Goal: Task Accomplishment & Management: Manage account settings

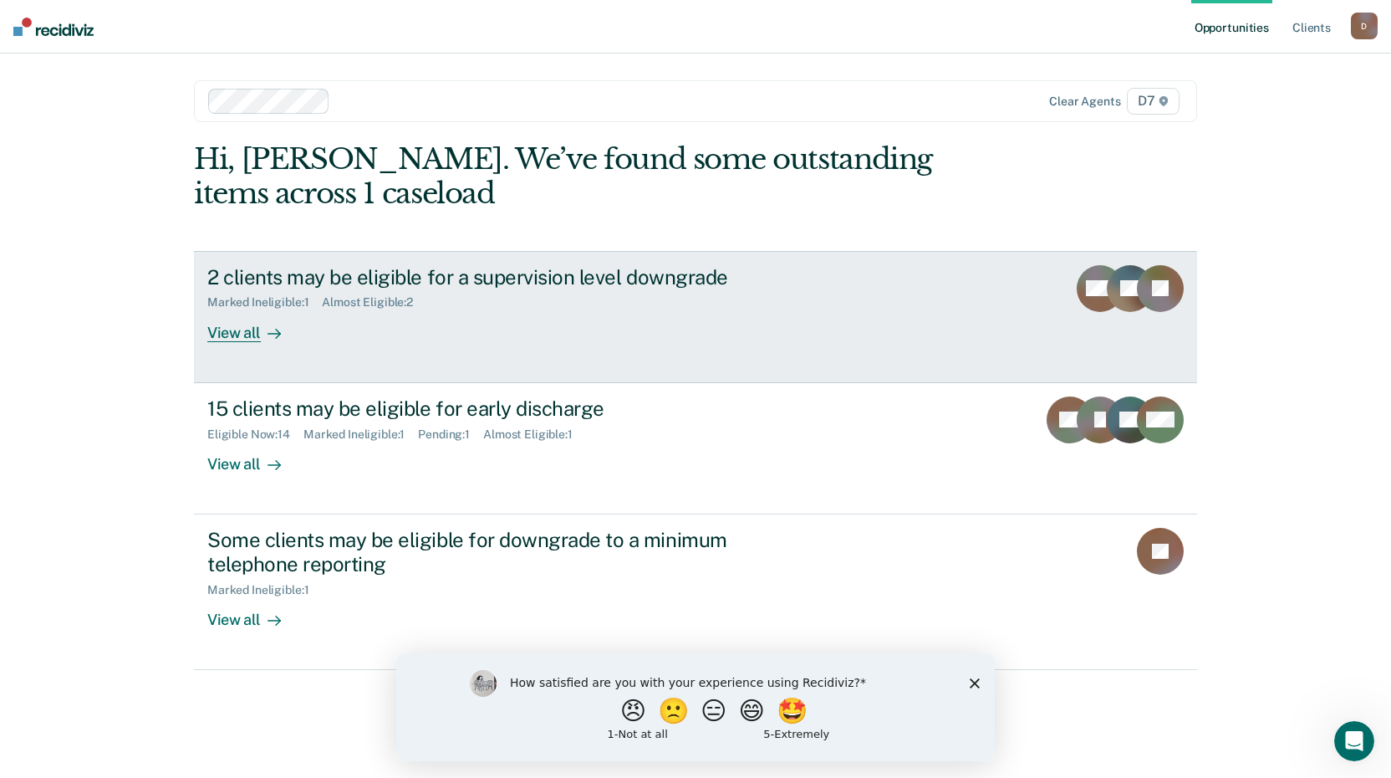
click at [264, 334] on div at bounding box center [271, 332] width 20 height 19
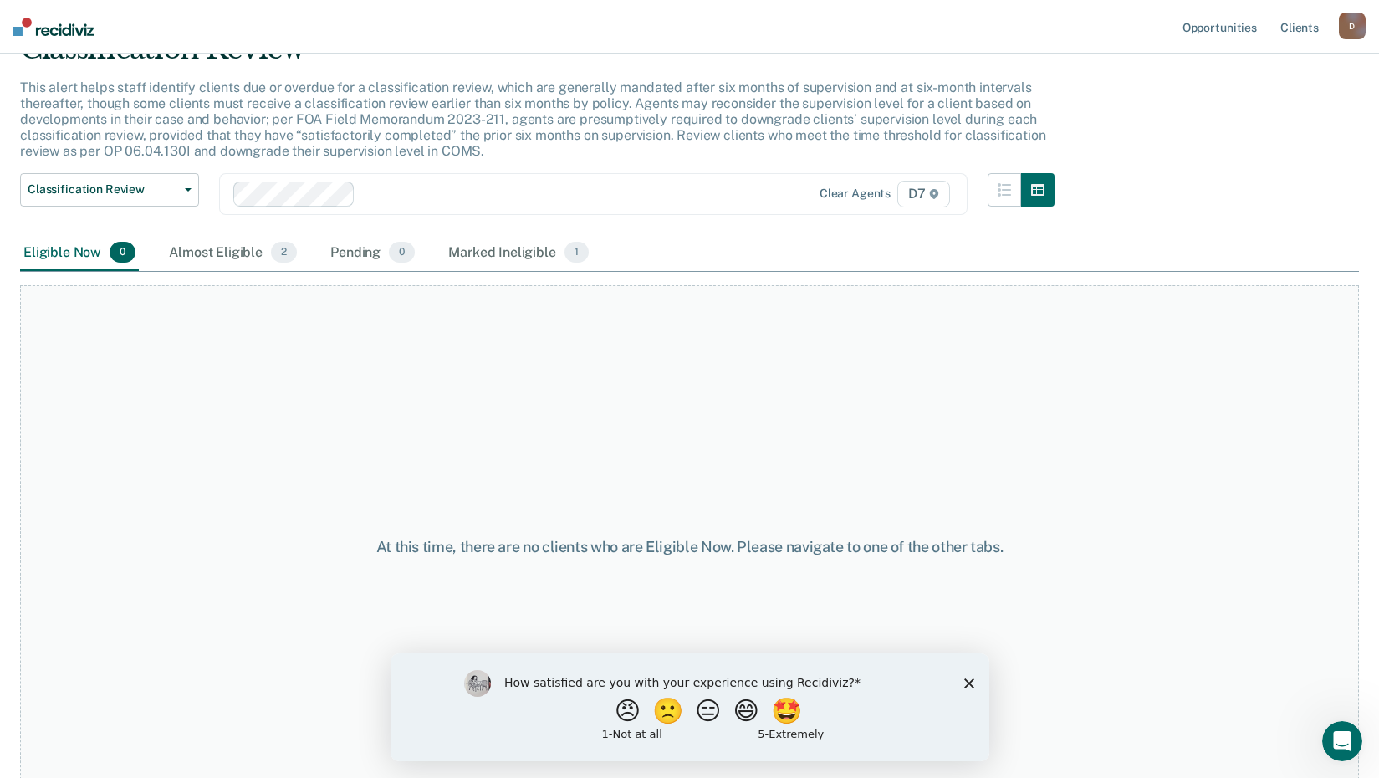
scroll to position [115, 0]
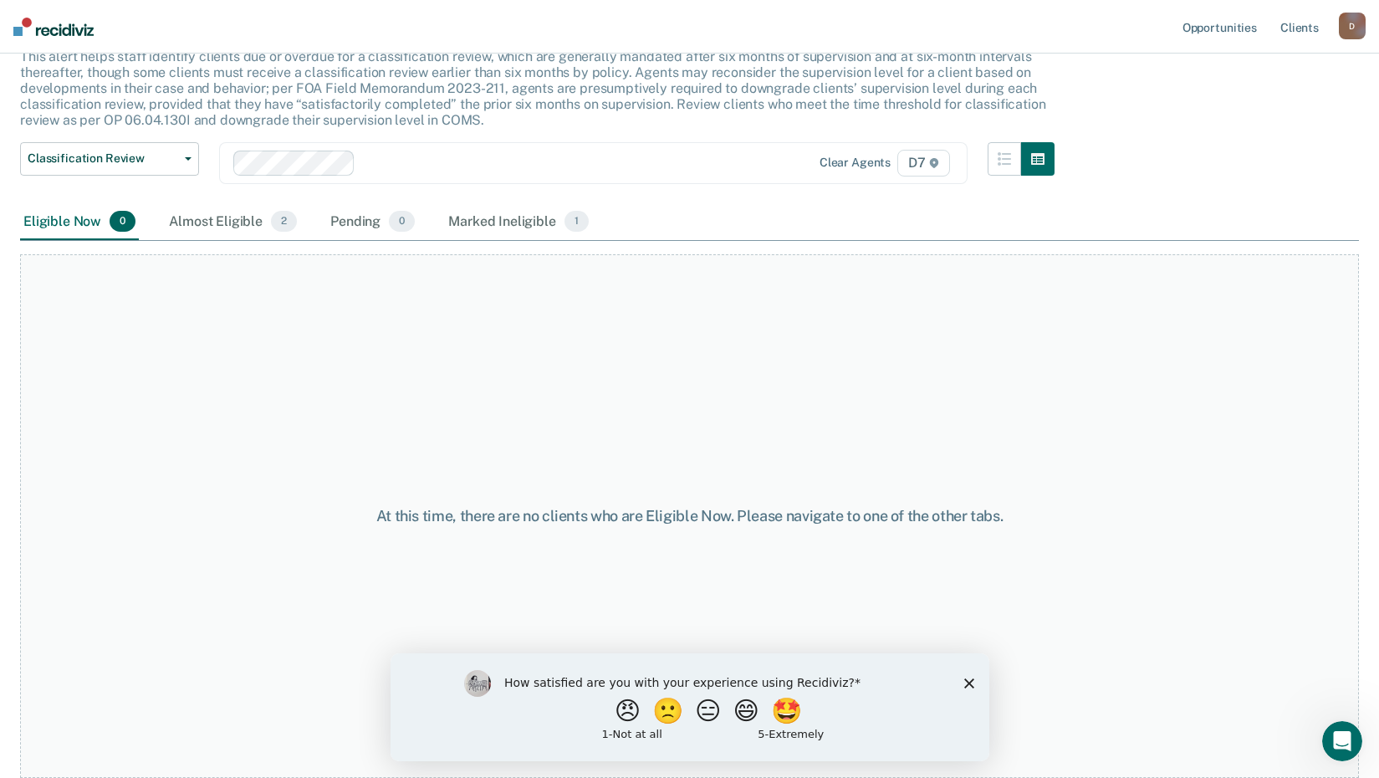
click at [965, 678] on polygon "Close survey" at bounding box center [968, 682] width 10 height 10
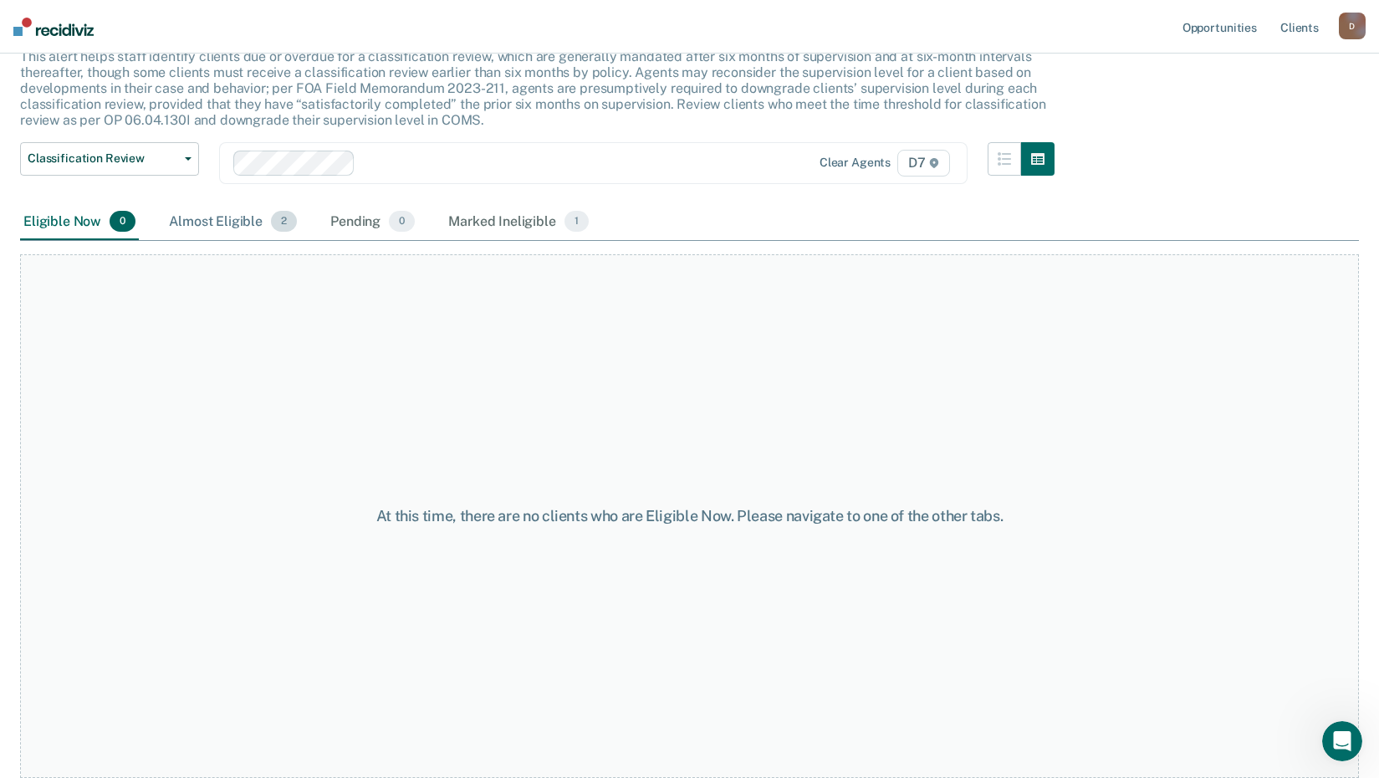
click at [209, 227] on div "Almost Eligible 2" at bounding box center [233, 222] width 135 height 37
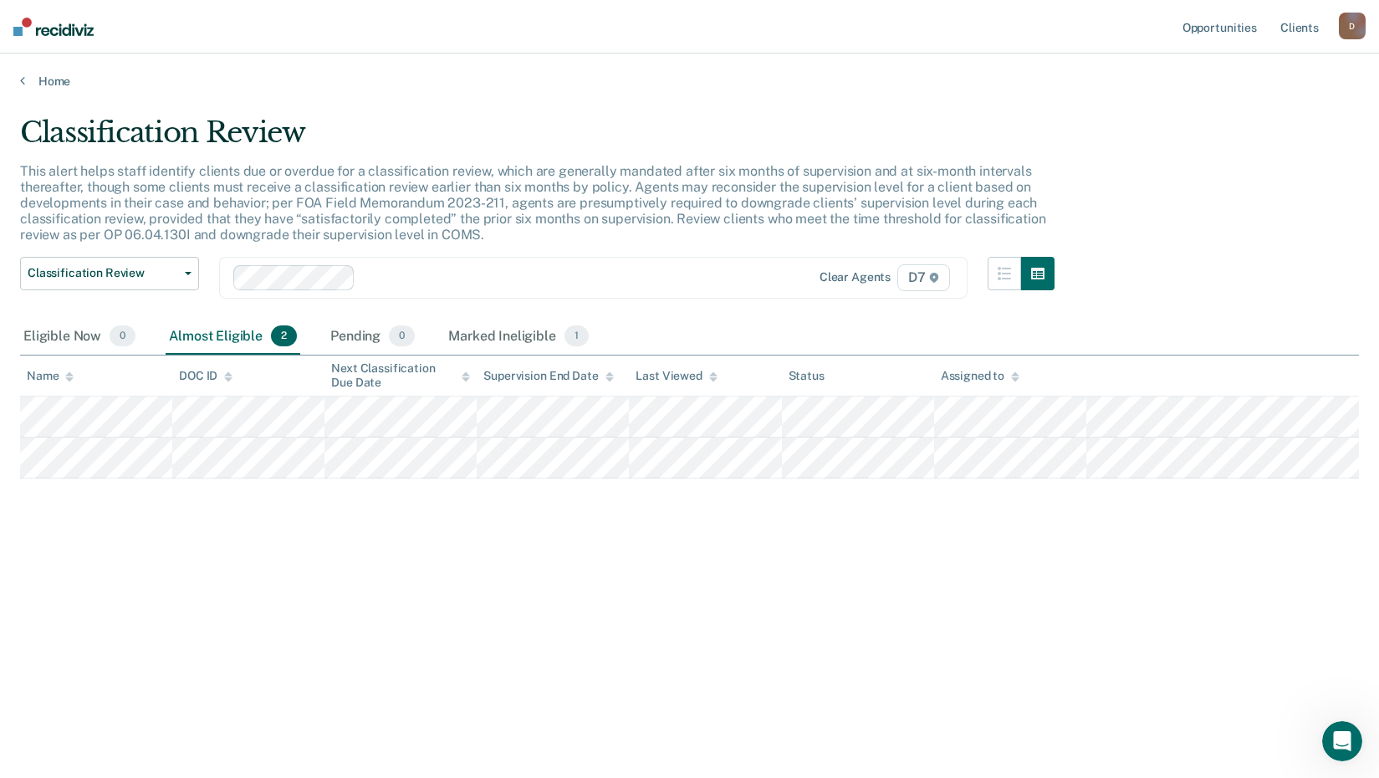
scroll to position [0, 0]
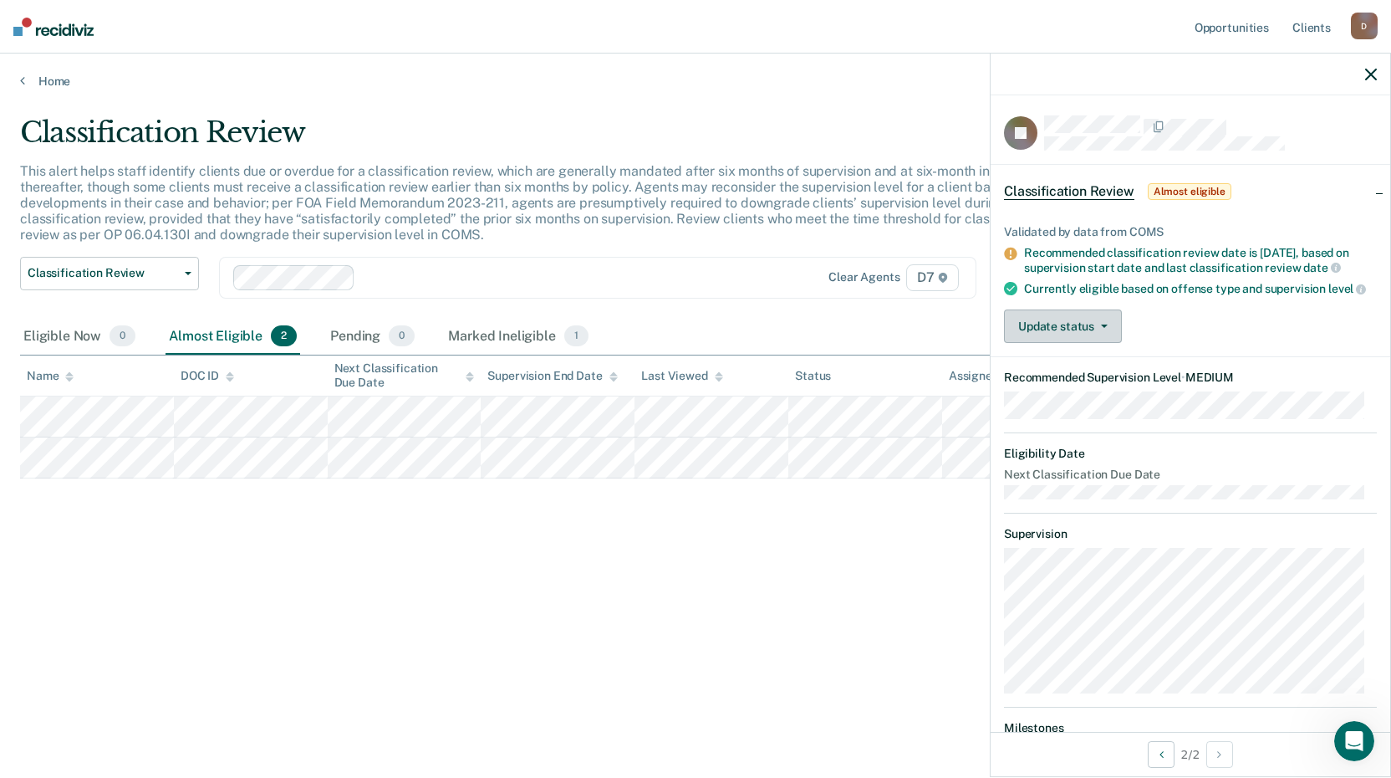
click at [1074, 335] on button "Update status" at bounding box center [1063, 325] width 118 height 33
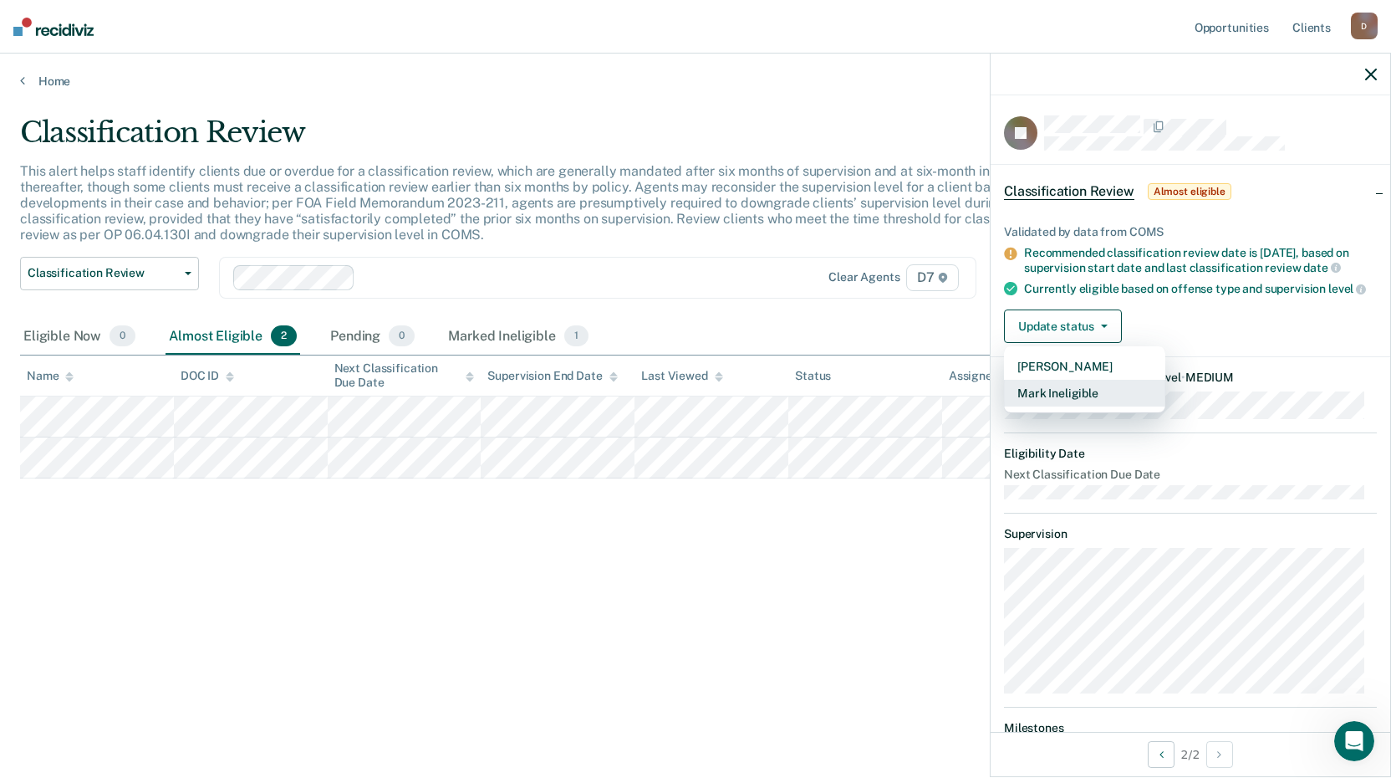
click at [1079, 406] on button "Mark Ineligible" at bounding box center [1084, 393] width 161 height 27
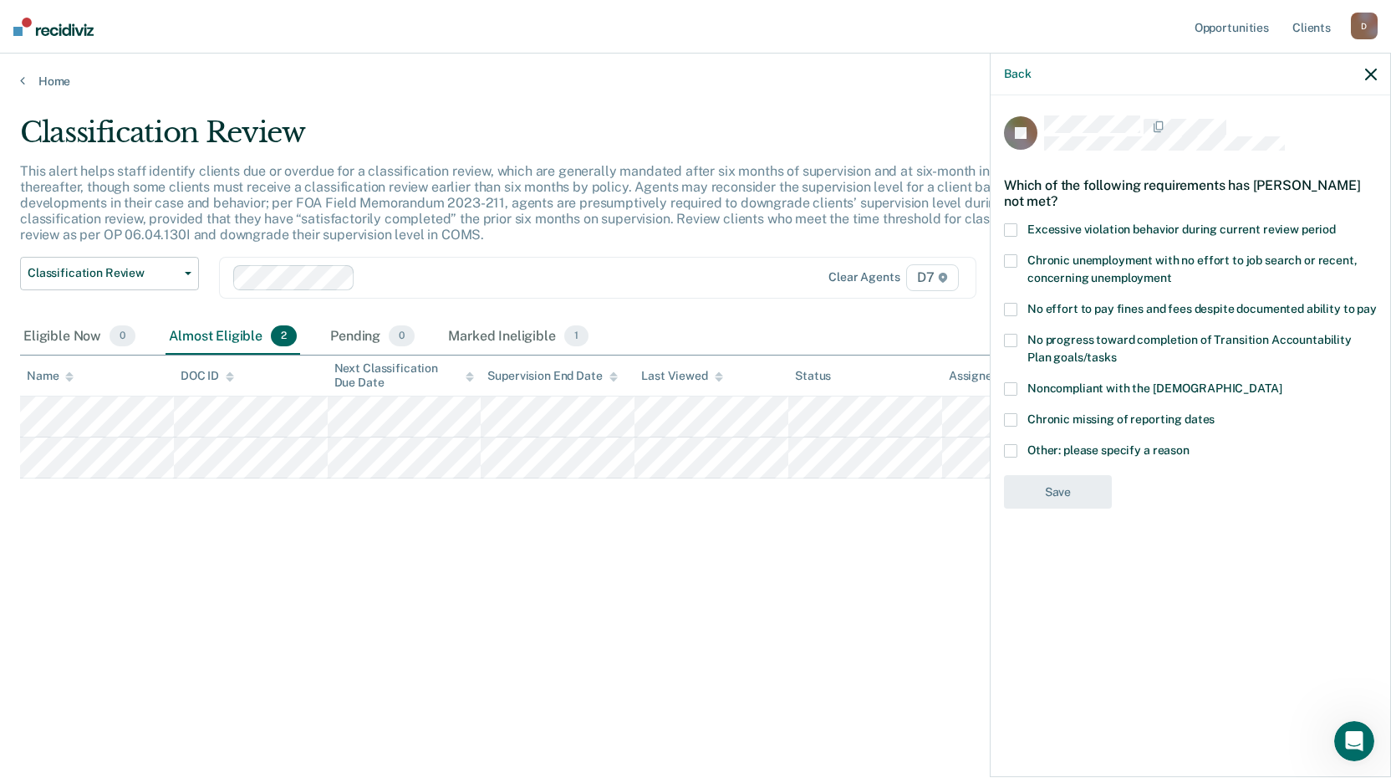
click at [1012, 452] on span at bounding box center [1010, 450] width 13 height 13
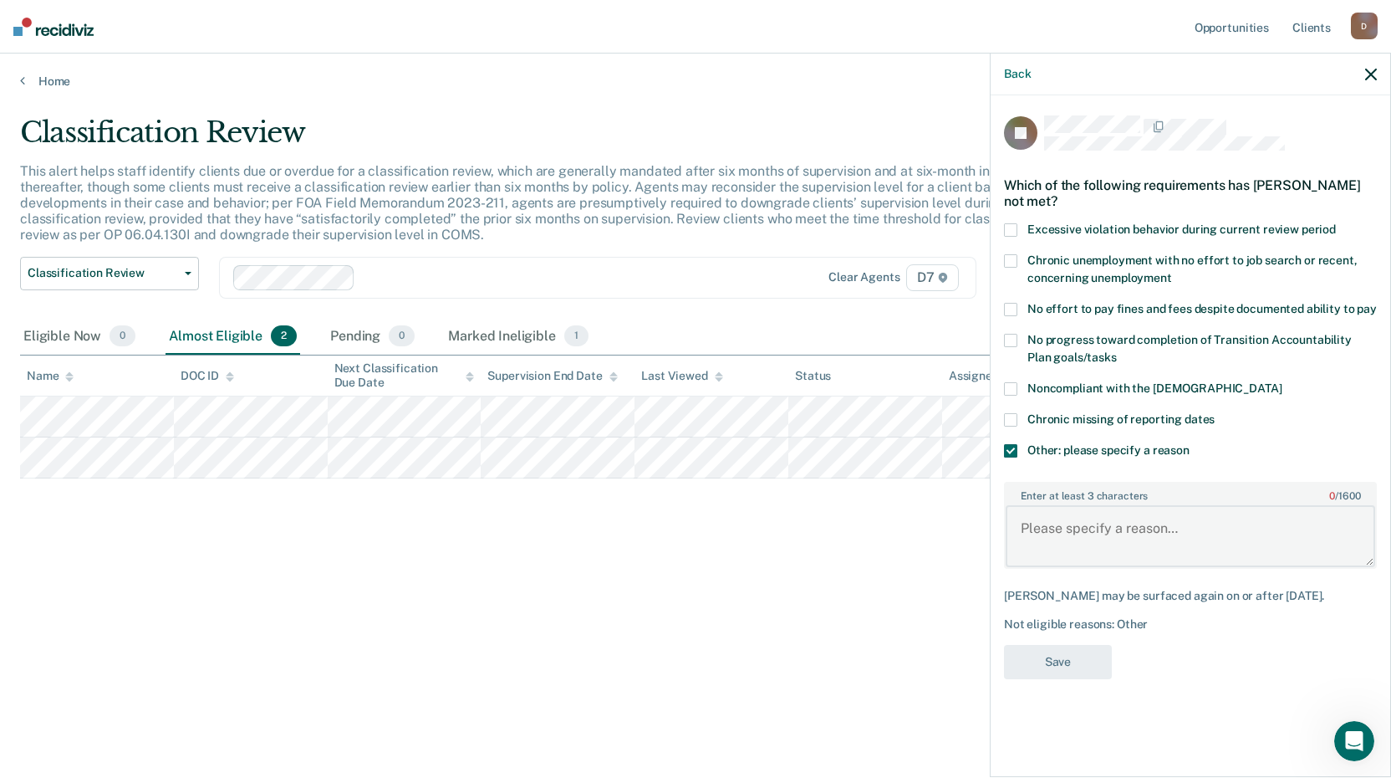
click at [1045, 530] on textarea "Enter at least 3 characters 0 / 1600" at bounding box center [1191, 536] width 370 height 62
type textarea "SSSPP"
click at [1056, 663] on button "Save" at bounding box center [1058, 662] width 108 height 34
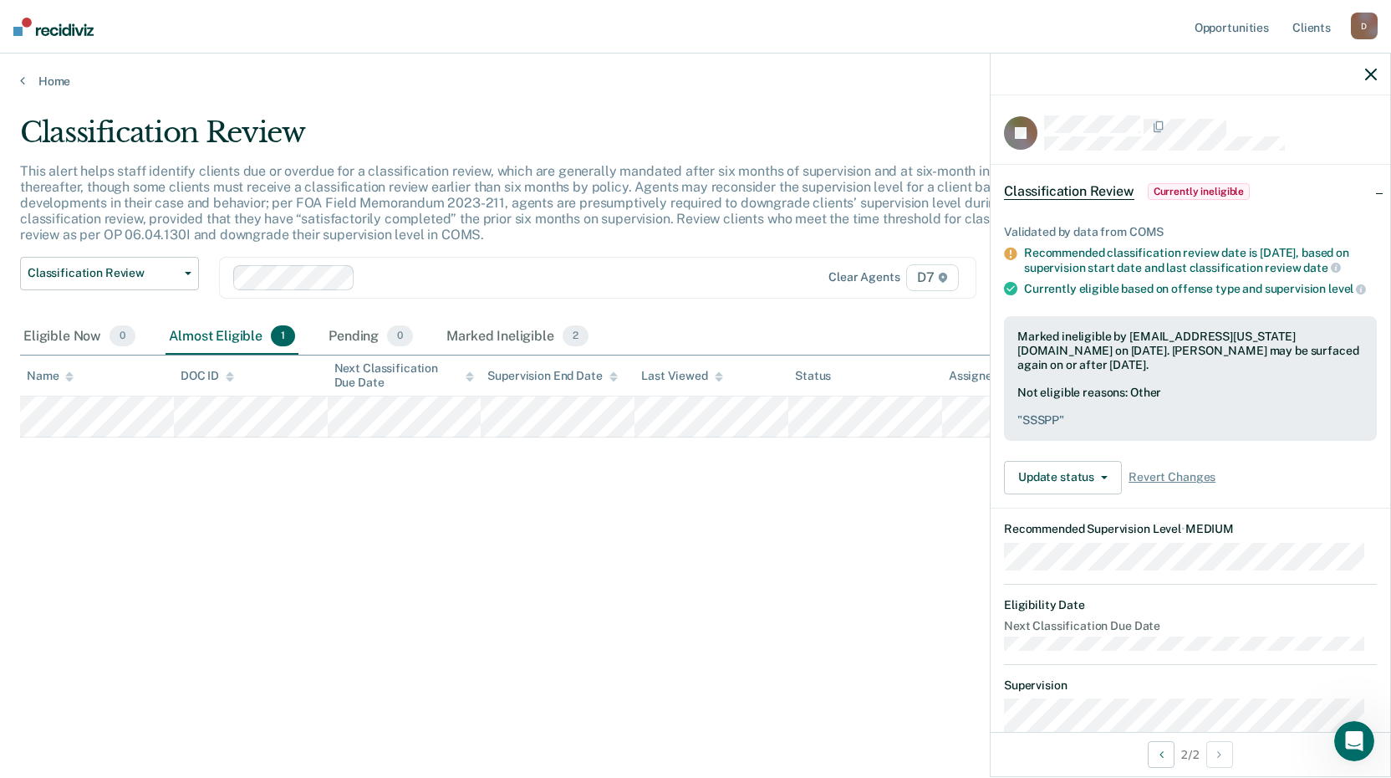
click at [653, 532] on div "Classification Review This alert helps staff identify clients due or overdue fo…" at bounding box center [695, 383] width 1351 height 537
click at [42, 81] on link "Home" at bounding box center [695, 81] width 1351 height 15
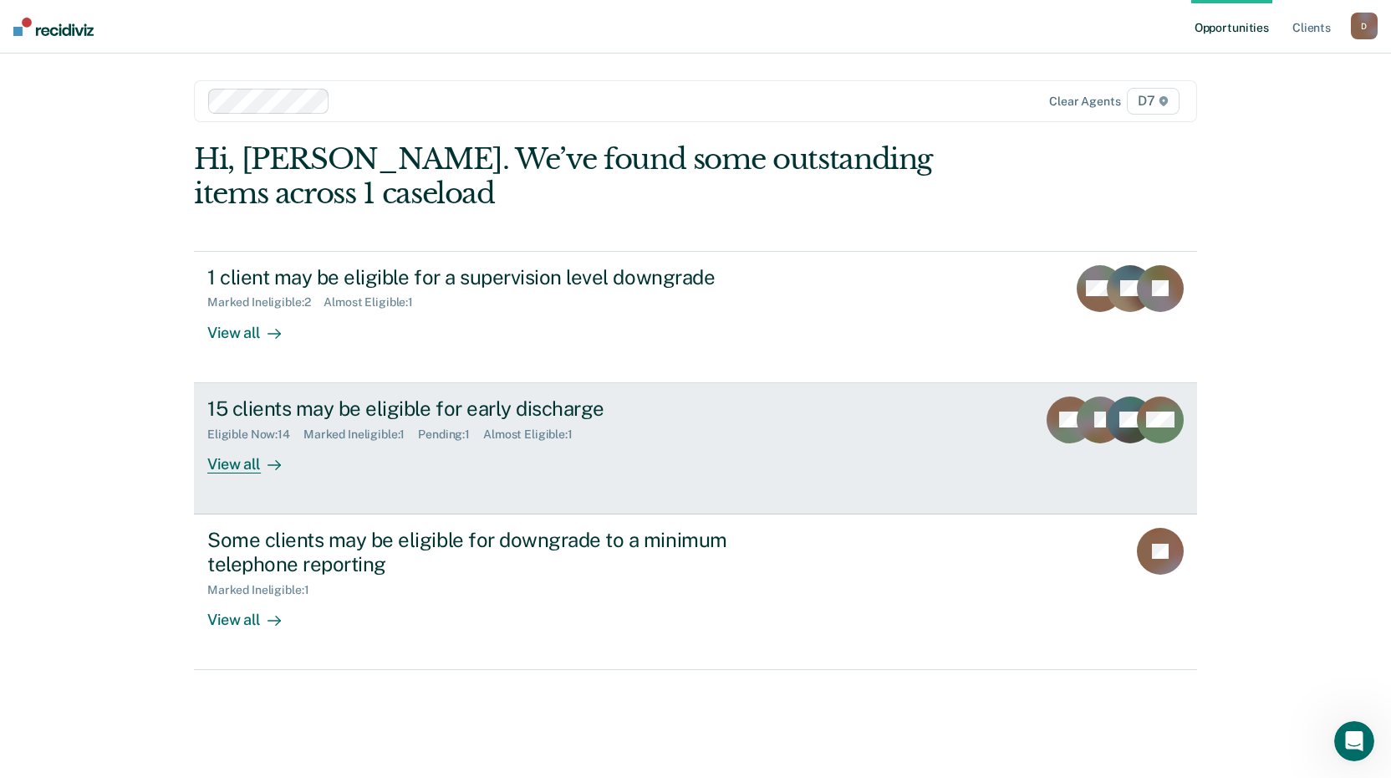
click at [261, 457] on div at bounding box center [271, 463] width 20 height 19
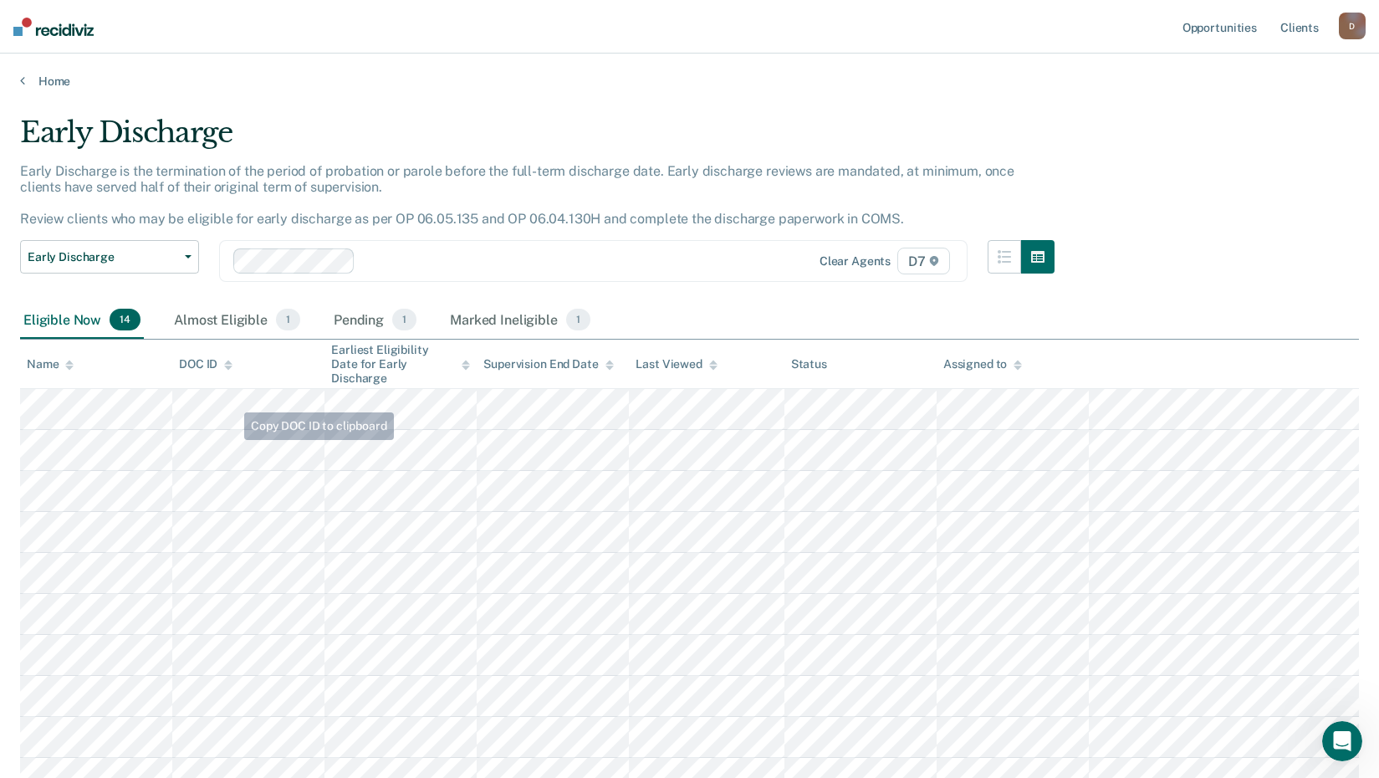
scroll to position [84, 0]
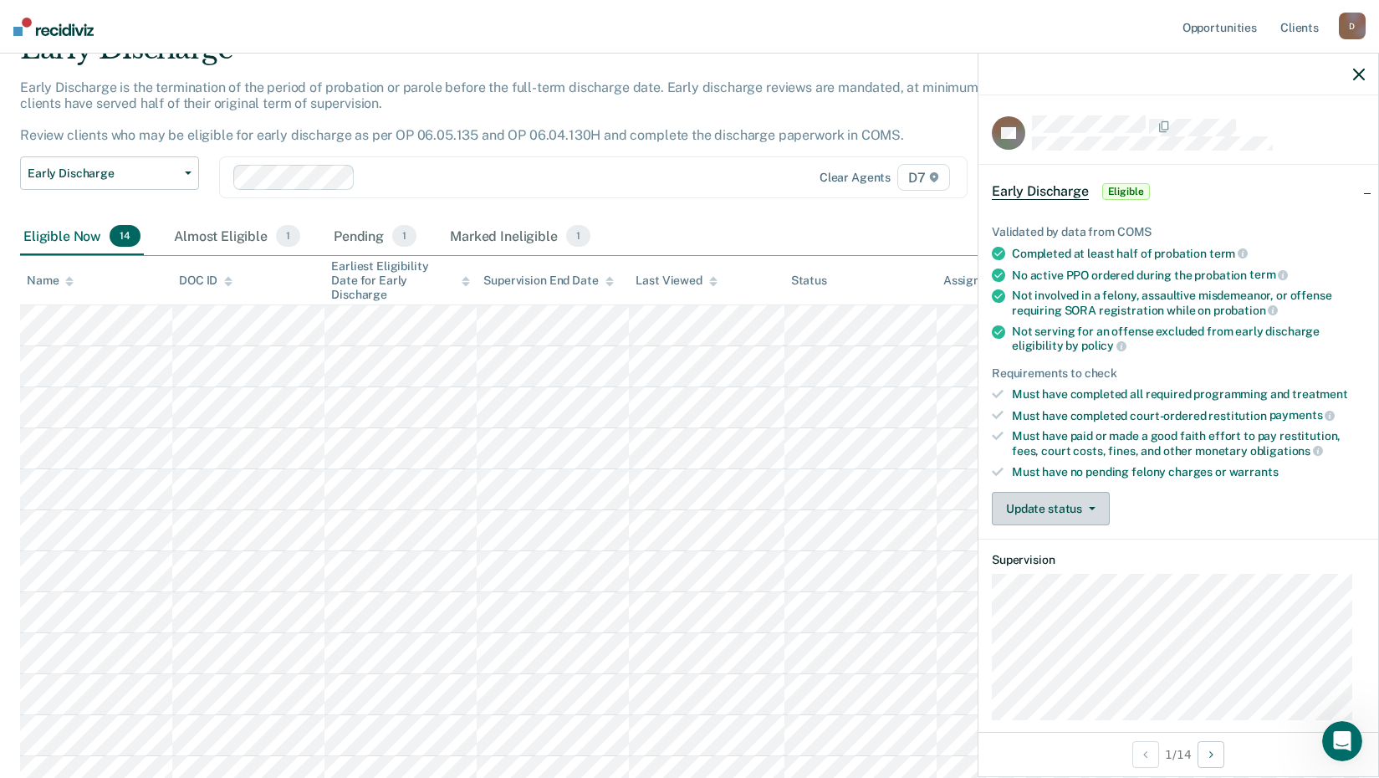
click at [1033, 515] on button "Update status" at bounding box center [1051, 508] width 118 height 33
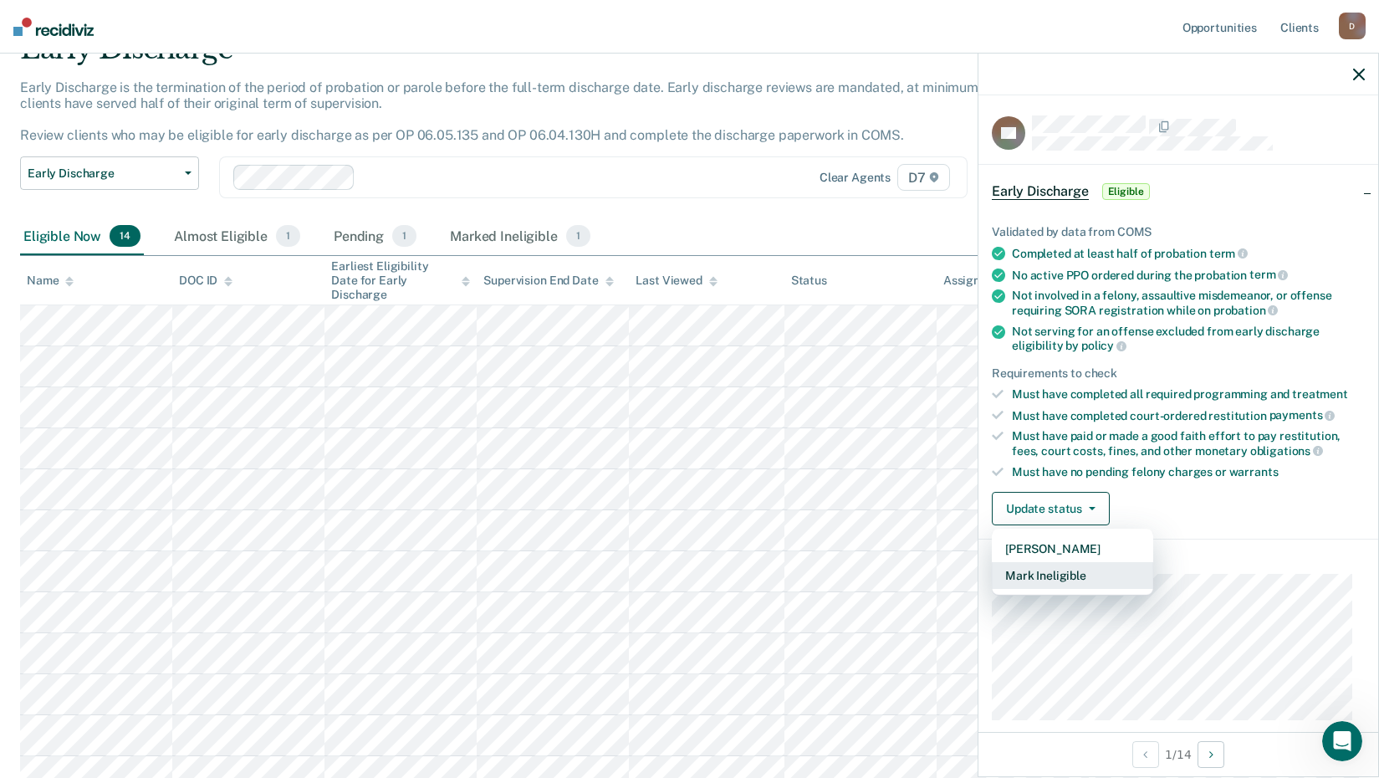
click at [1052, 571] on button "Mark Ineligible" at bounding box center [1072, 575] width 161 height 27
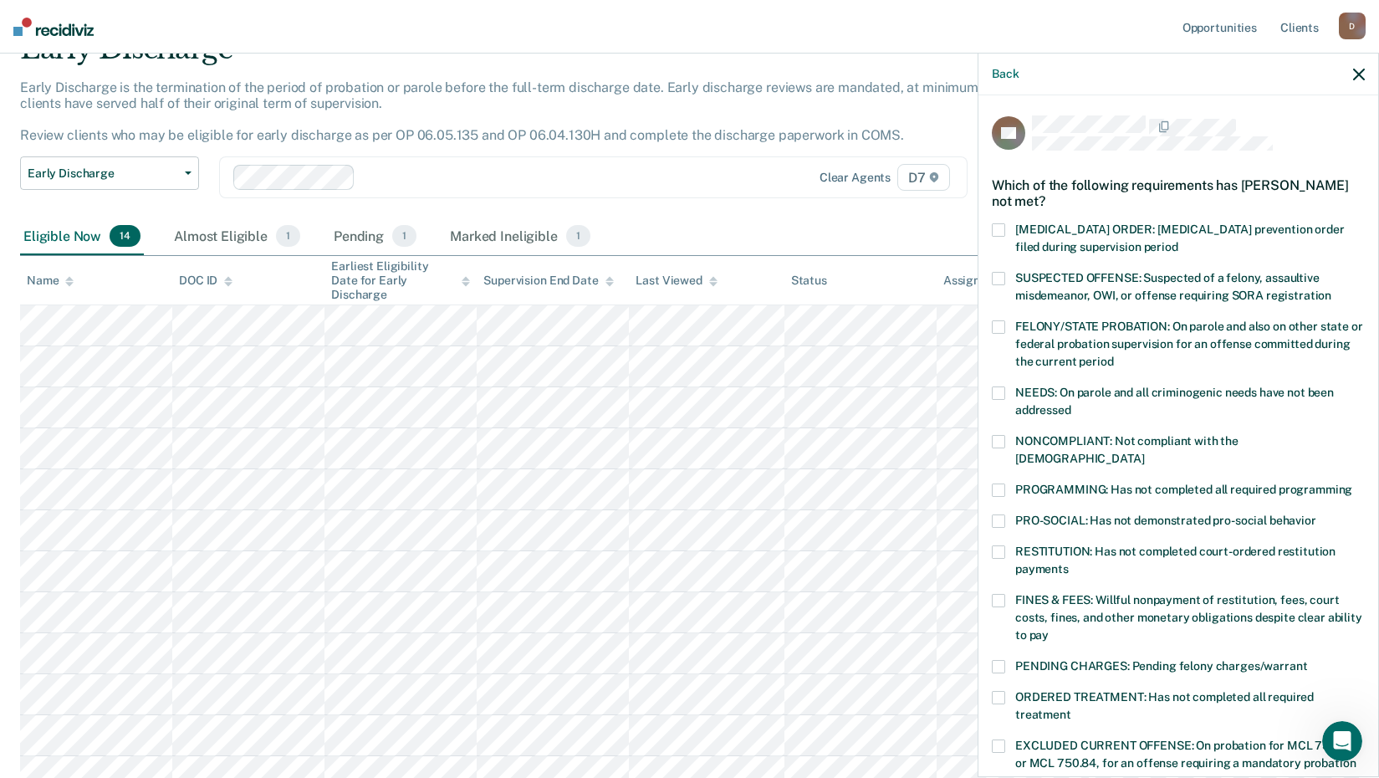
scroll to position [388, 0]
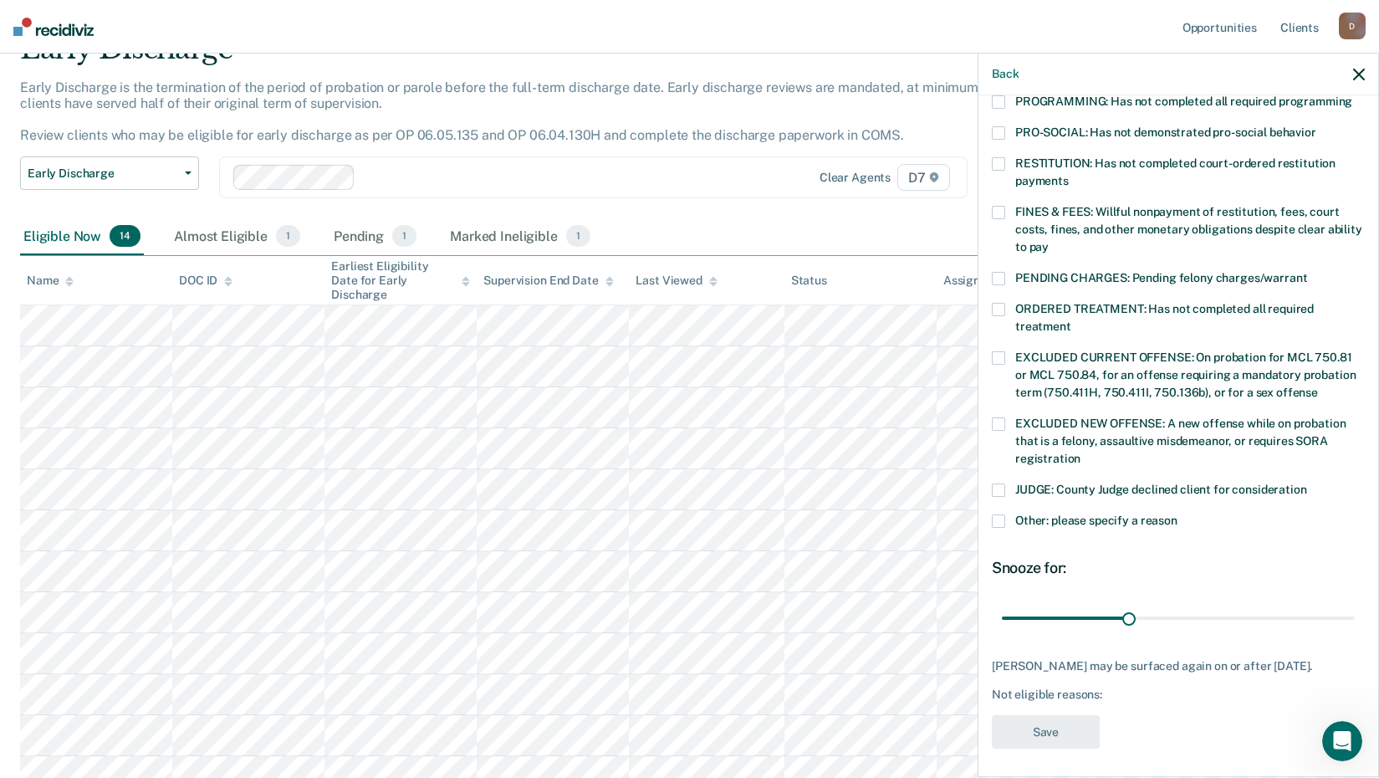
click at [997, 514] on span at bounding box center [998, 520] width 13 height 13
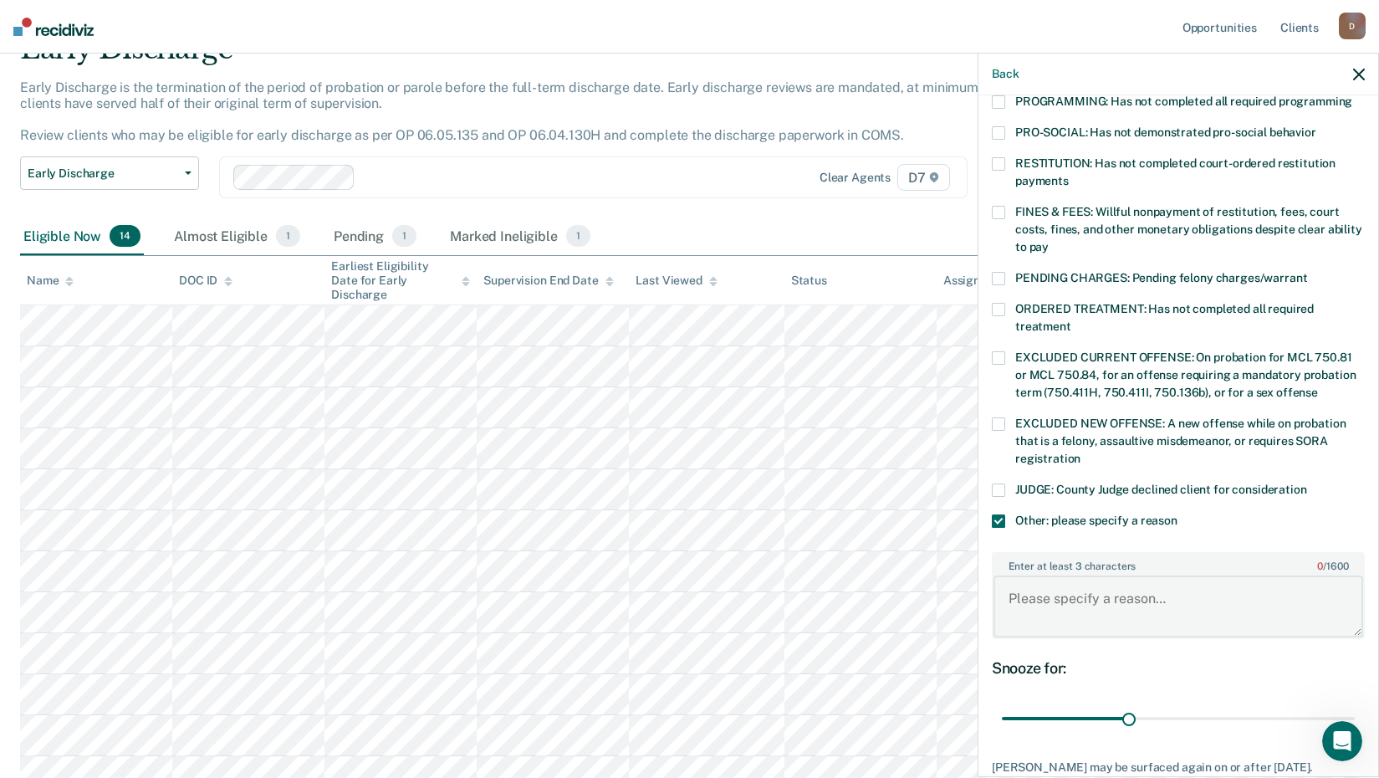
click at [1039, 579] on textarea "Enter at least 3 characters 0 / 1600" at bounding box center [1178, 606] width 370 height 62
type textarea "Absconding"
drag, startPoint x: 1128, startPoint y: 702, endPoint x: 1380, endPoint y: 665, distance: 254.5
type input "83"
click at [1355, 704] on input "range" at bounding box center [1178, 718] width 353 height 29
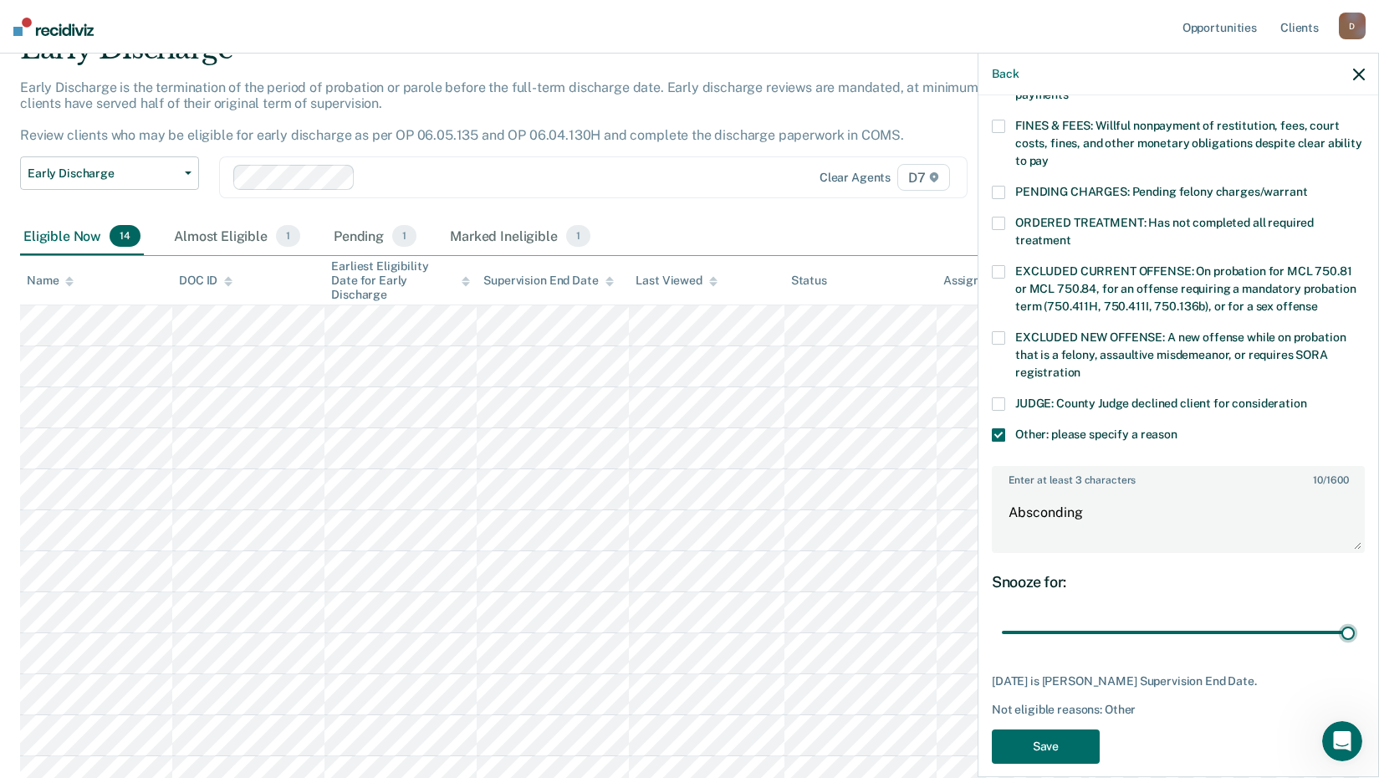
scroll to position [475, 0]
click at [1089, 728] on button "Save" at bounding box center [1046, 745] width 108 height 34
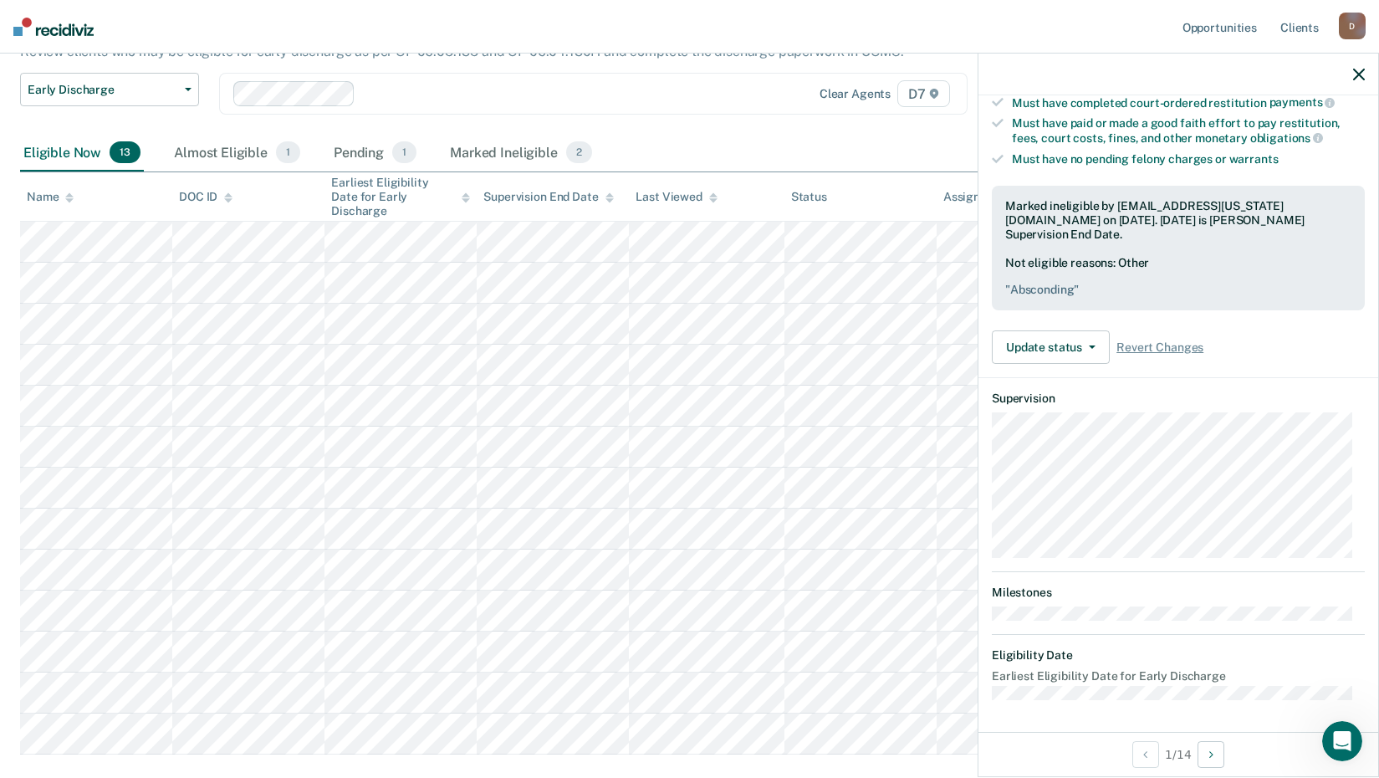
scroll to position [179, 0]
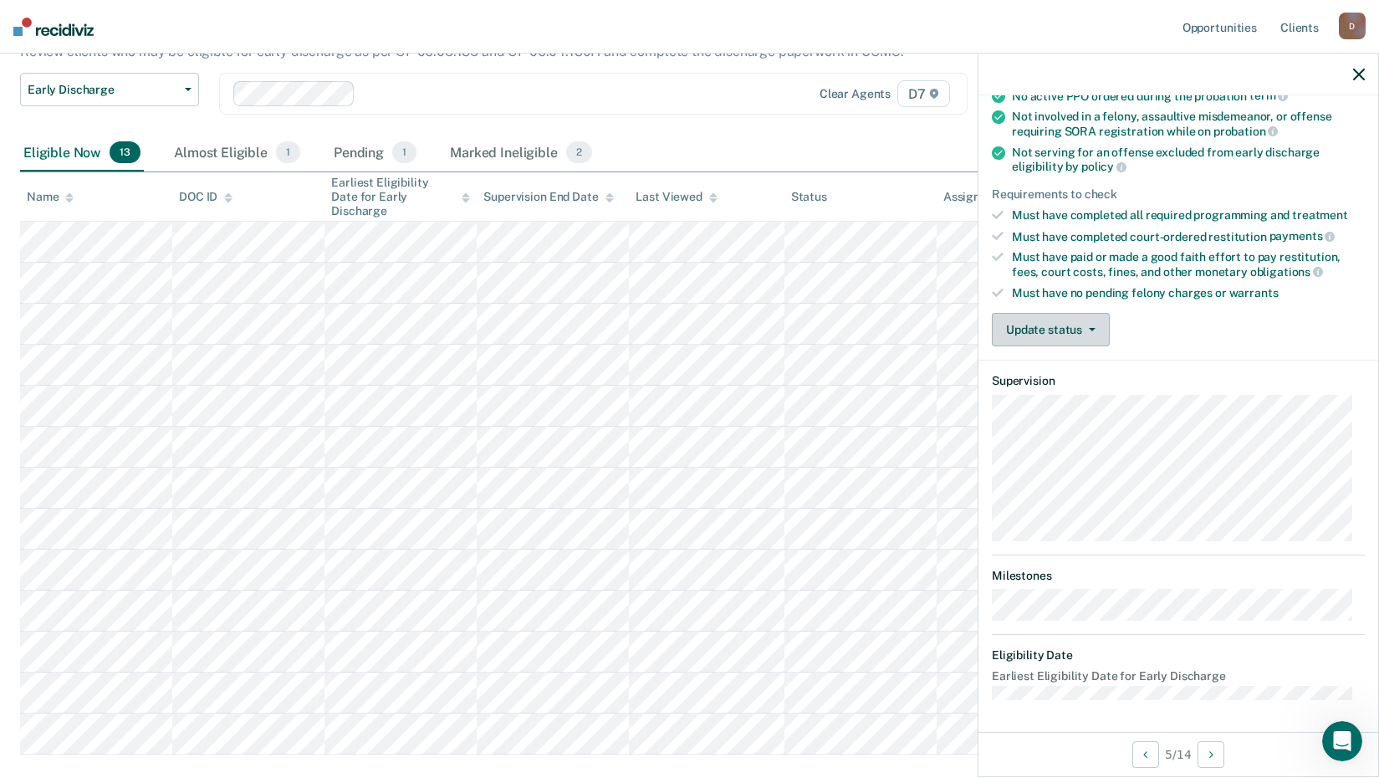
click at [1043, 319] on button "Update status" at bounding box center [1051, 329] width 118 height 33
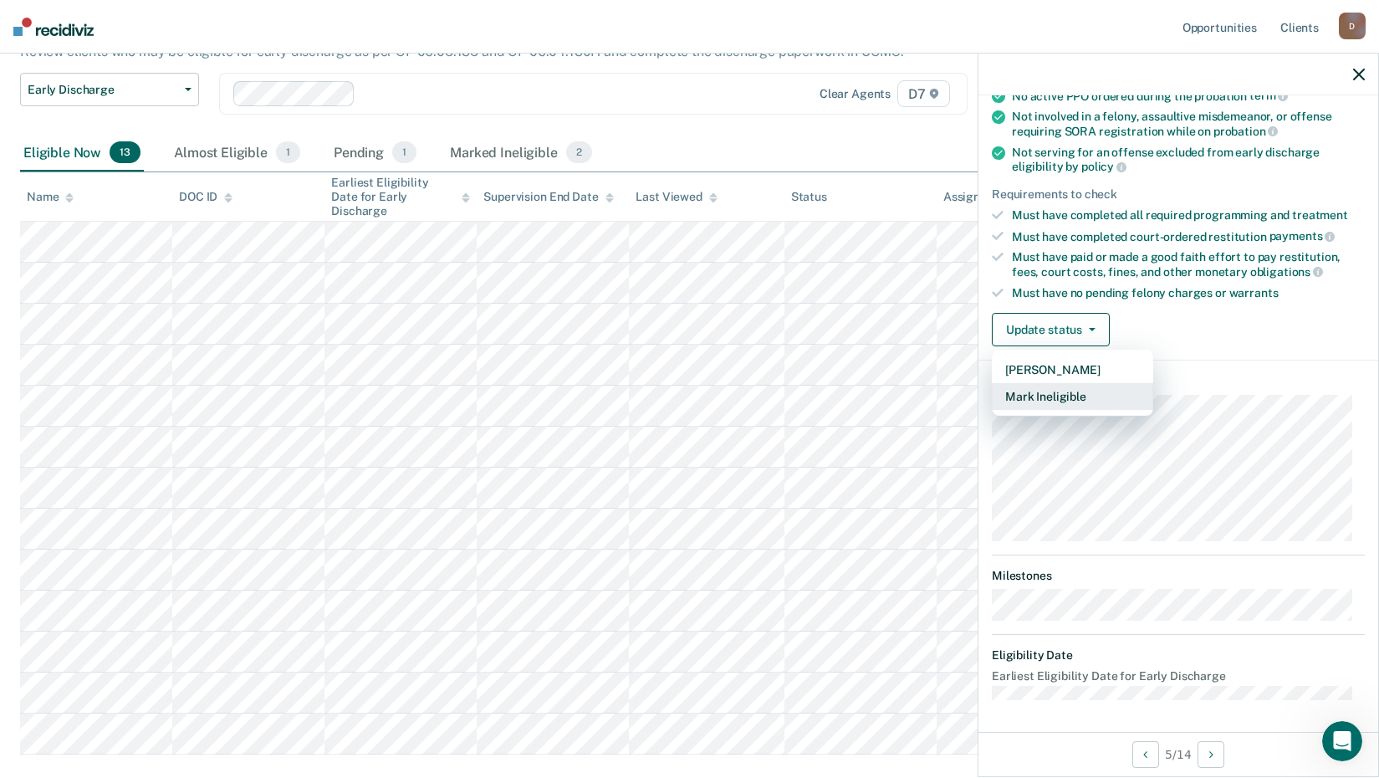
click at [1045, 395] on button "Mark Ineligible" at bounding box center [1072, 396] width 161 height 27
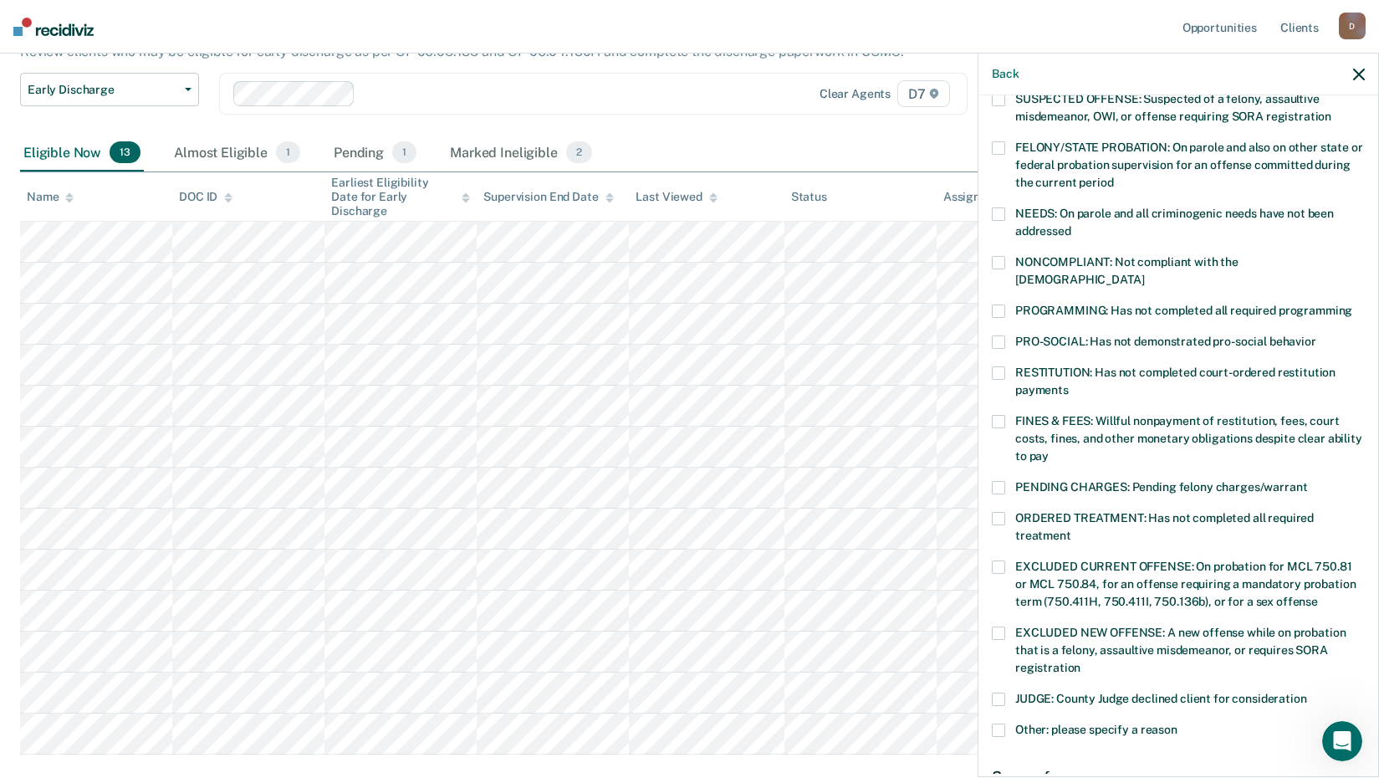
click at [1001, 366] on span at bounding box center [998, 372] width 13 height 13
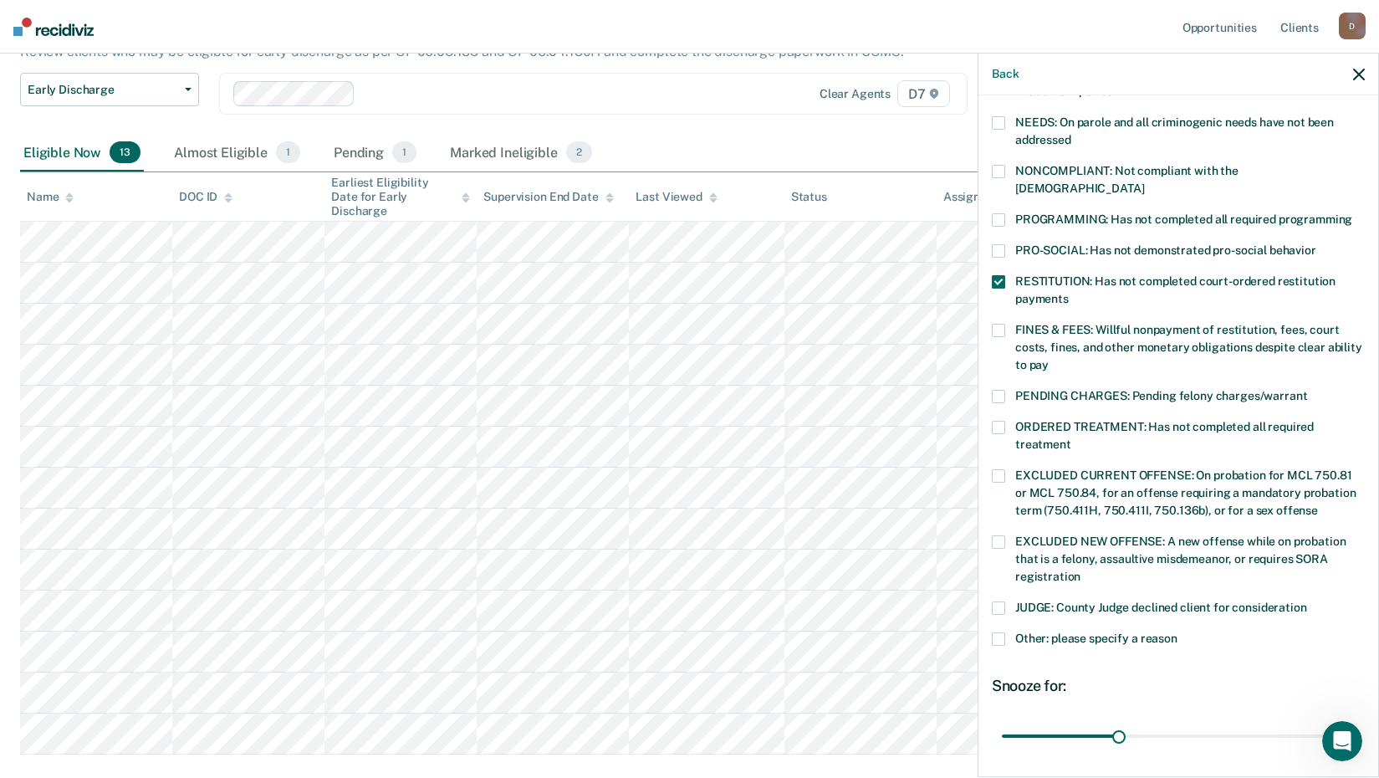
scroll to position [388, 0]
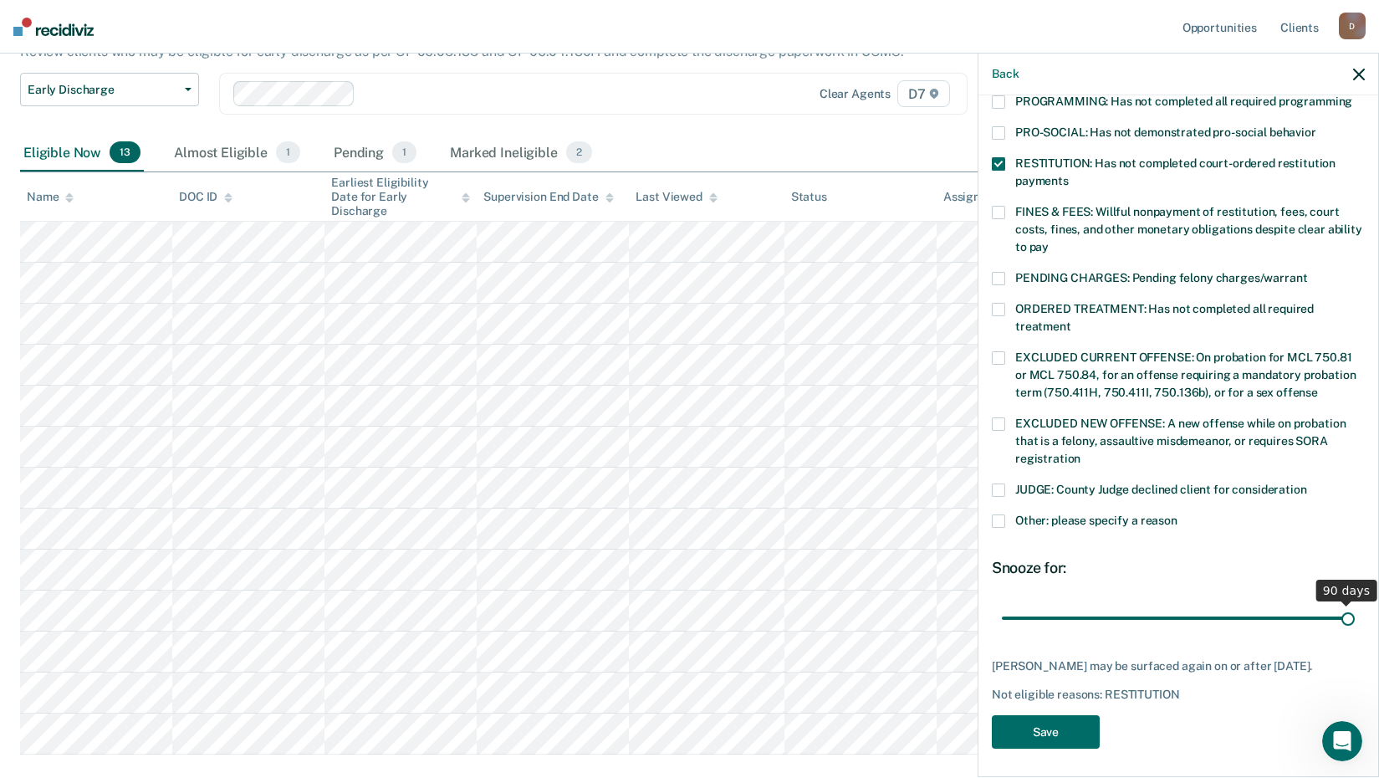
drag, startPoint x: 1110, startPoint y: 592, endPoint x: 1397, endPoint y: 554, distance: 290.2
type input "90"
click at [1355, 603] on input "range" at bounding box center [1178, 617] width 353 height 29
click at [1042, 727] on button "Save" at bounding box center [1046, 732] width 108 height 34
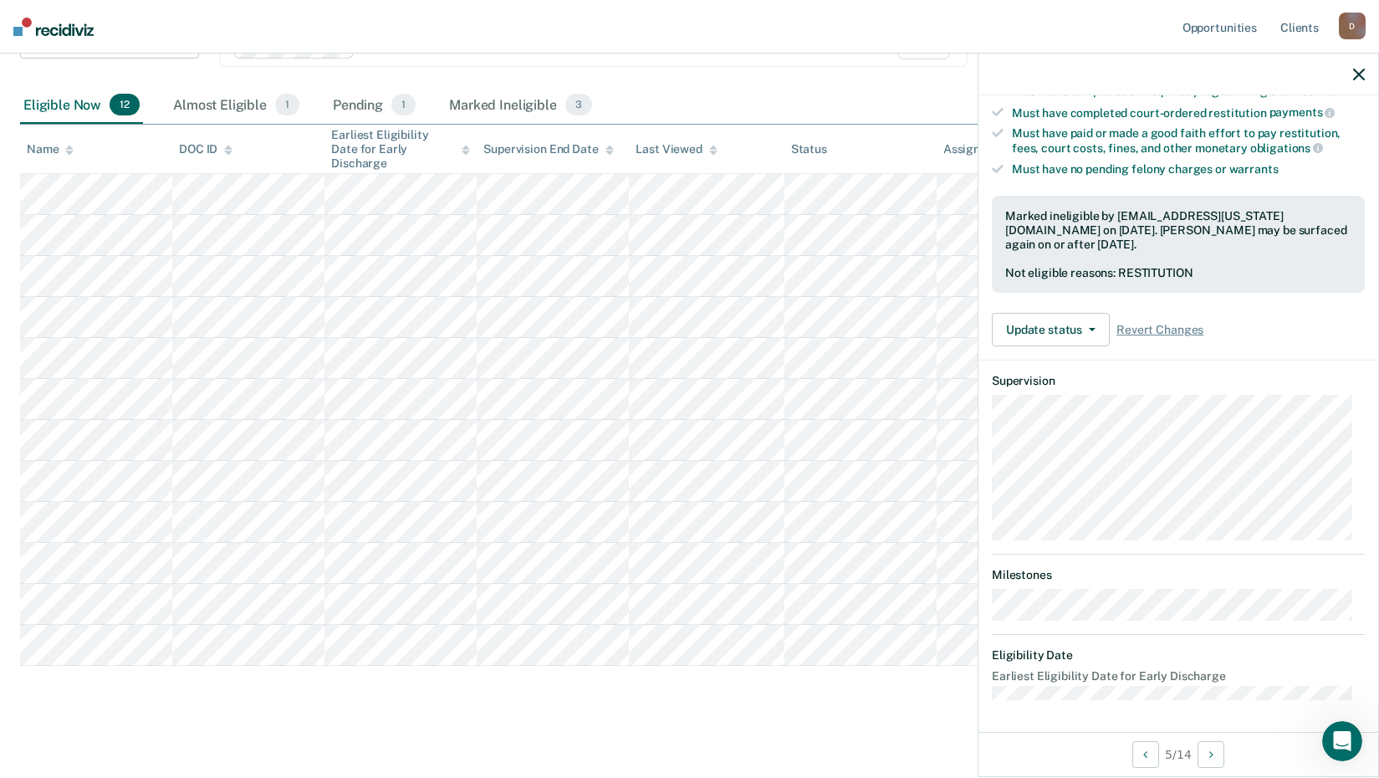
scroll to position [179, 0]
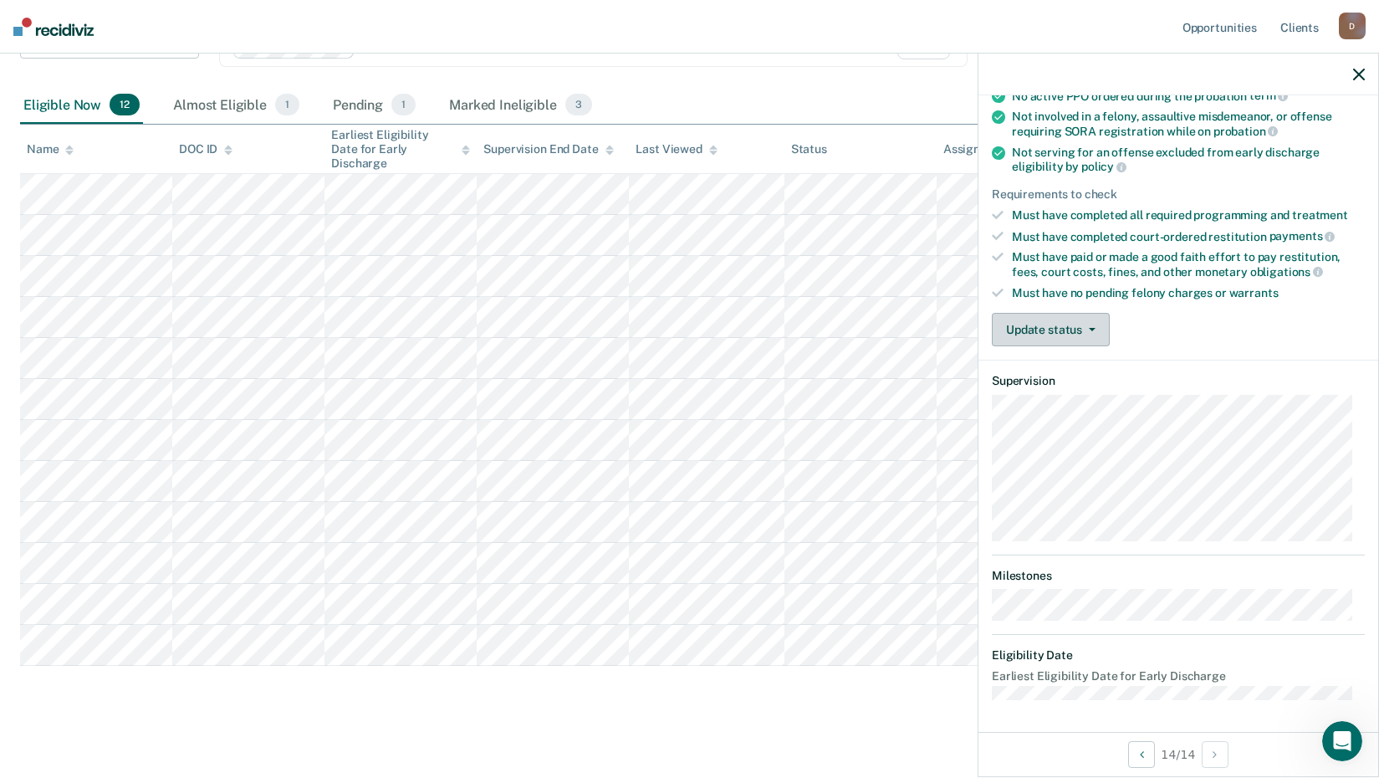
click at [1064, 325] on button "Update status" at bounding box center [1051, 329] width 118 height 33
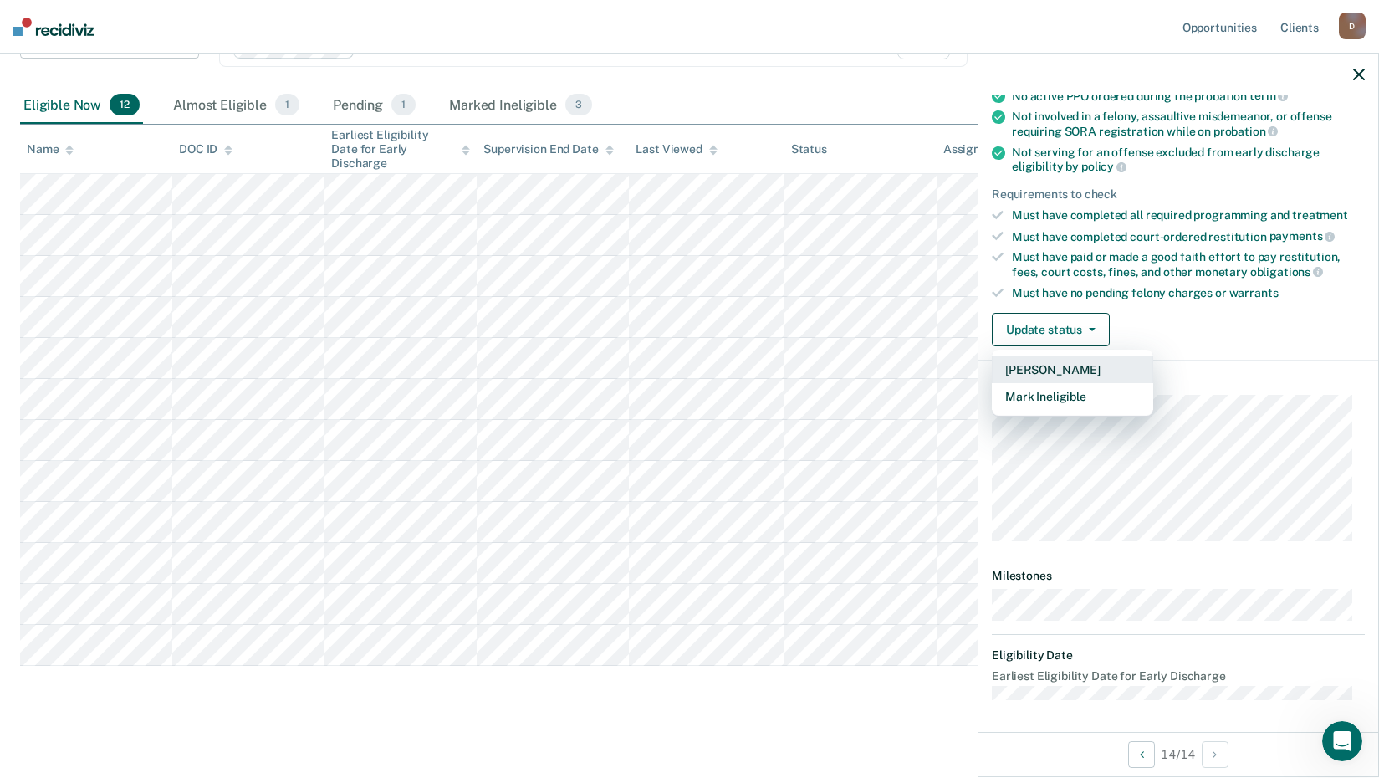
click at [1059, 368] on button "[PERSON_NAME]" at bounding box center [1072, 369] width 161 height 27
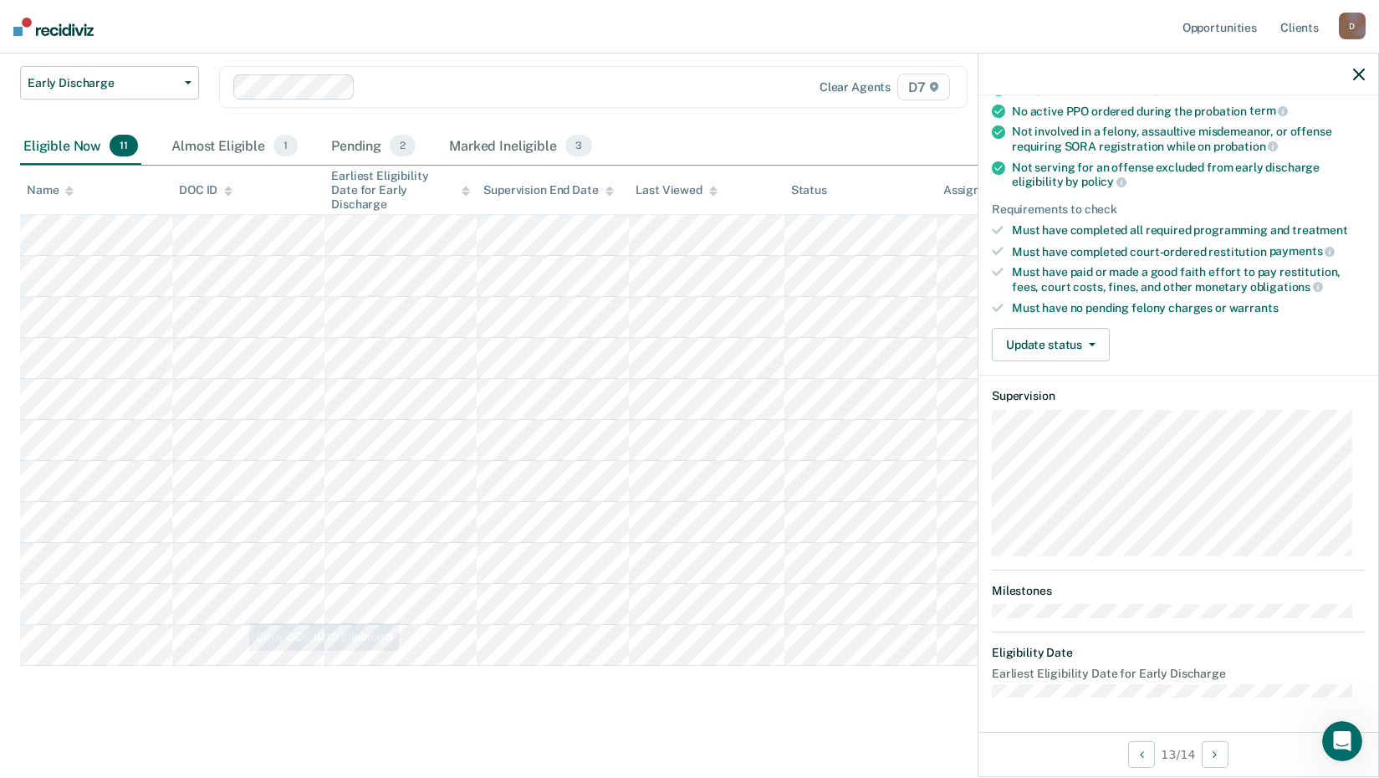
scroll to position [161, 0]
click at [1074, 343] on button "Update status" at bounding box center [1051, 346] width 118 height 33
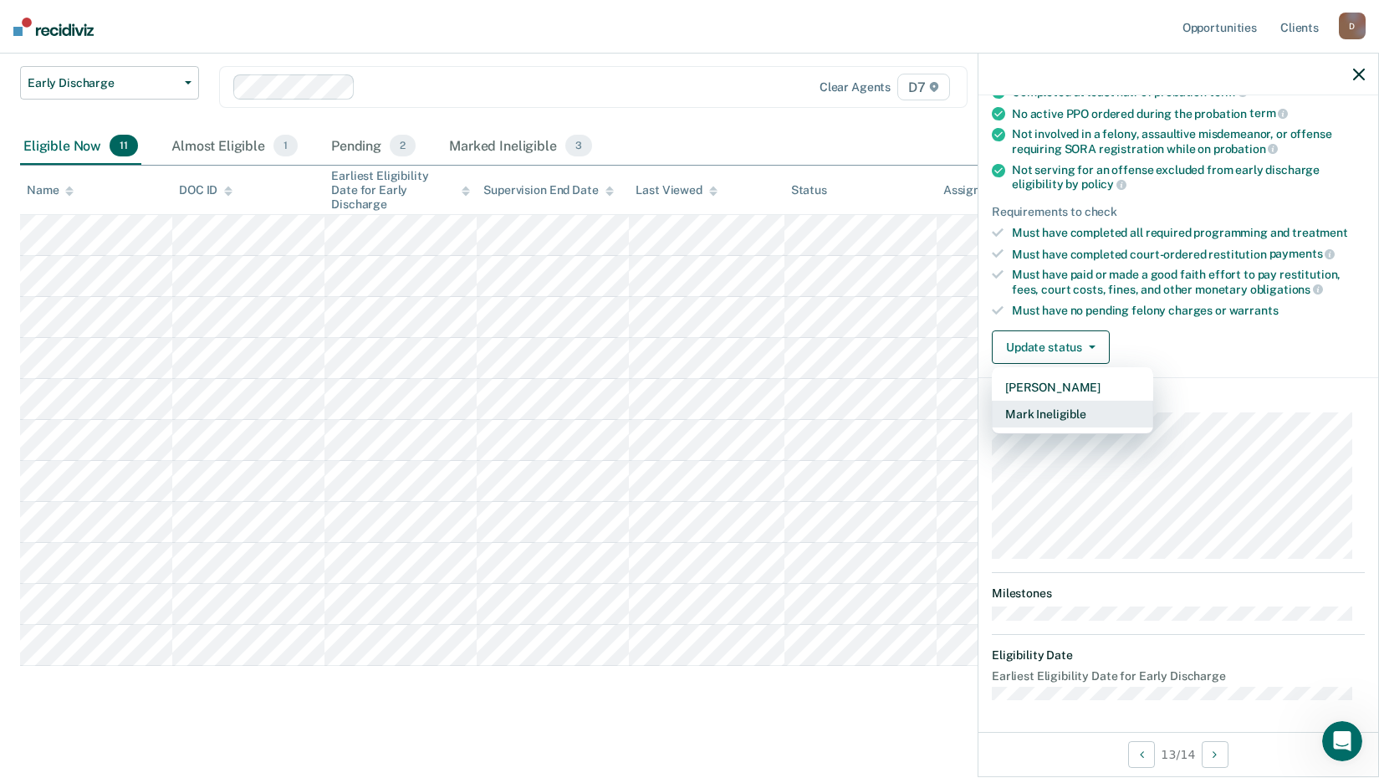
click at [1051, 412] on button "Mark Ineligible" at bounding box center [1072, 414] width 161 height 27
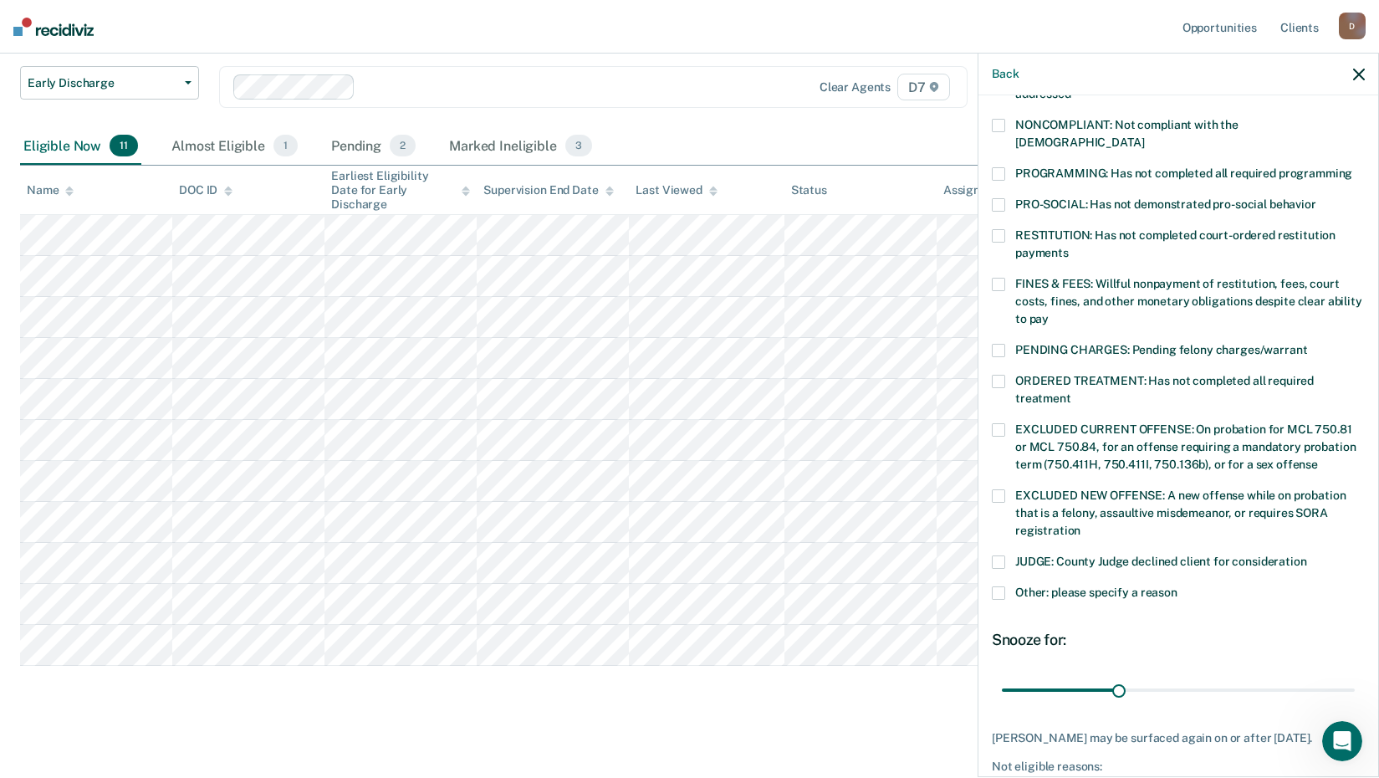
scroll to position [329, 0]
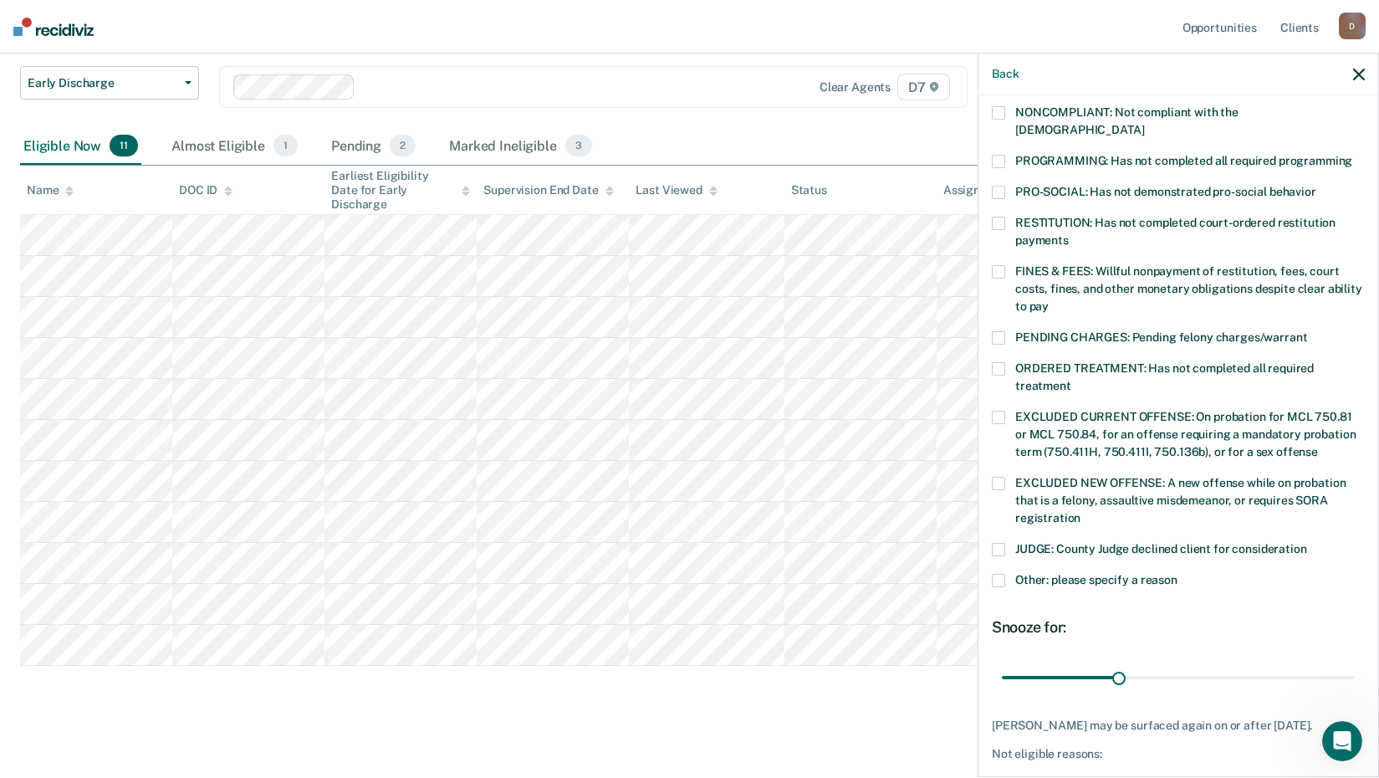
click at [1003, 574] on span at bounding box center [998, 580] width 13 height 13
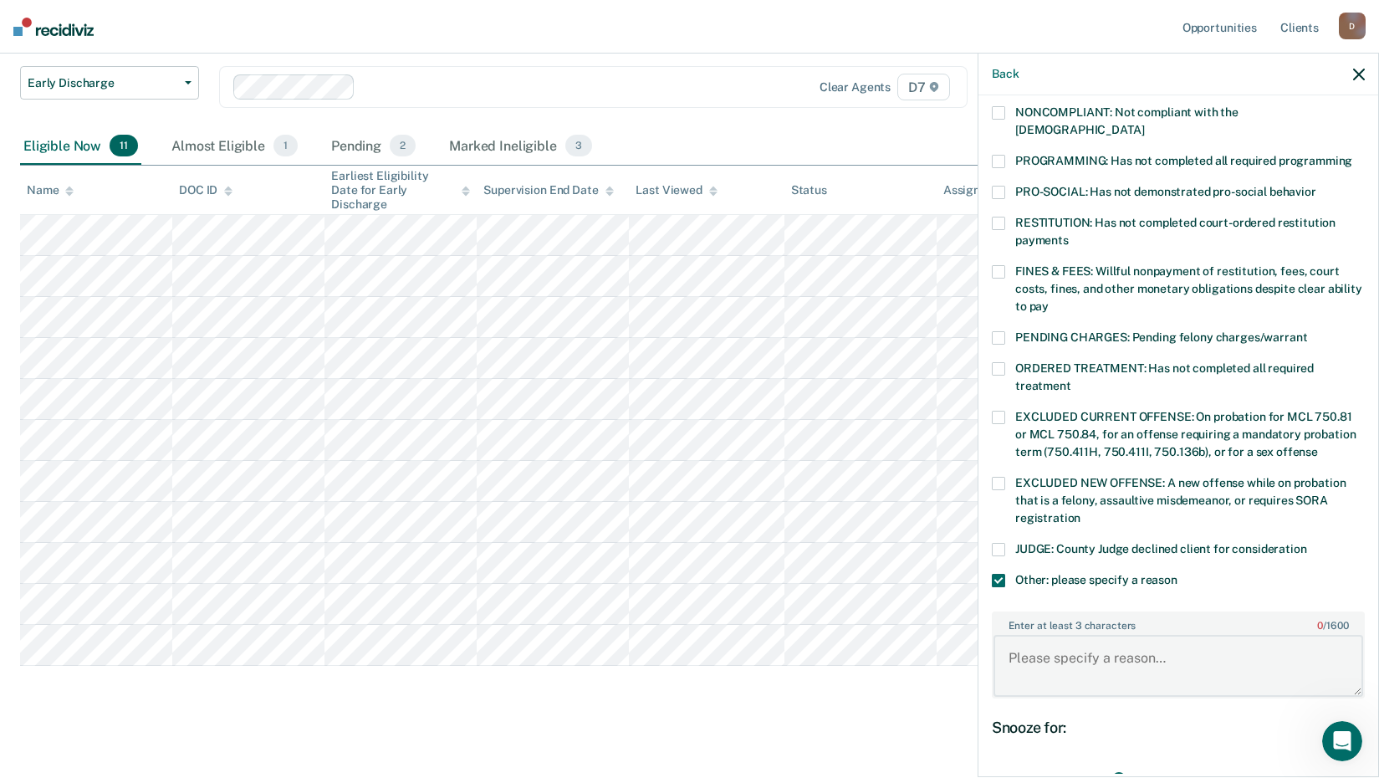
click at [1040, 657] on textarea "Enter at least 3 characters 0 / 1600" at bounding box center [1178, 666] width 370 height 62
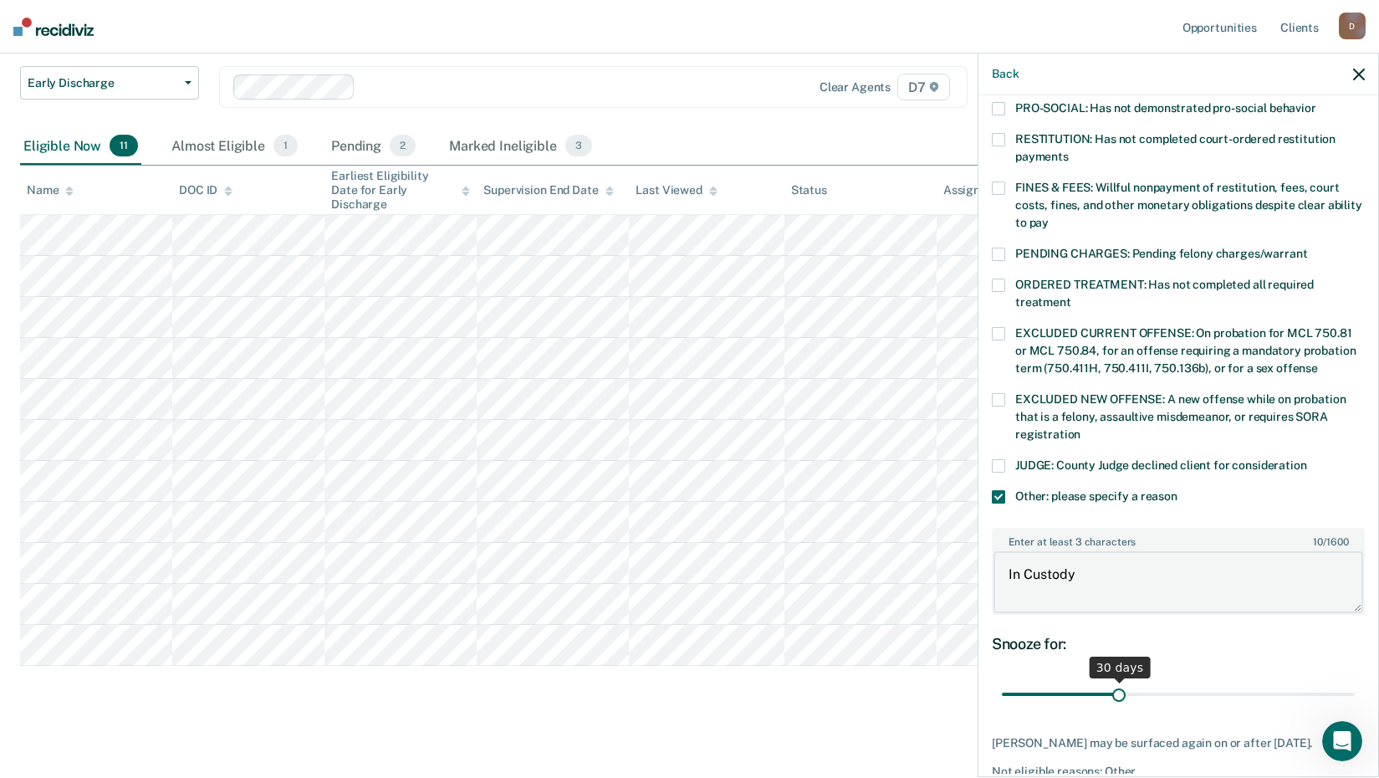
type textarea "In Custody"
drag, startPoint x: 1116, startPoint y: 676, endPoint x: 1383, endPoint y: 650, distance: 268.0
type input "90"
click at [1355, 680] on input "range" at bounding box center [1178, 694] width 353 height 29
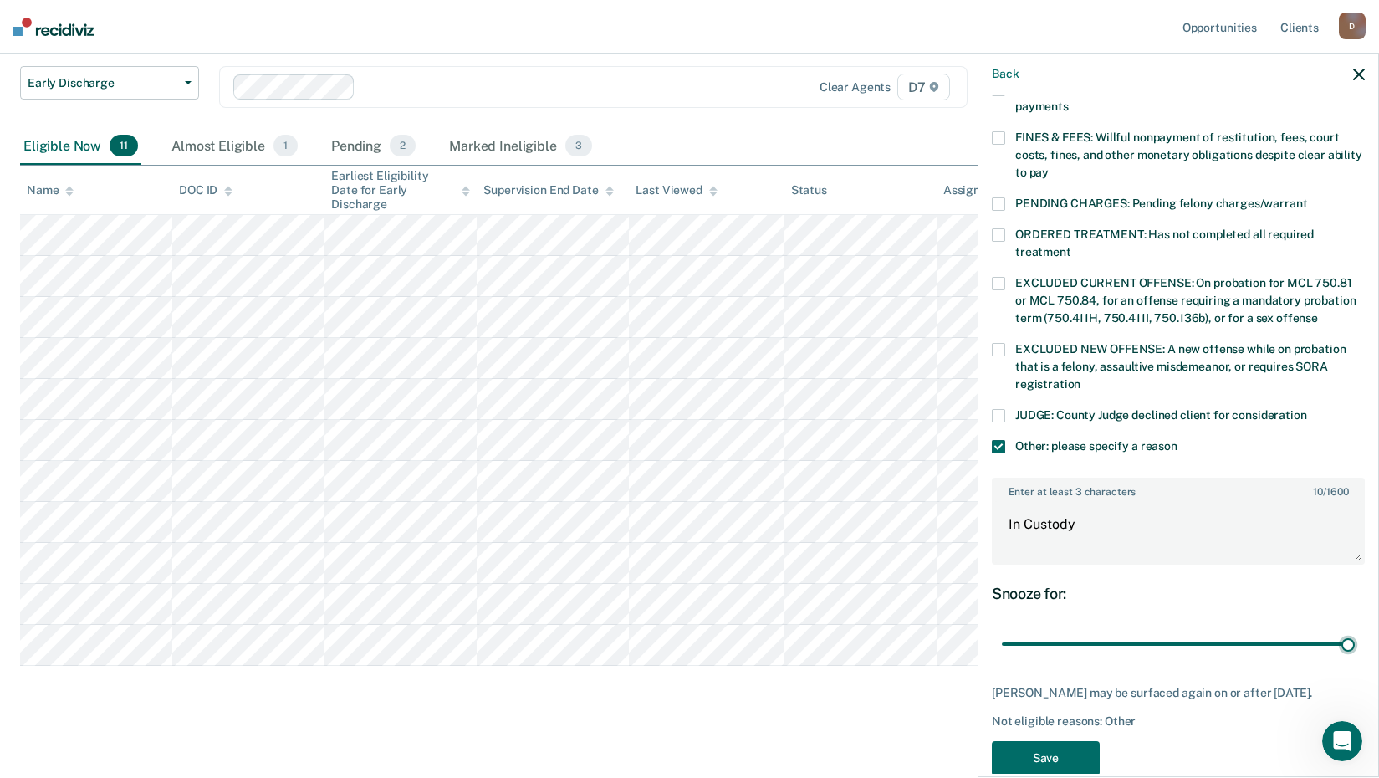
scroll to position [489, 0]
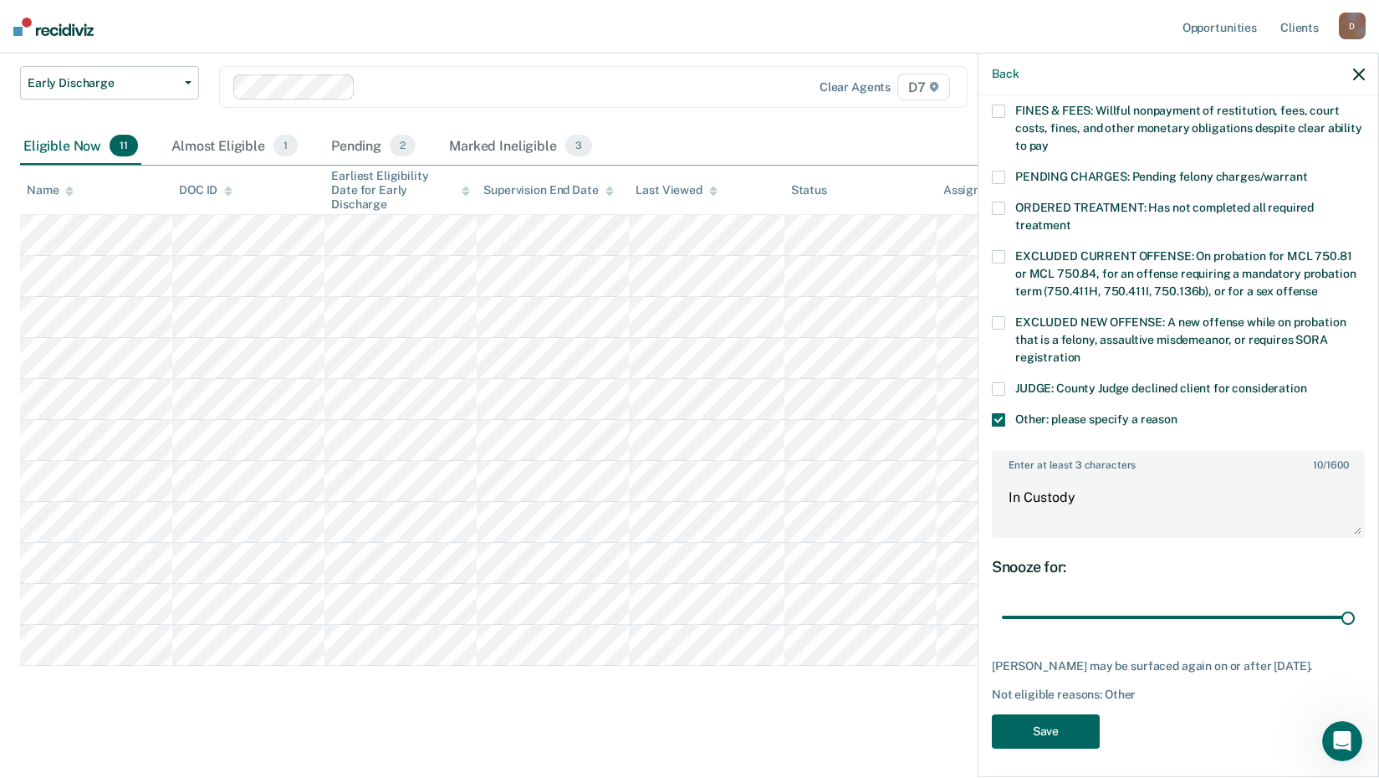
click at [1081, 719] on button "Save" at bounding box center [1046, 731] width 108 height 34
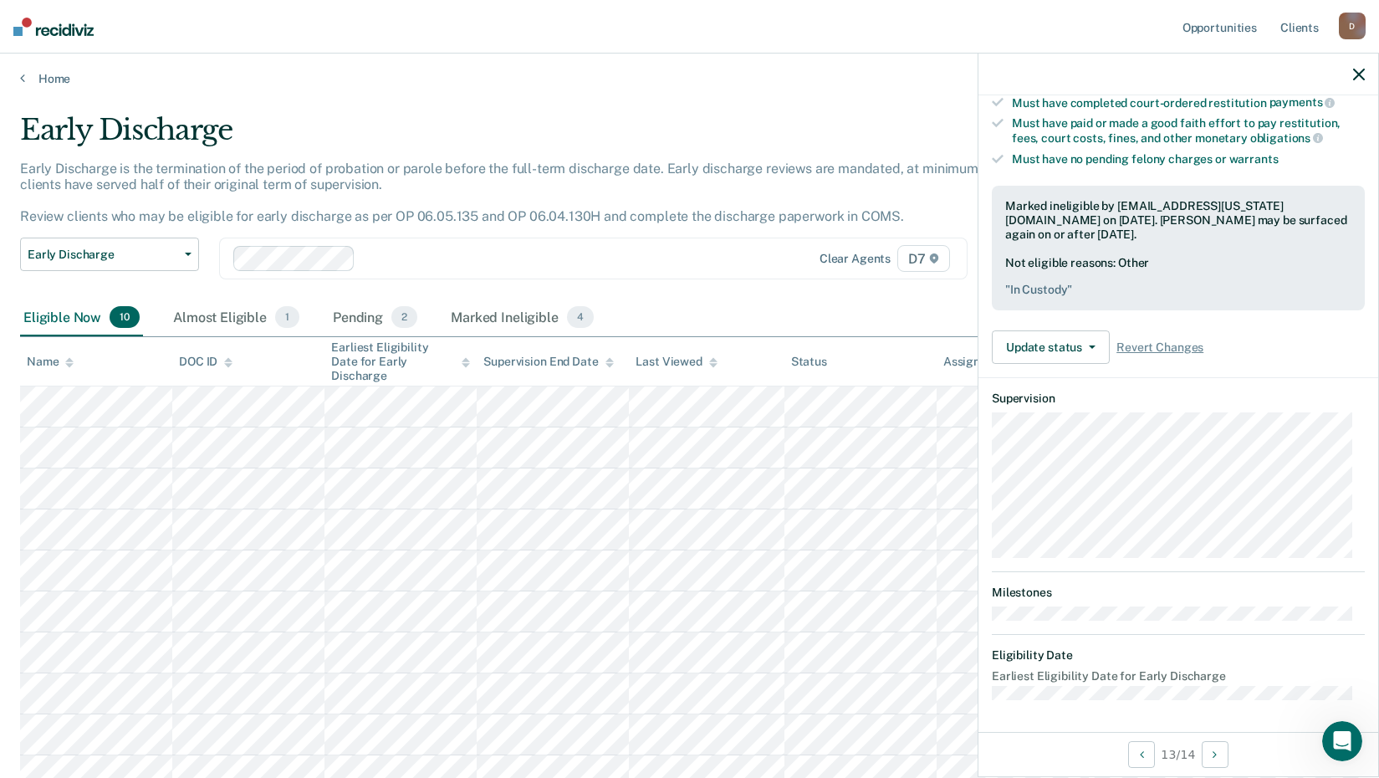
scroll to position [0, 0]
click at [126, 258] on span "Early Discharge" at bounding box center [103, 257] width 151 height 14
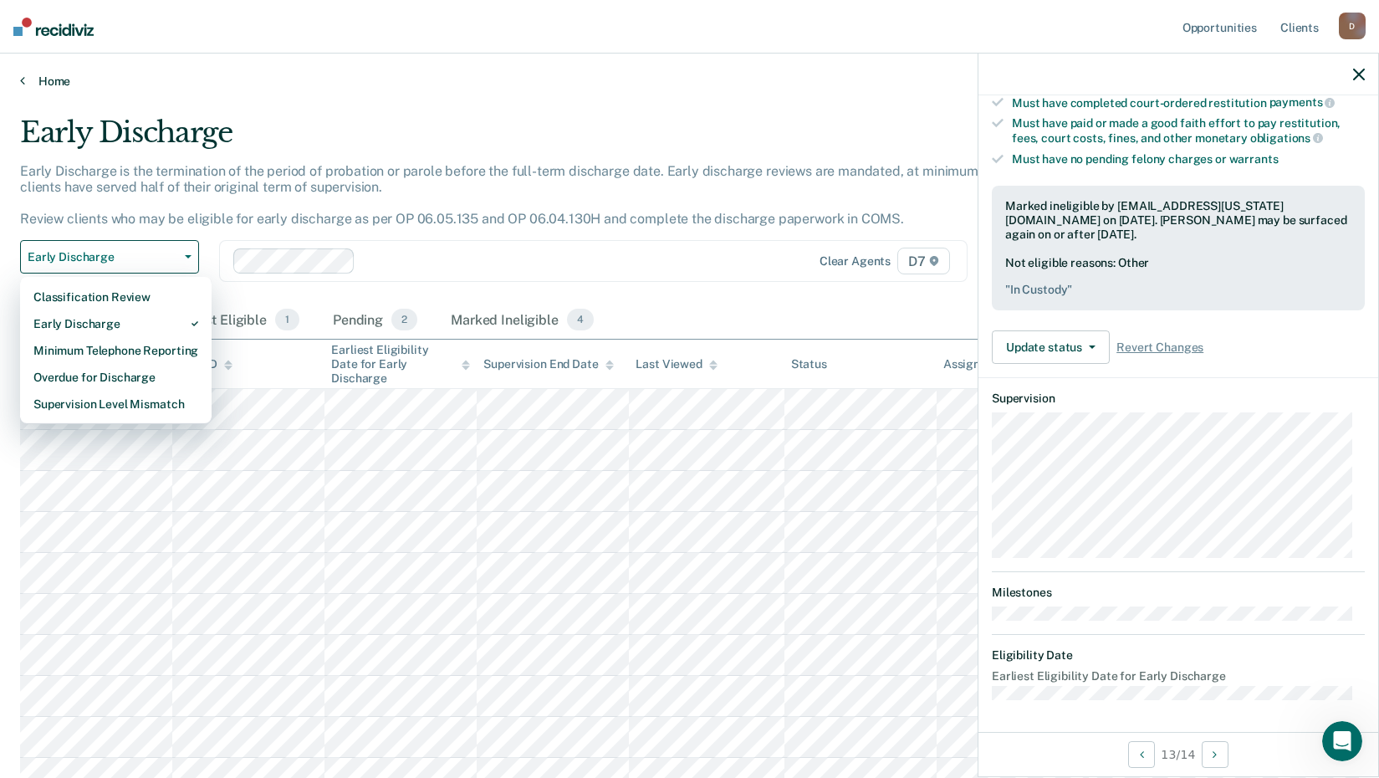
click at [37, 86] on link "Home" at bounding box center [689, 81] width 1339 height 15
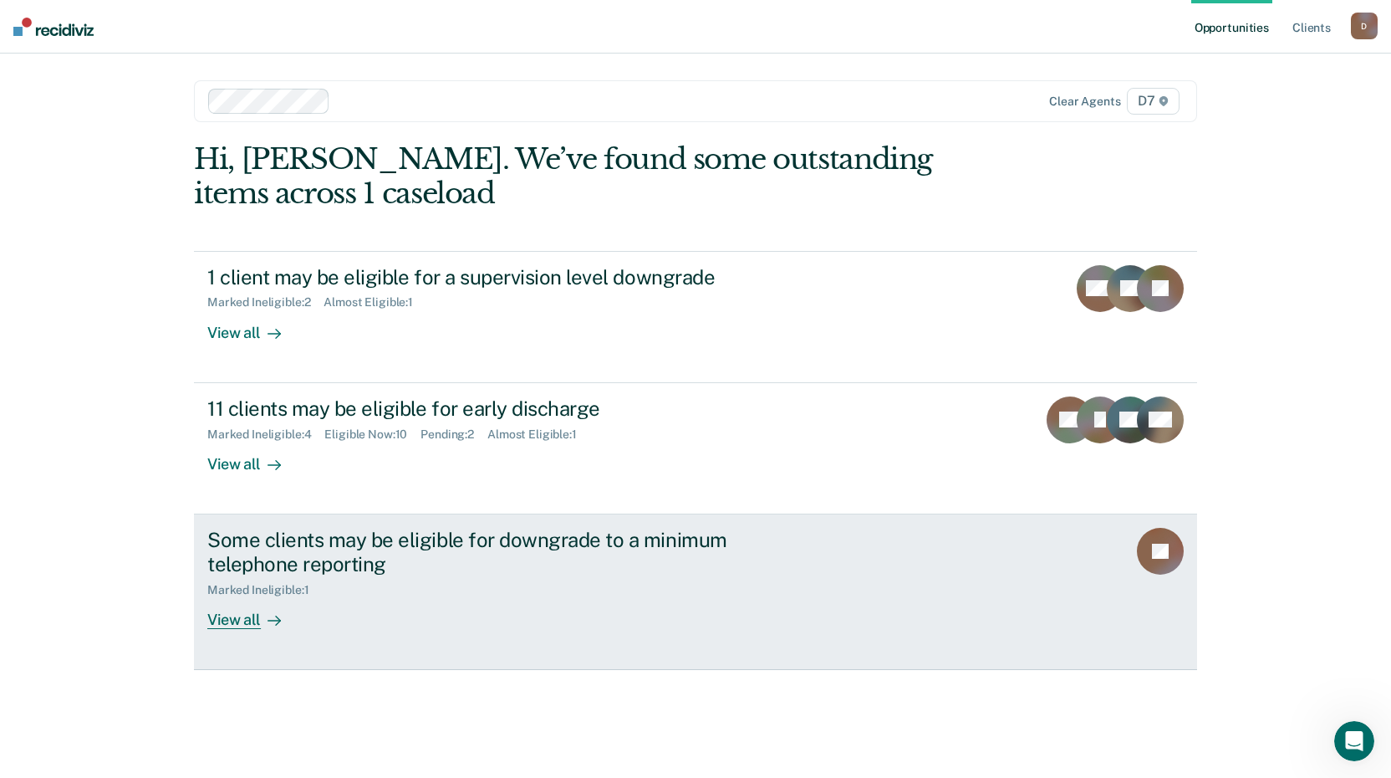
click at [241, 618] on div "View all" at bounding box center [254, 612] width 94 height 33
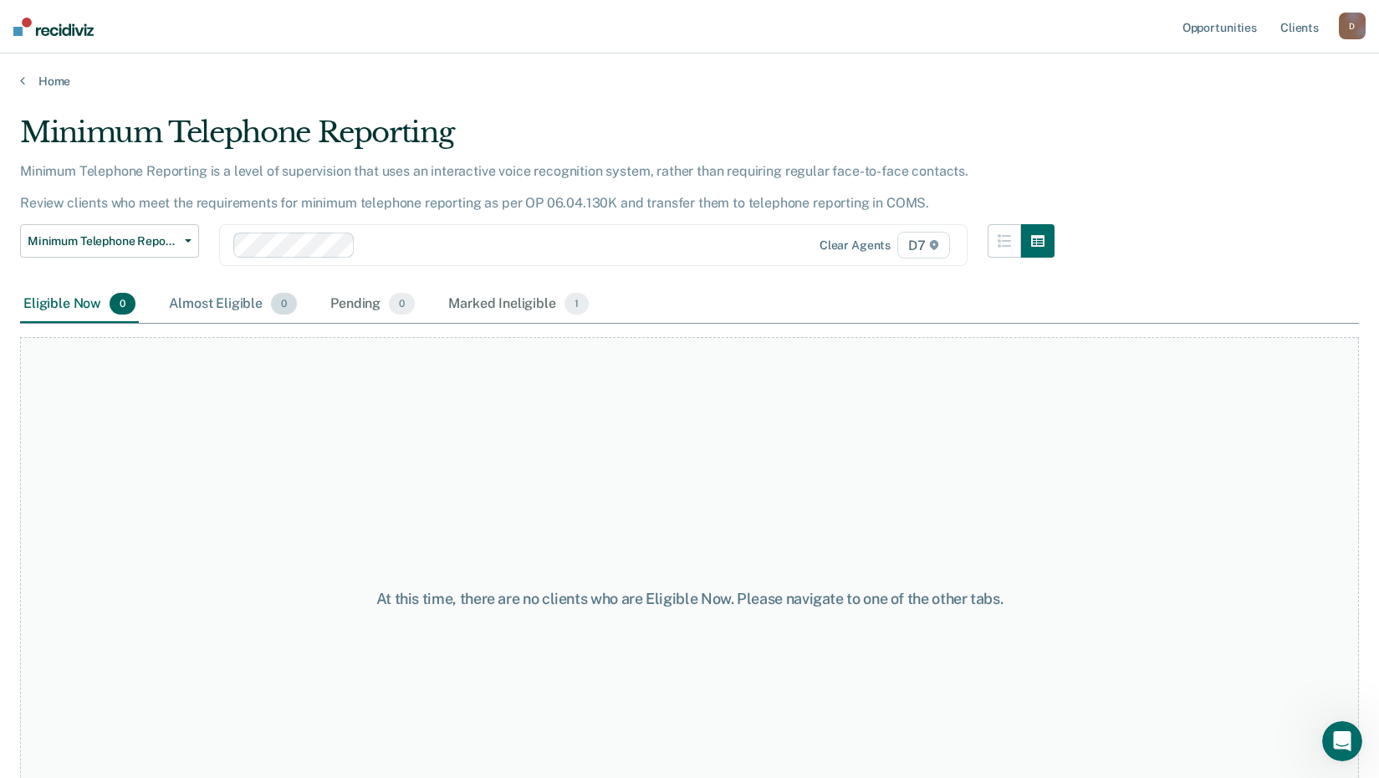
click at [210, 299] on div "Almost Eligible 0" at bounding box center [233, 304] width 135 height 37
click at [480, 302] on div "Marked Ineligible 1" at bounding box center [518, 304] width 147 height 37
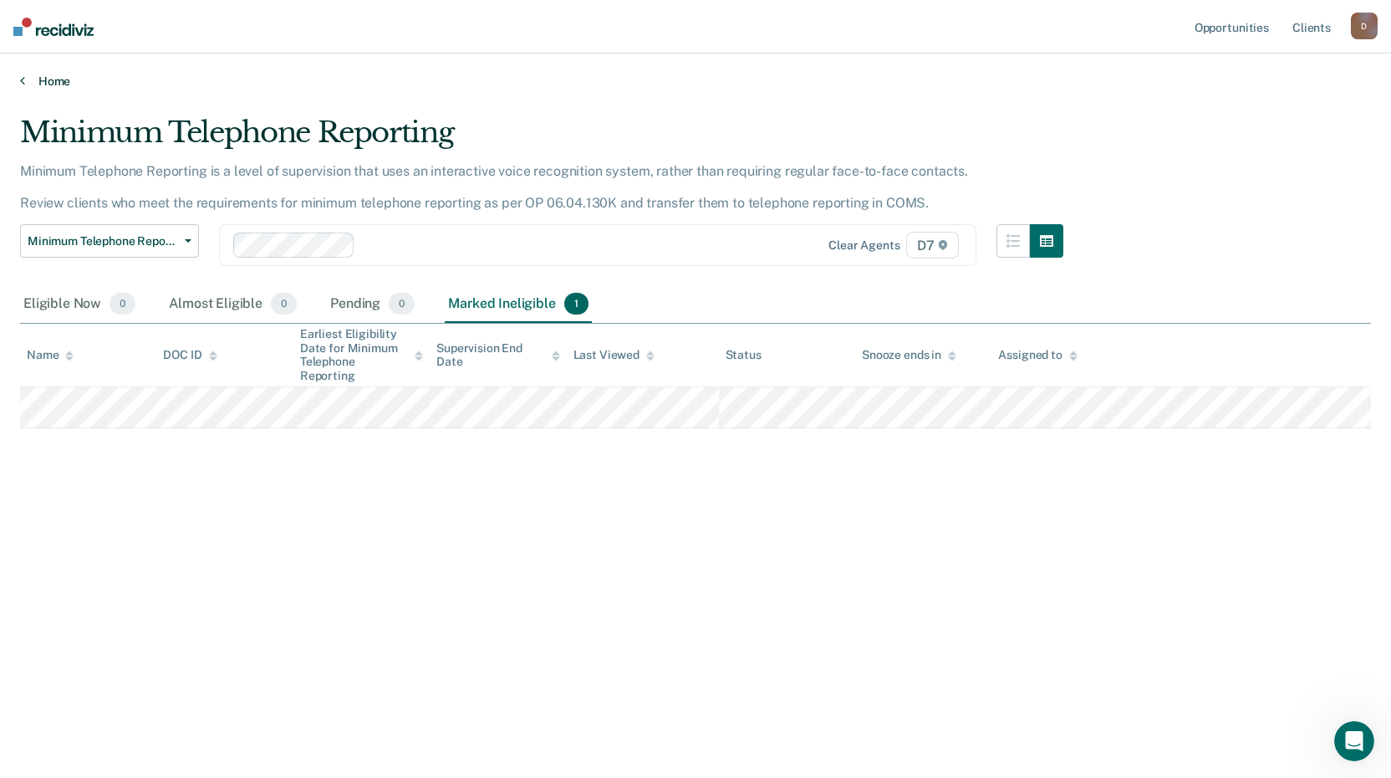
click at [48, 84] on link "Home" at bounding box center [695, 81] width 1351 height 15
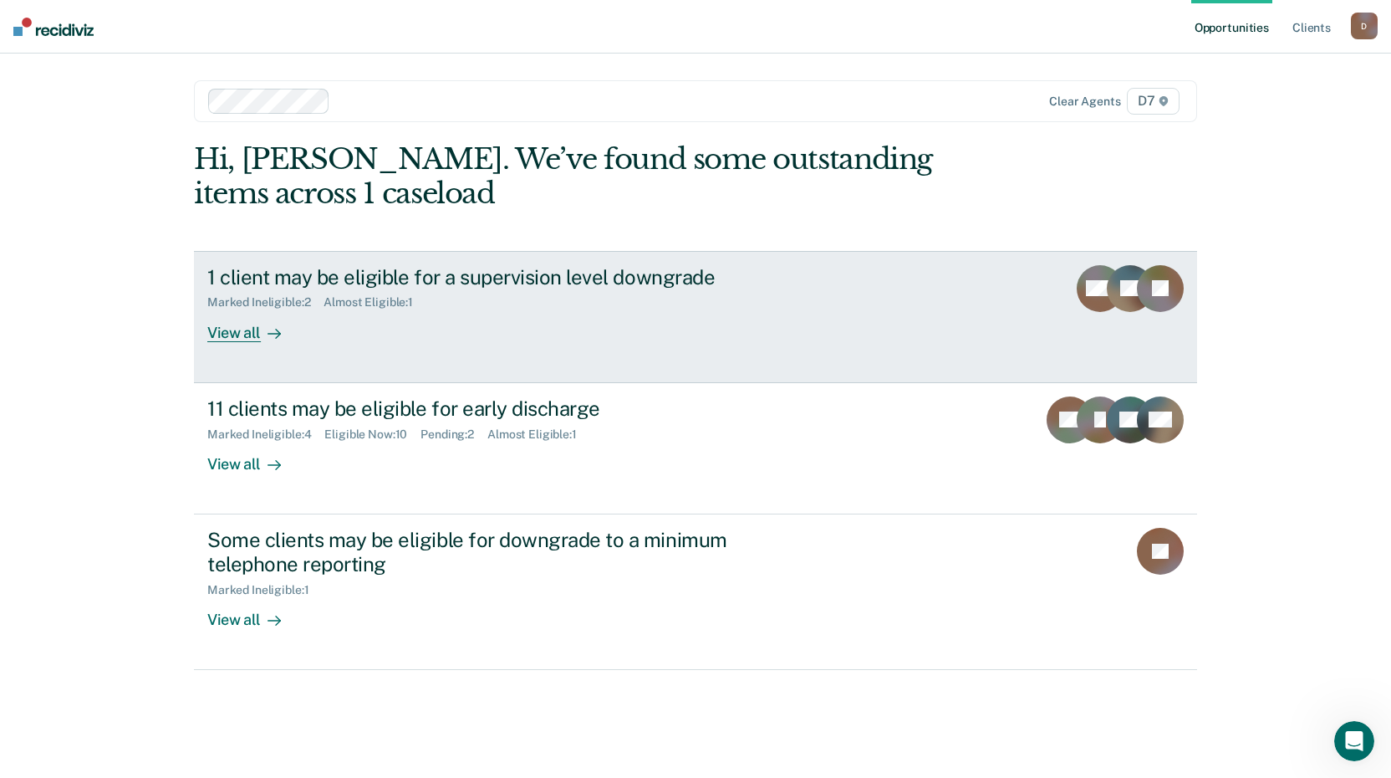
click at [251, 330] on div "View all" at bounding box center [254, 325] width 94 height 33
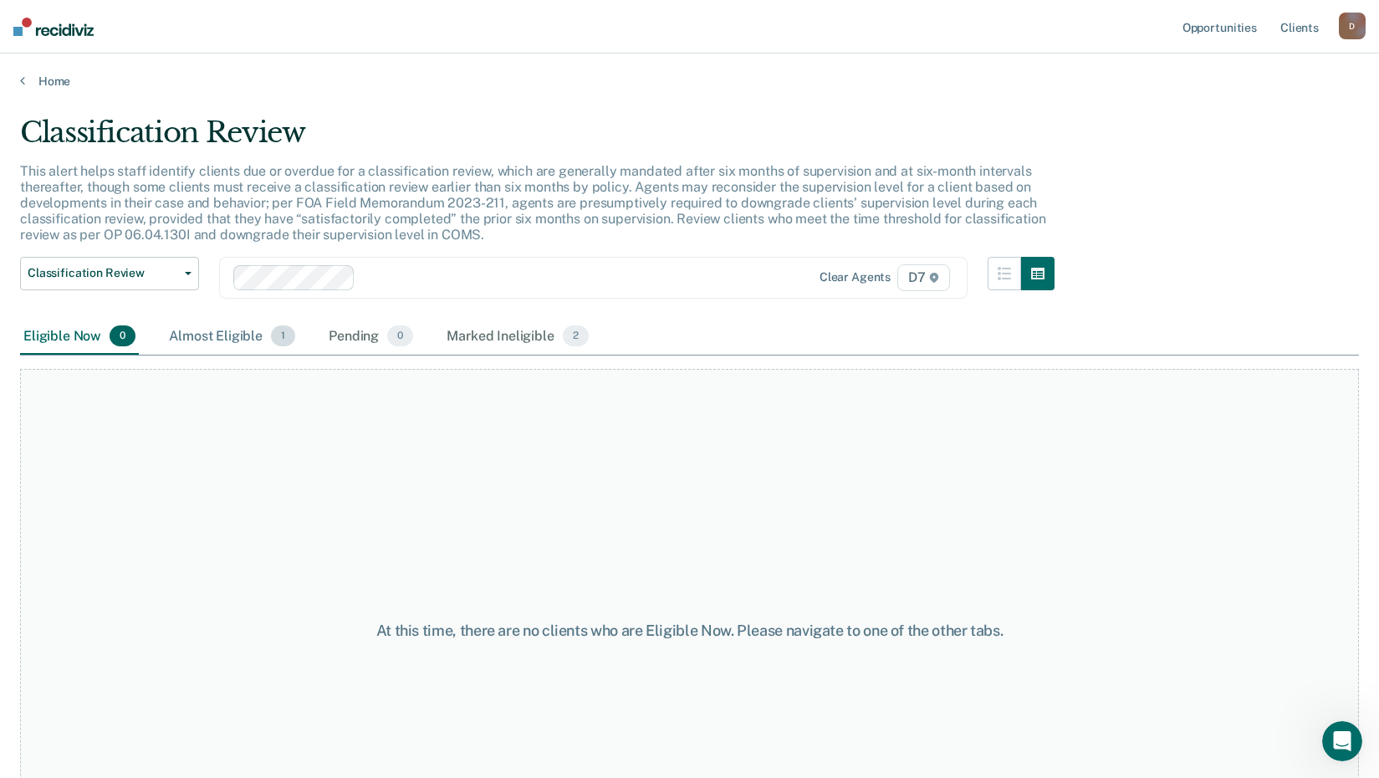
click at [228, 336] on div "Almost Eligible 1" at bounding box center [232, 337] width 133 height 37
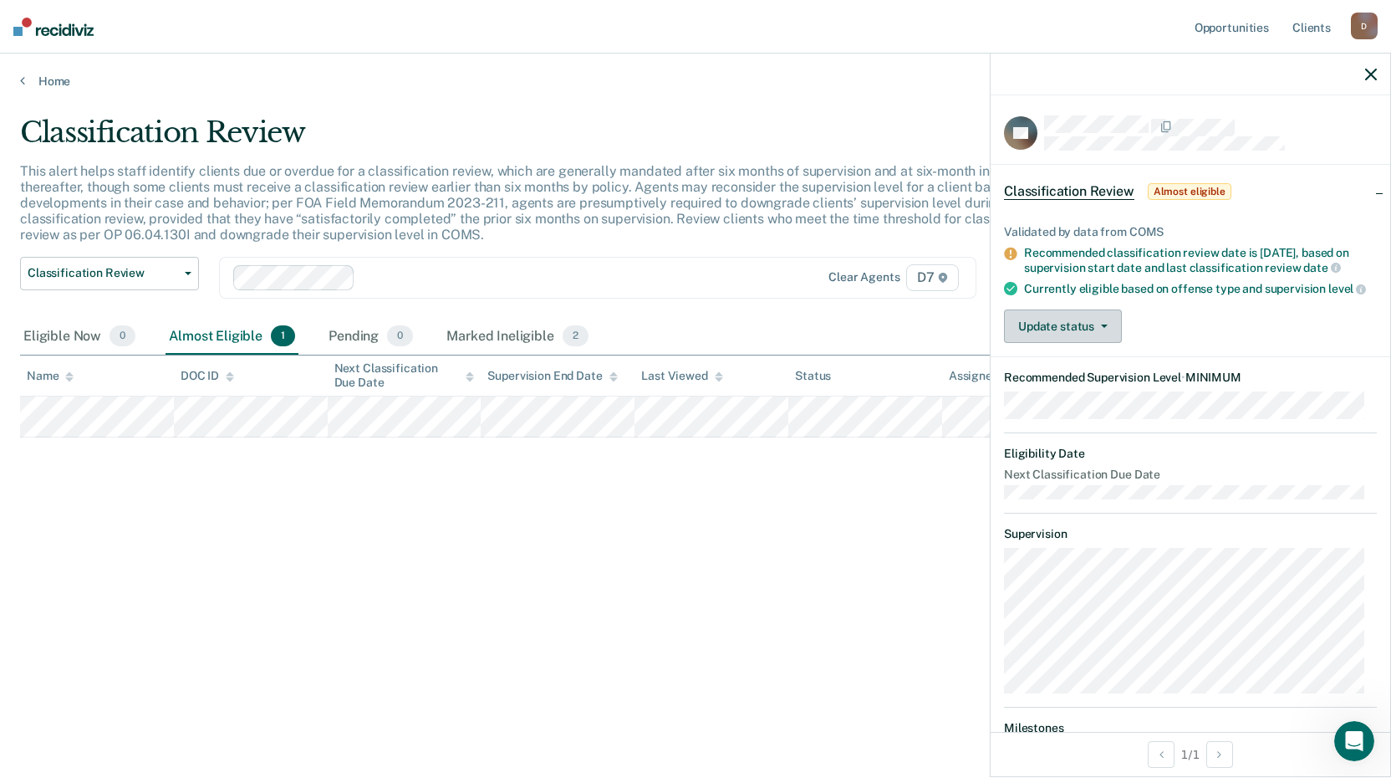
click at [1070, 343] on button "Update status" at bounding box center [1063, 325] width 118 height 33
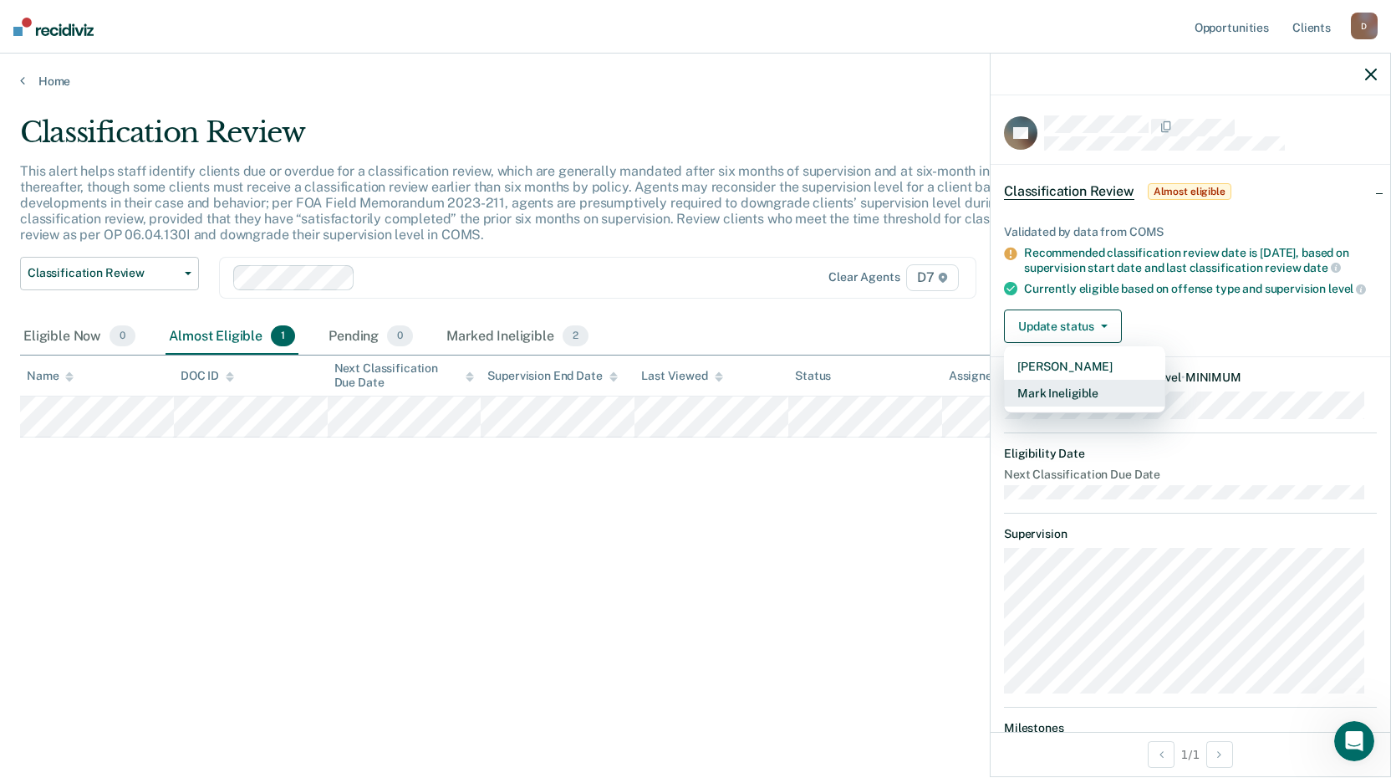
click at [1059, 406] on button "Mark Ineligible" at bounding box center [1084, 393] width 161 height 27
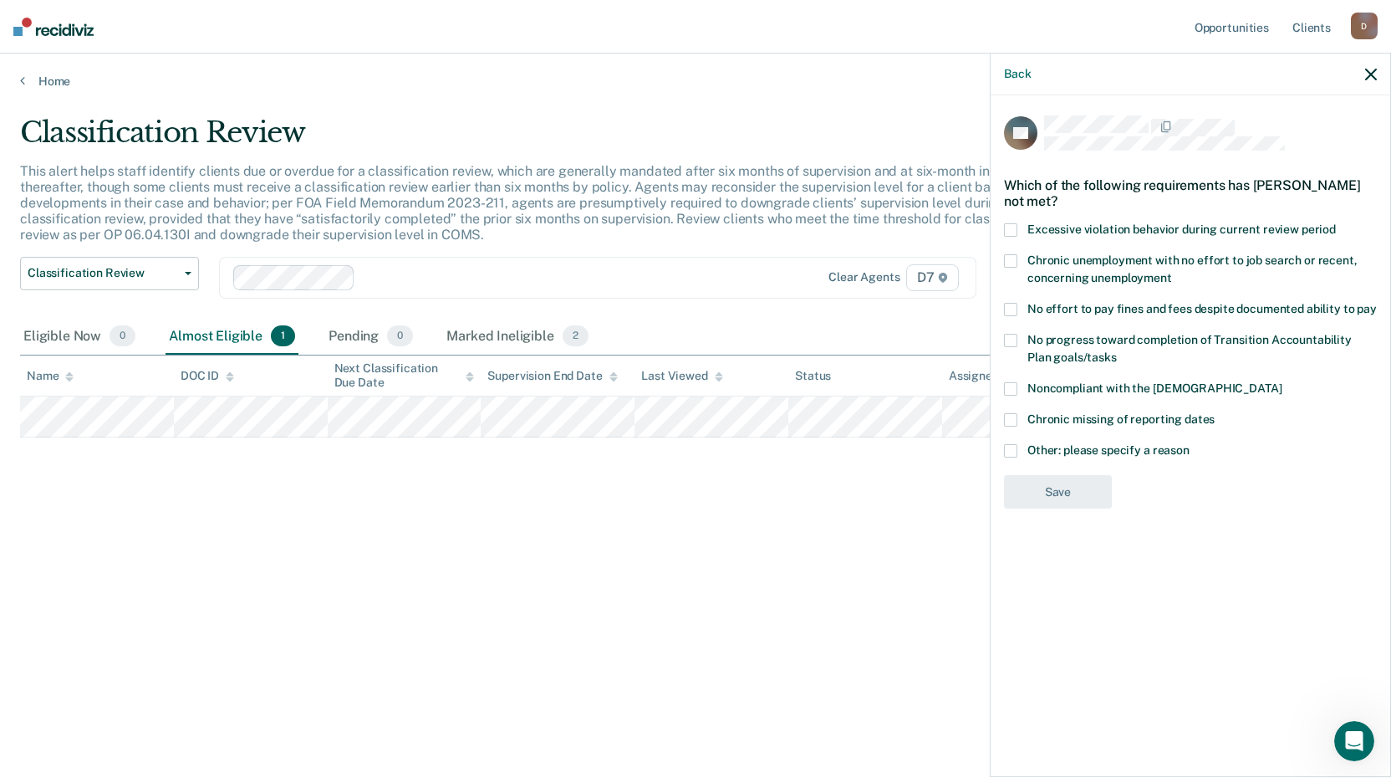
click at [1023, 313] on label "No effort to pay fines and fees despite documented ability to pay" at bounding box center [1190, 312] width 373 height 18
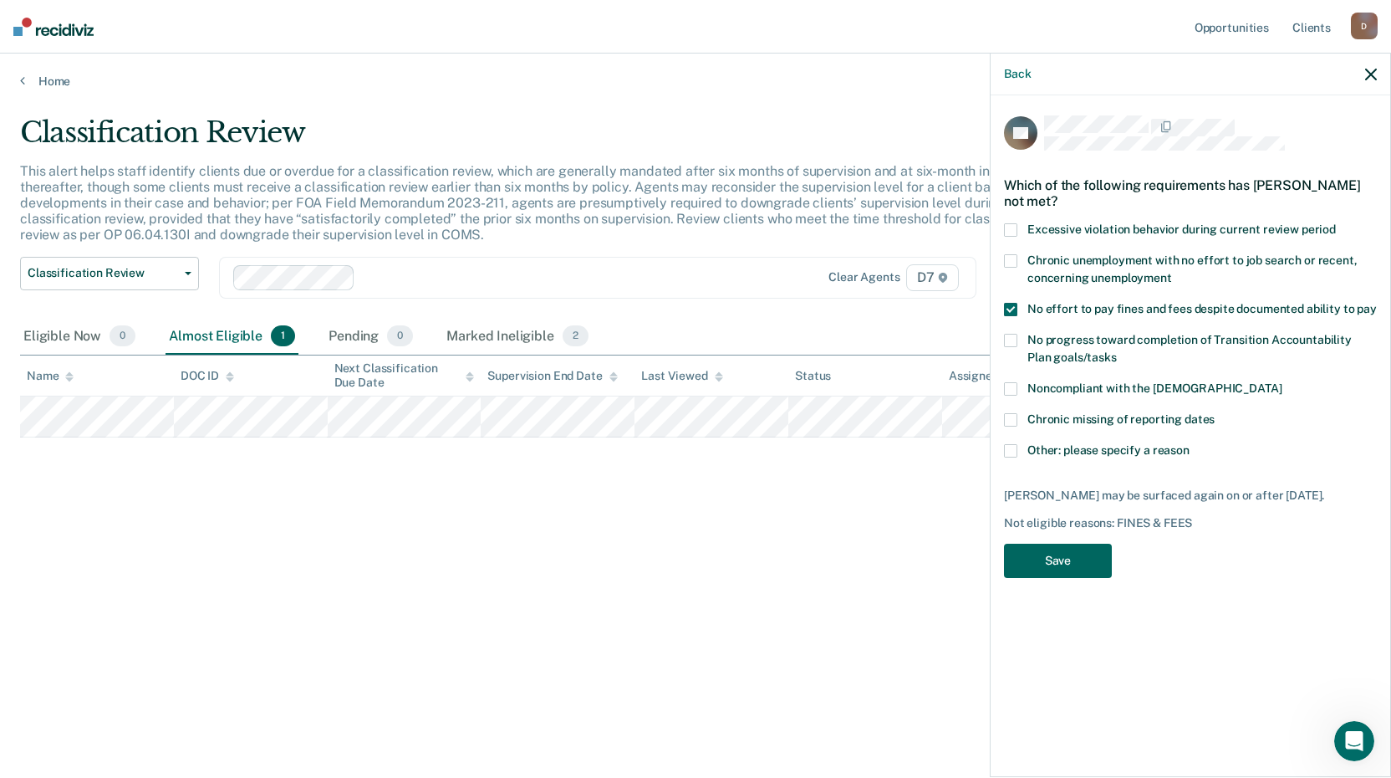
click at [1049, 560] on button "Save" at bounding box center [1058, 560] width 108 height 34
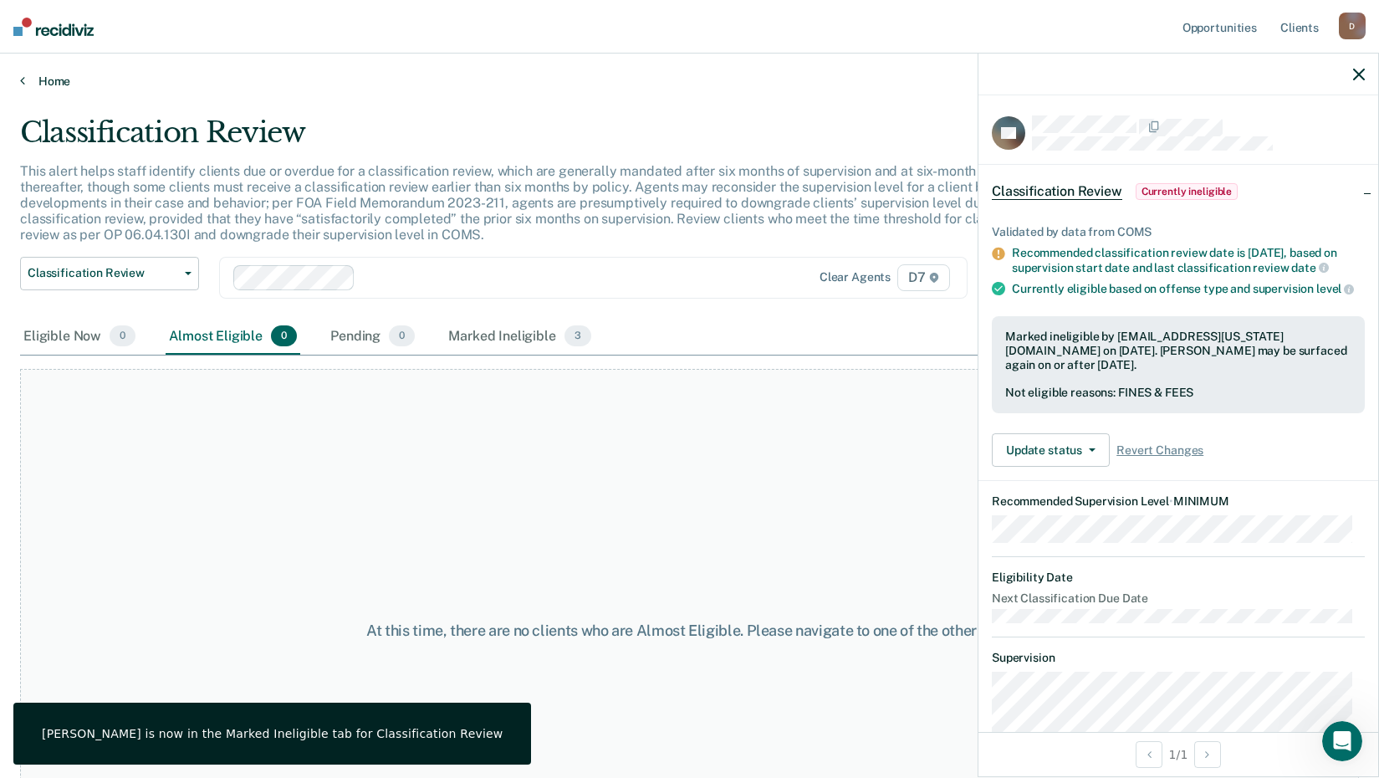
click at [51, 81] on link "Home" at bounding box center [689, 81] width 1339 height 15
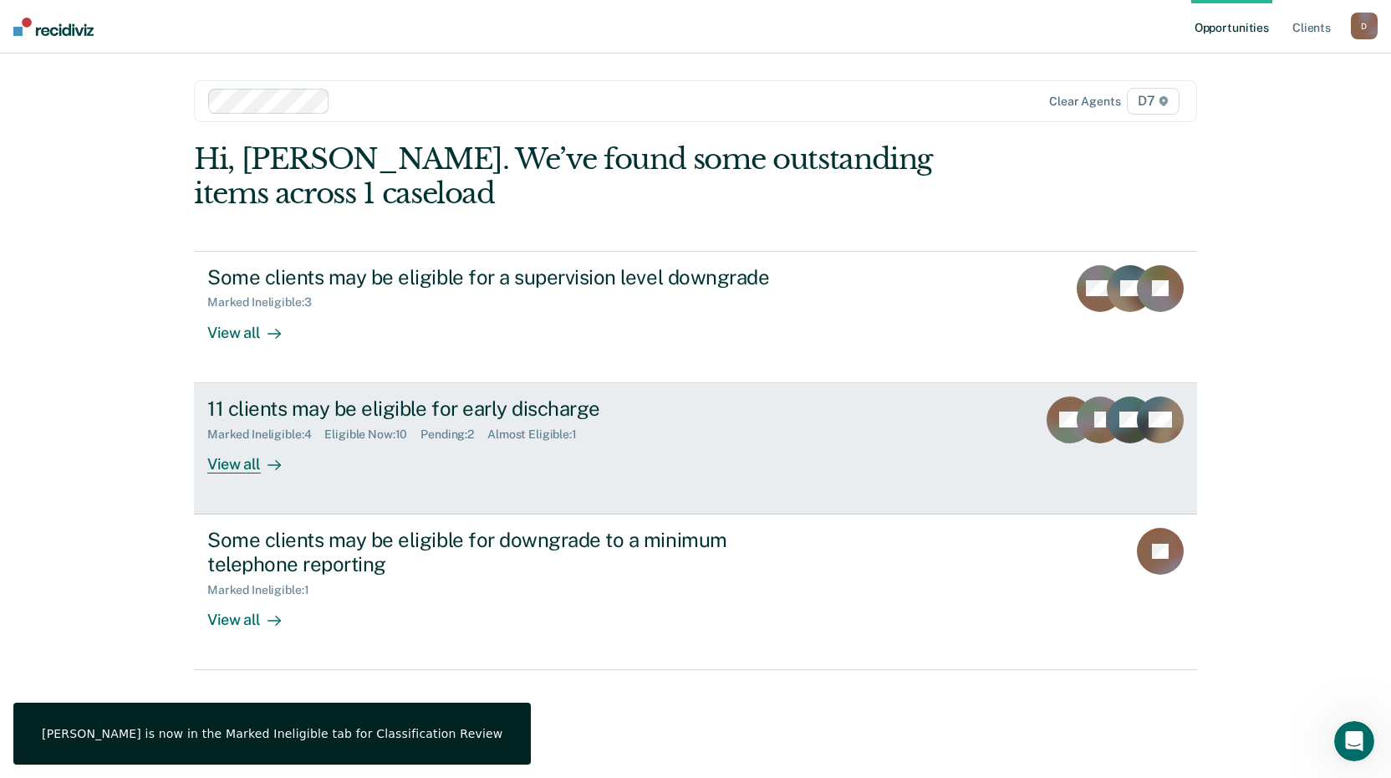
click at [251, 460] on div "View all" at bounding box center [254, 457] width 94 height 33
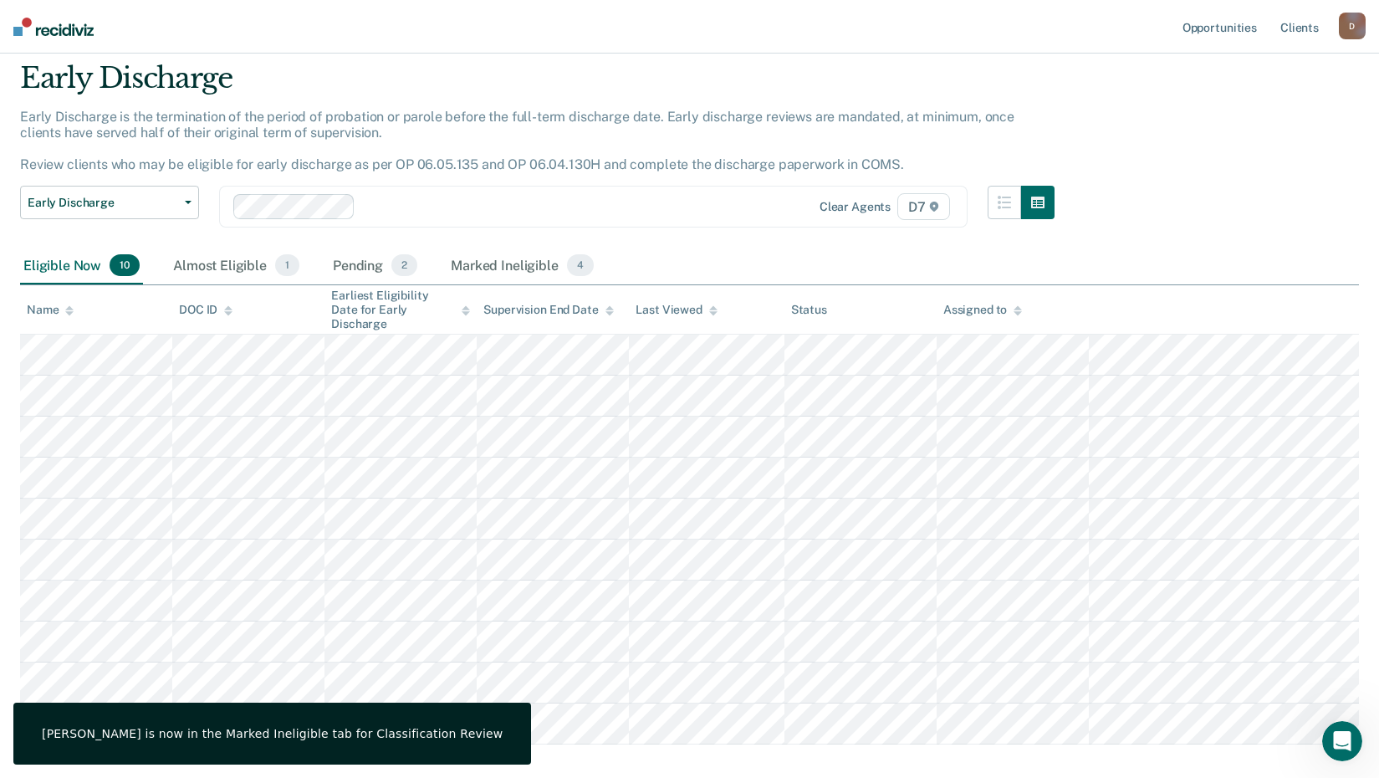
scroll to position [84, 0]
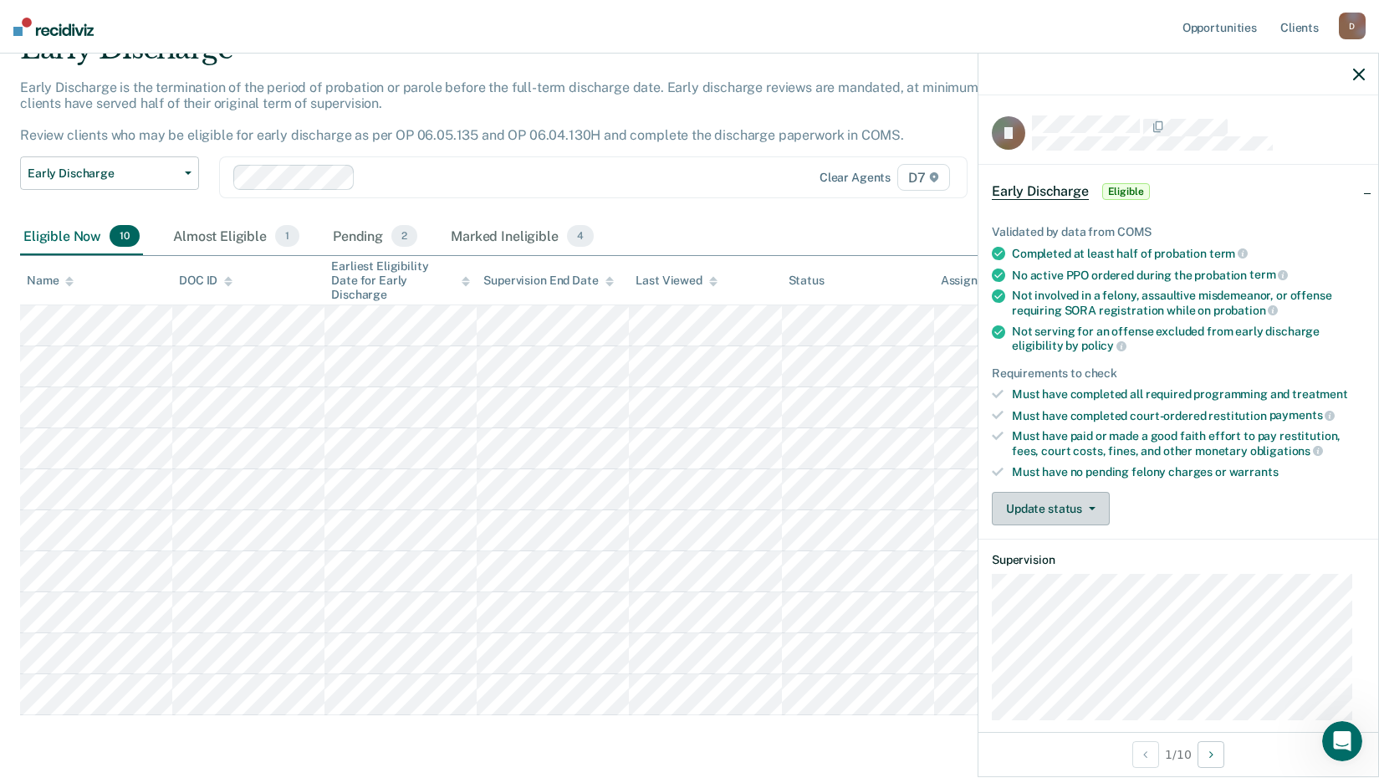
click at [1024, 511] on button "Update status" at bounding box center [1051, 508] width 118 height 33
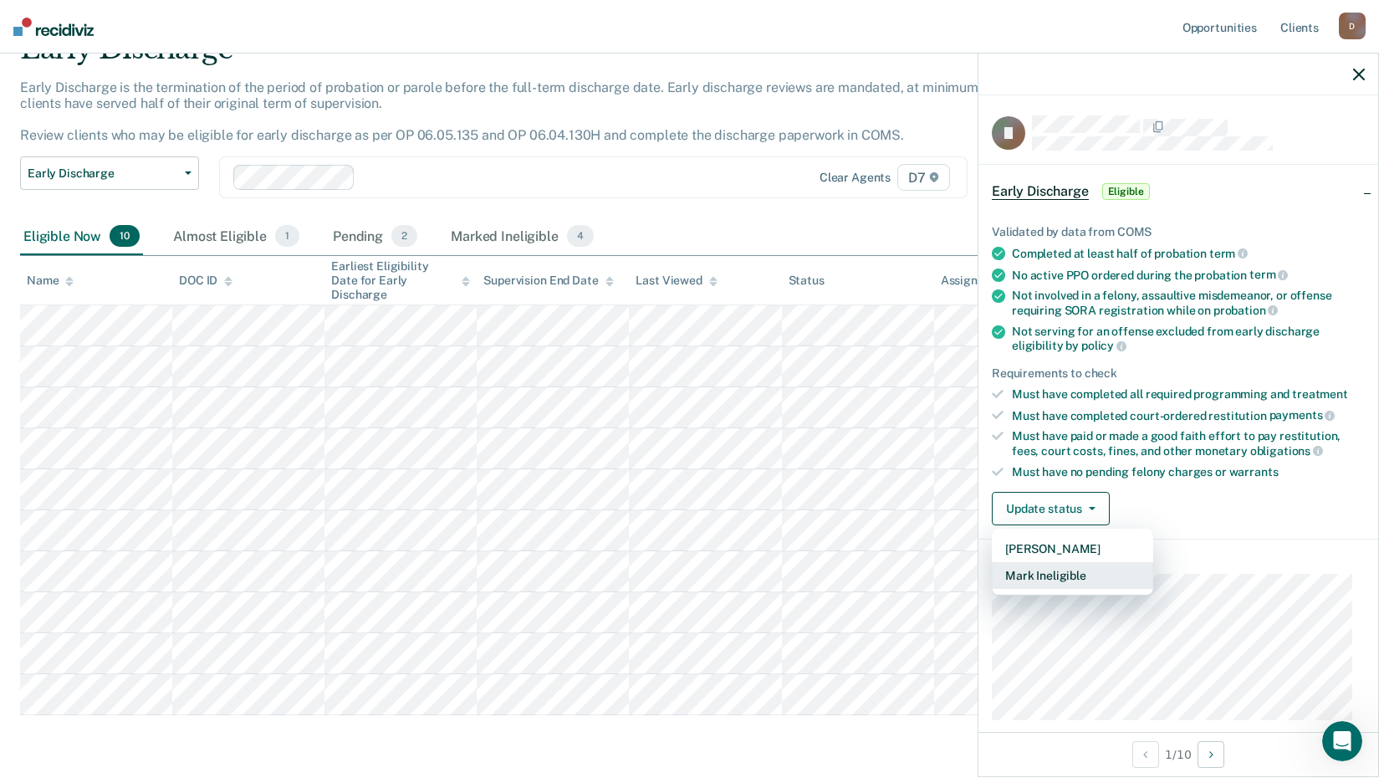
click at [1054, 569] on button "Mark Ineligible" at bounding box center [1072, 575] width 161 height 27
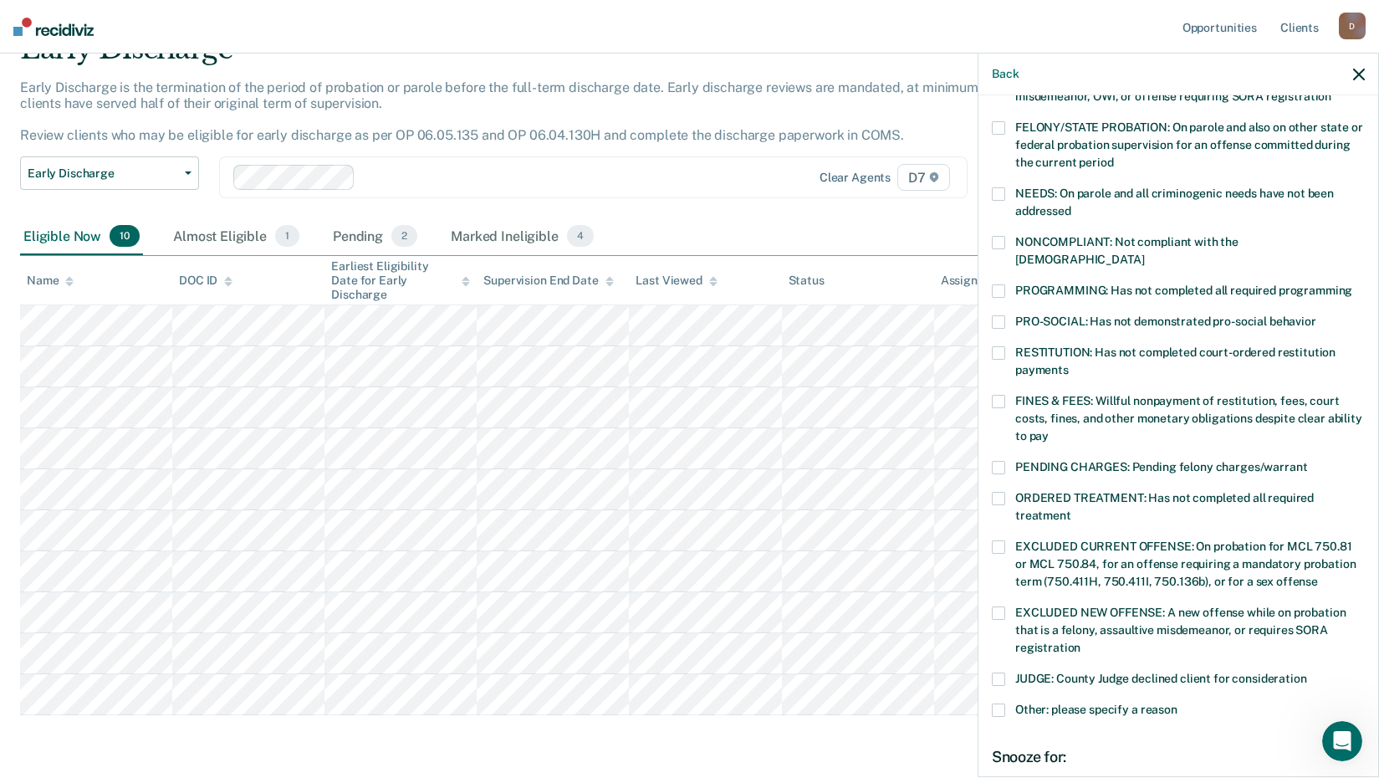
scroll to position [251, 0]
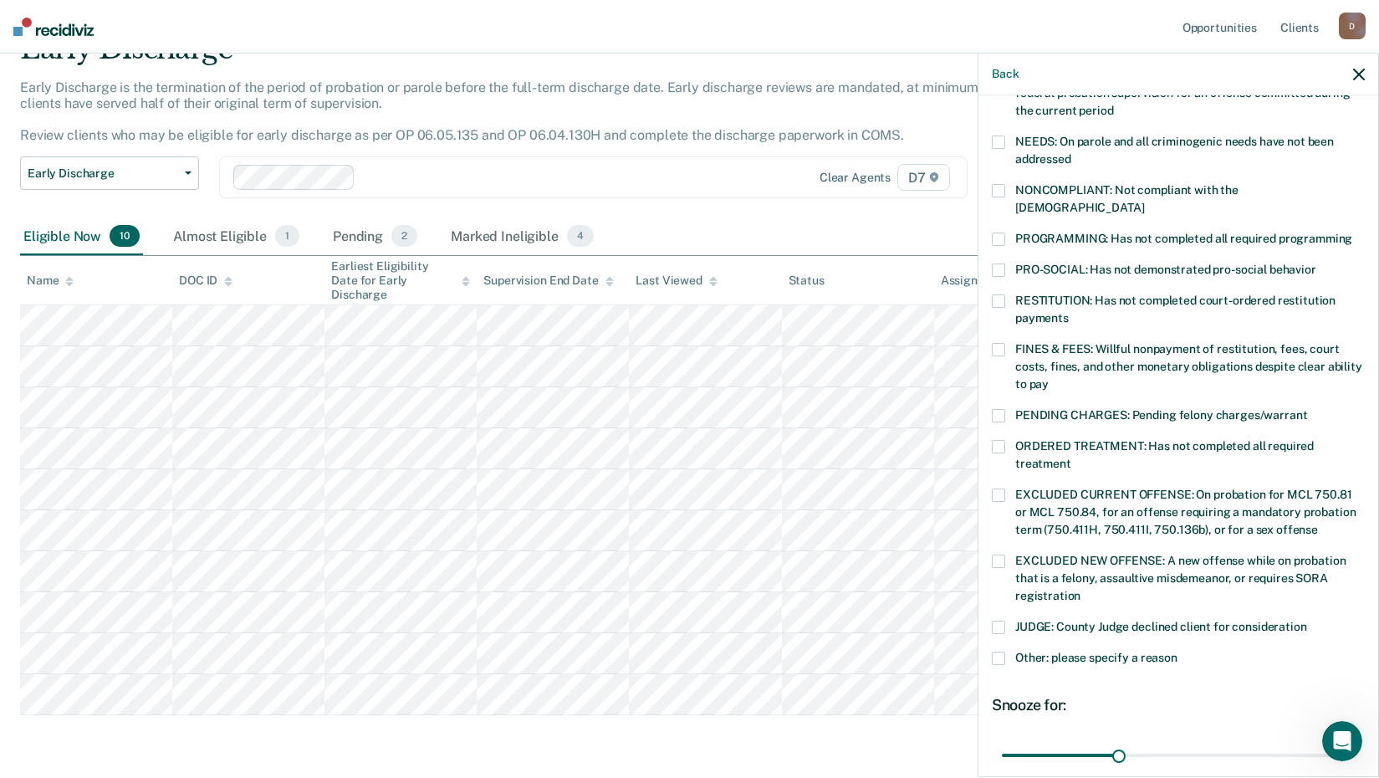
click at [997, 651] on span at bounding box center [998, 657] width 13 height 13
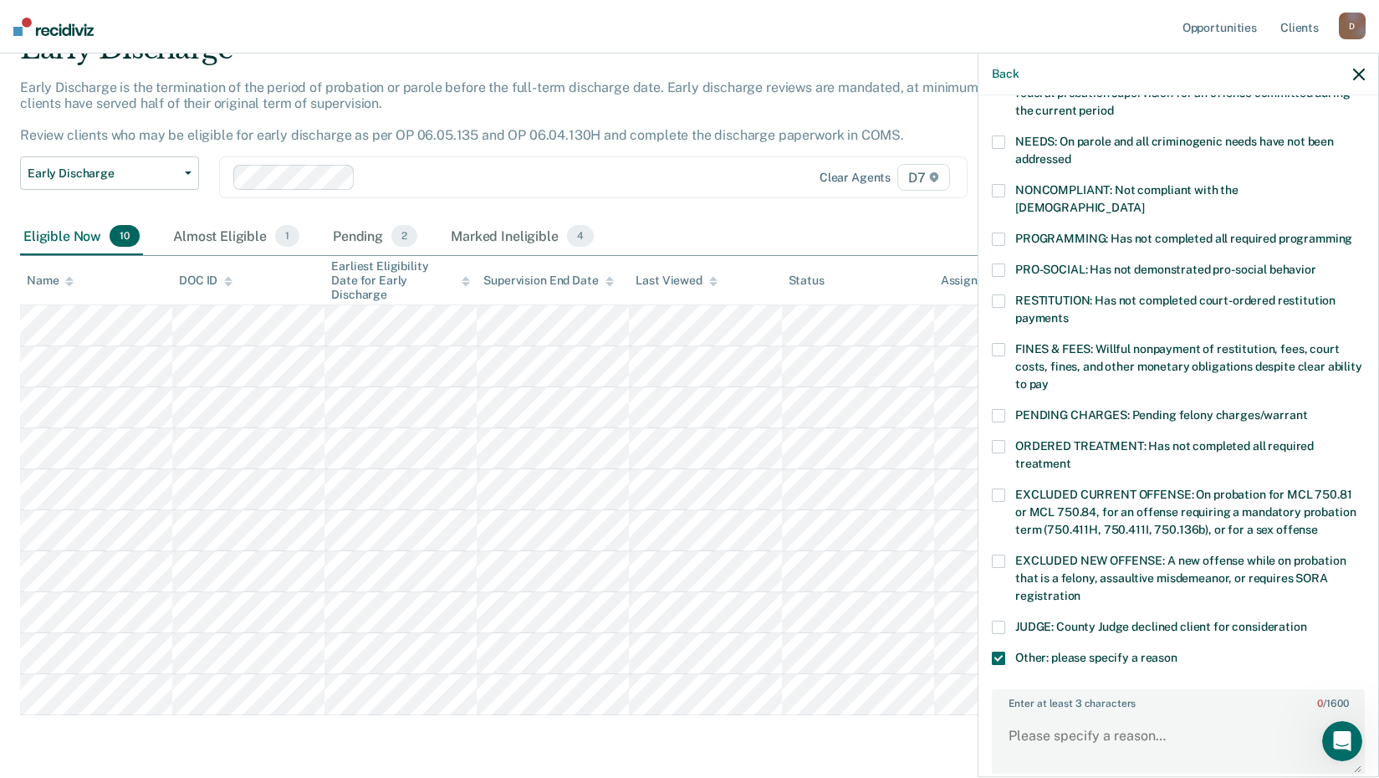
scroll to position [334, 0]
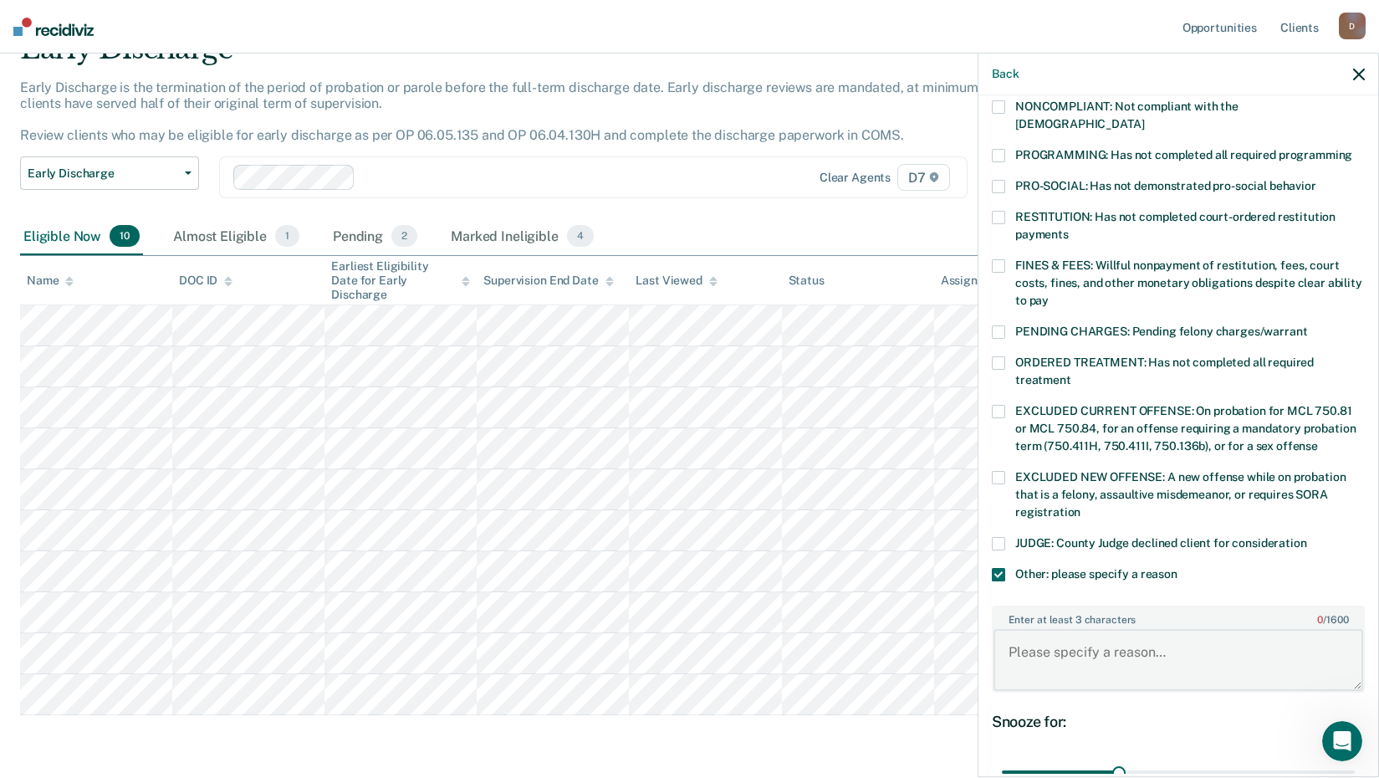
click at [1056, 629] on textarea "Enter at least 3 characters 0 / 1600" at bounding box center [1178, 660] width 370 height 62
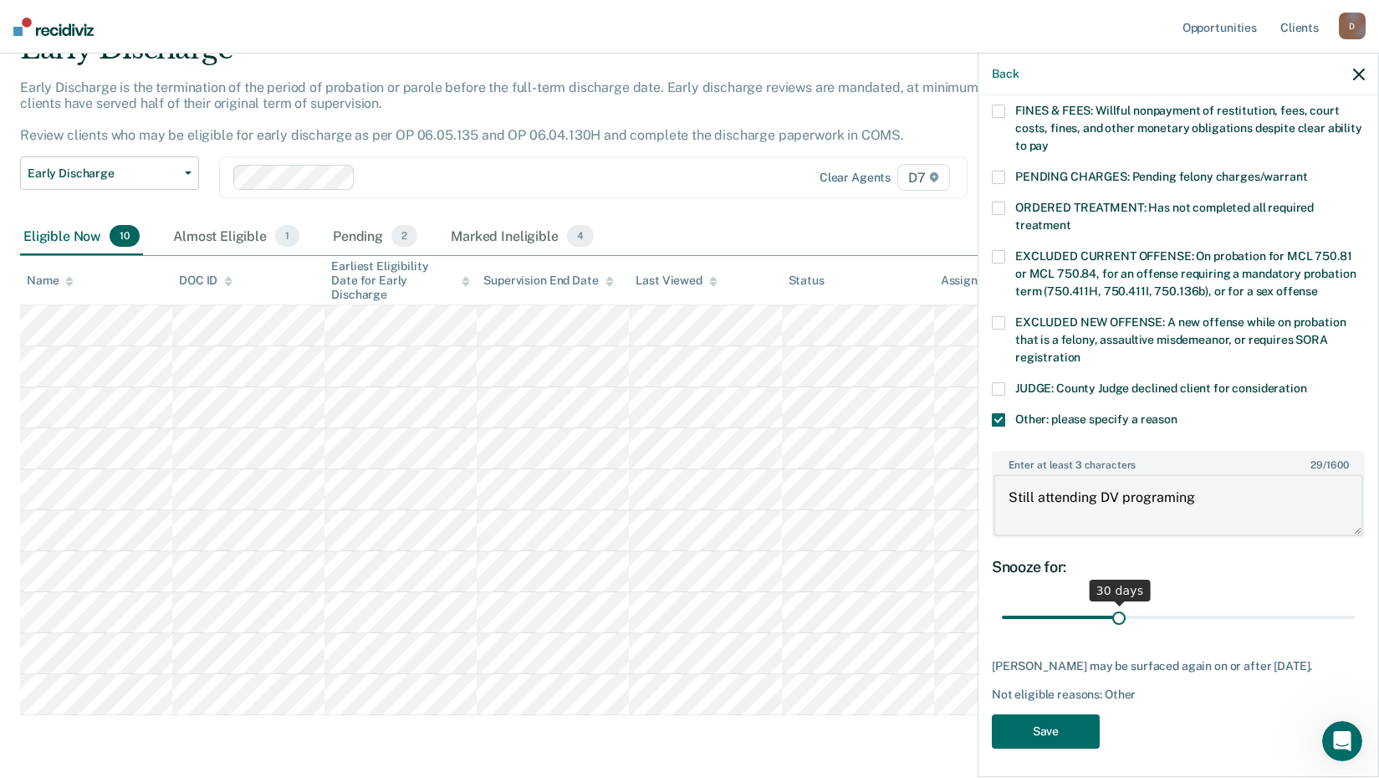
type textarea "Still attending DV programing"
drag, startPoint x: 1117, startPoint y: 604, endPoint x: 1293, endPoint y: 582, distance: 177.8
click at [1293, 603] on input "range" at bounding box center [1178, 617] width 353 height 29
drag, startPoint x: 1295, startPoint y: 595, endPoint x: 1227, endPoint y: 602, distance: 68.1
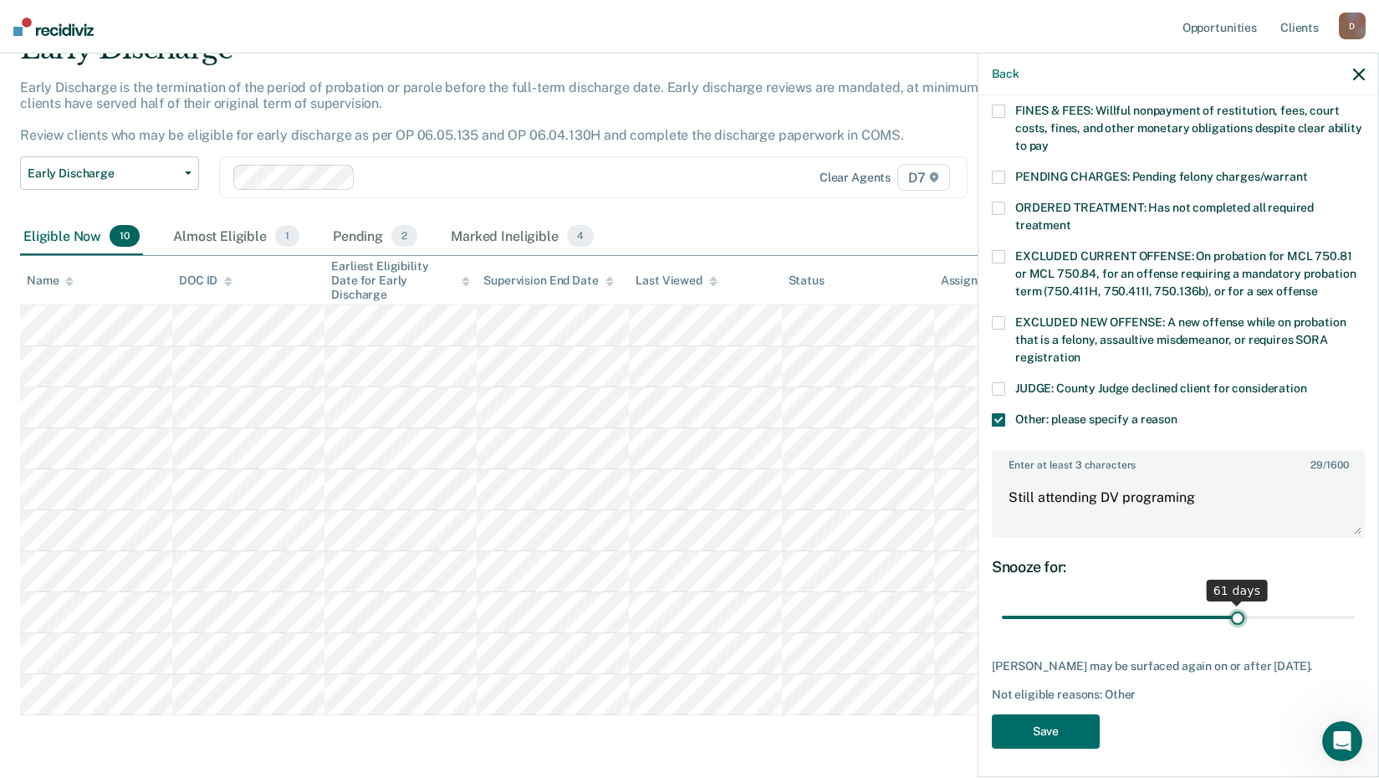
click at [1227, 603] on input "range" at bounding box center [1178, 617] width 353 height 29
type input "60"
click at [1226, 603] on input "range" at bounding box center [1178, 617] width 353 height 29
click at [1079, 714] on button "Save" at bounding box center [1046, 731] width 108 height 34
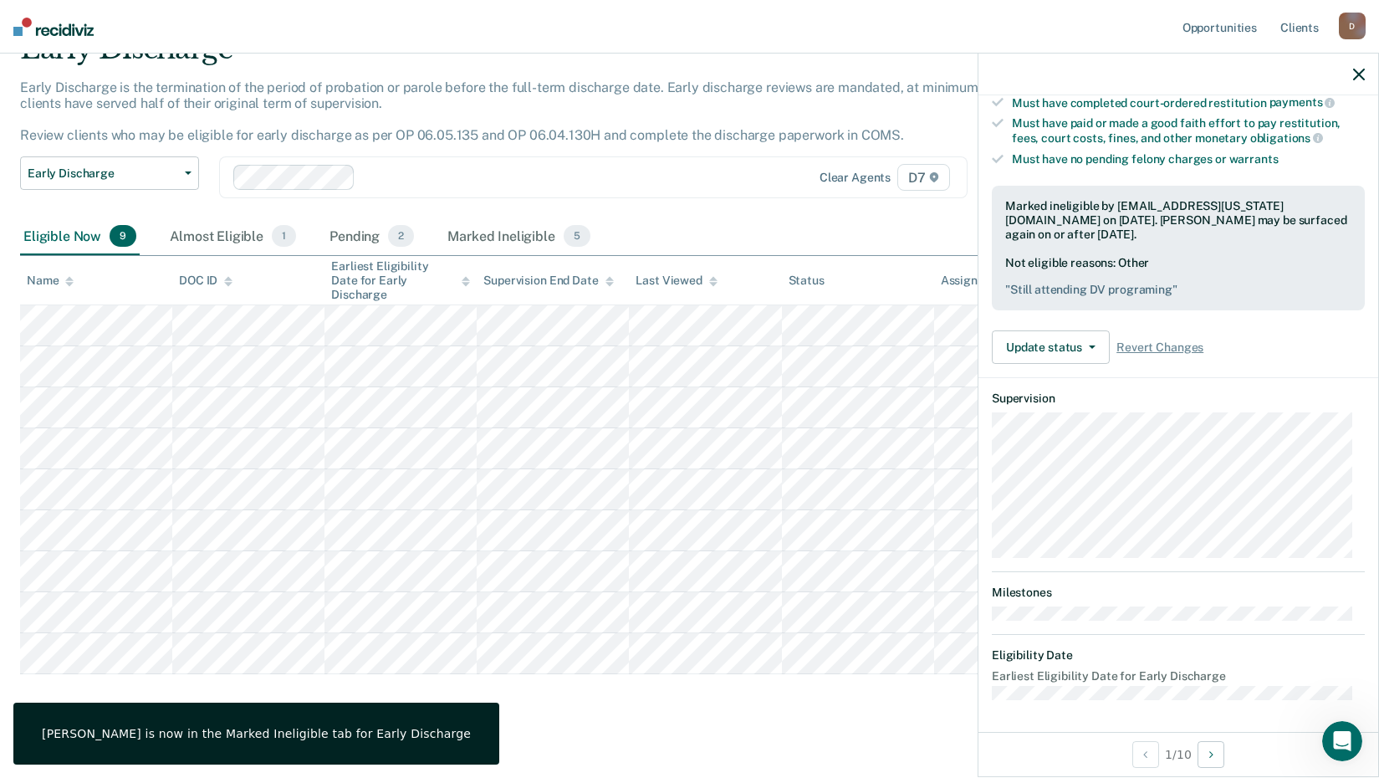
scroll to position [161, 0]
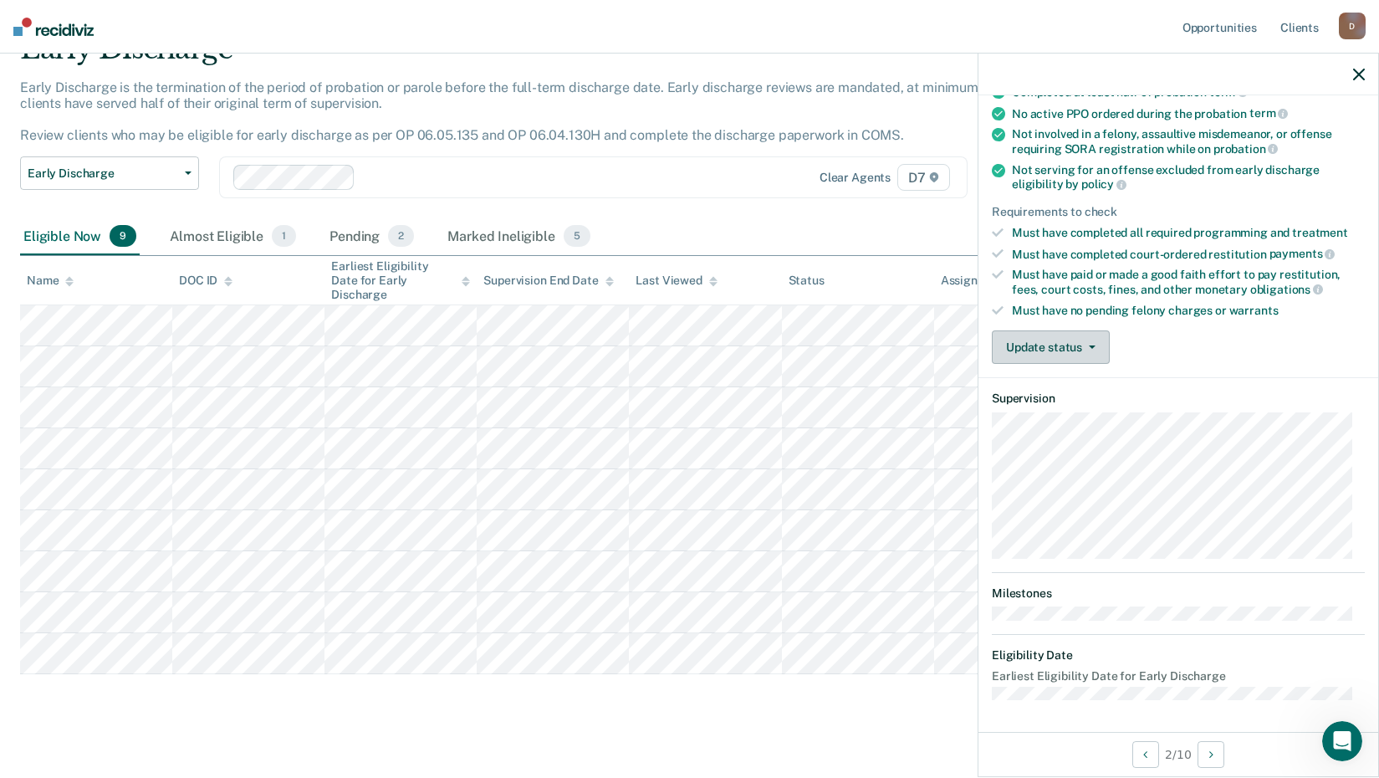
click at [1054, 344] on button "Update status" at bounding box center [1051, 346] width 118 height 33
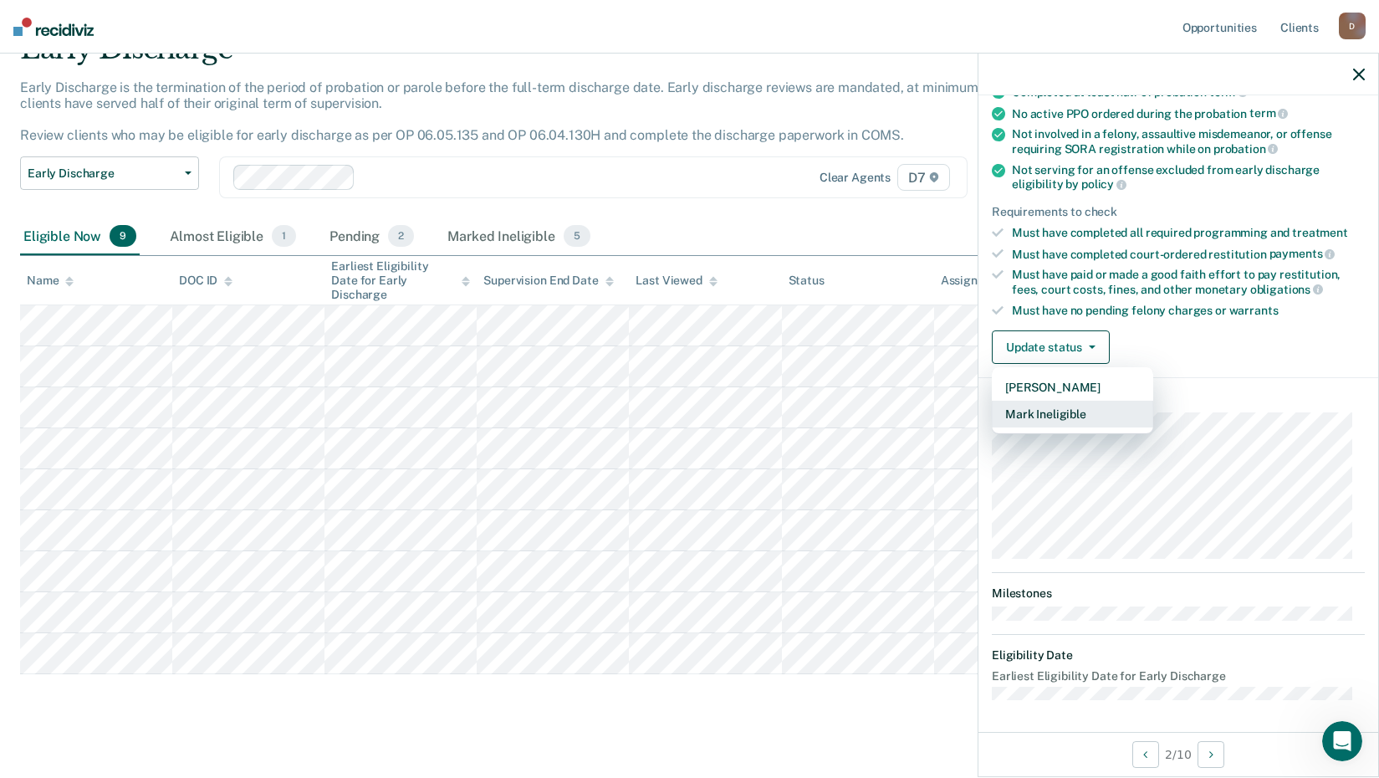
click at [1049, 405] on button "Mark Ineligible" at bounding box center [1072, 414] width 161 height 27
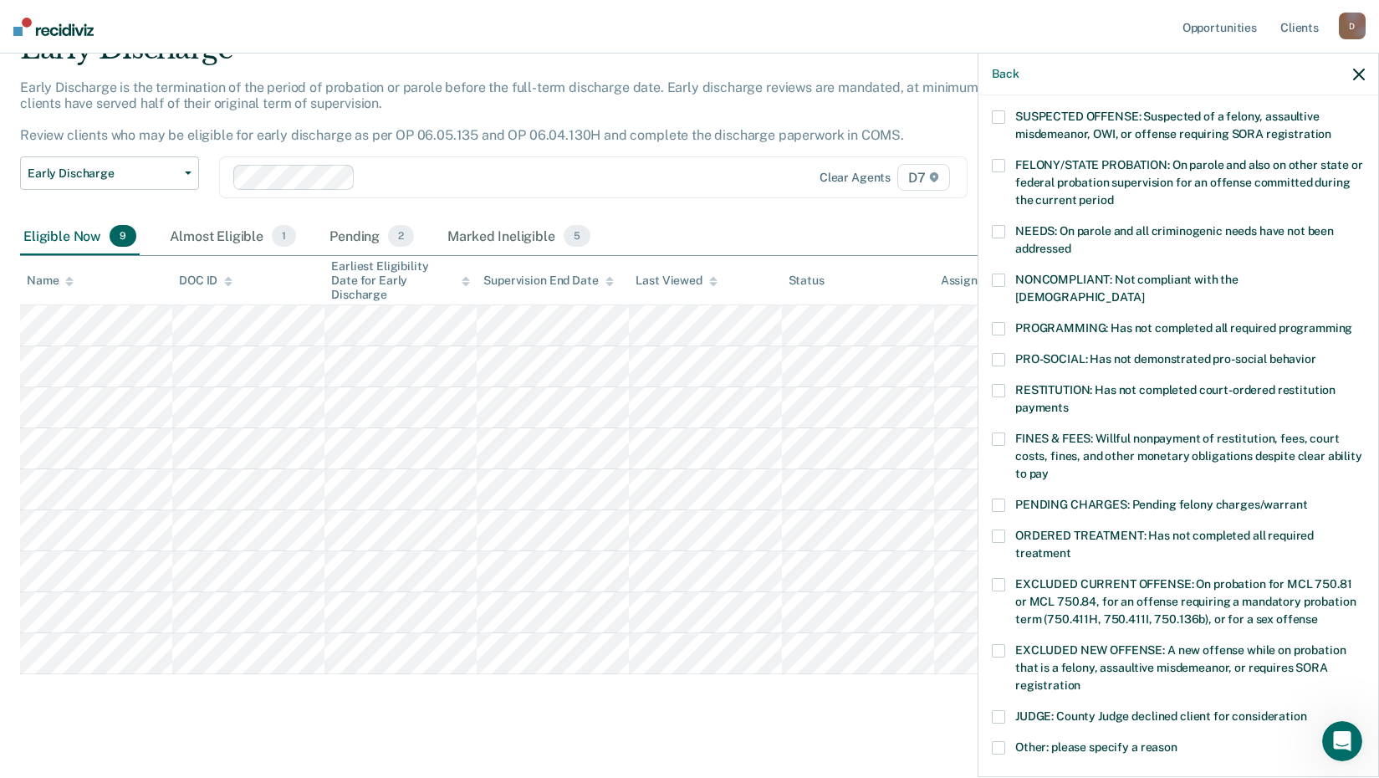
click at [996, 432] on span at bounding box center [998, 438] width 13 height 13
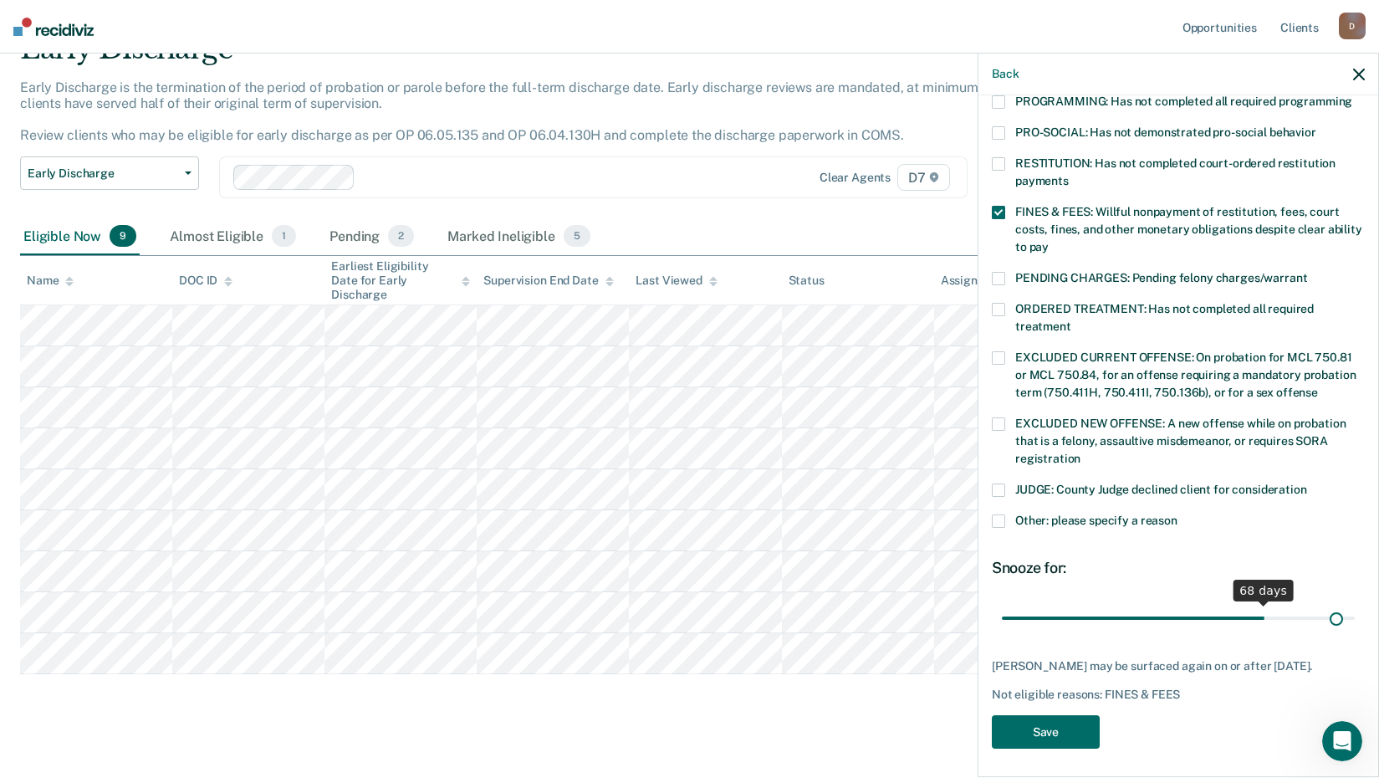
scroll to position [388, 0]
drag, startPoint x: 1115, startPoint y: 597, endPoint x: 1344, endPoint y: 561, distance: 231.9
type input "90"
click at [1344, 603] on input "range" at bounding box center [1178, 617] width 353 height 29
click at [1050, 728] on button "Save" at bounding box center [1046, 732] width 108 height 34
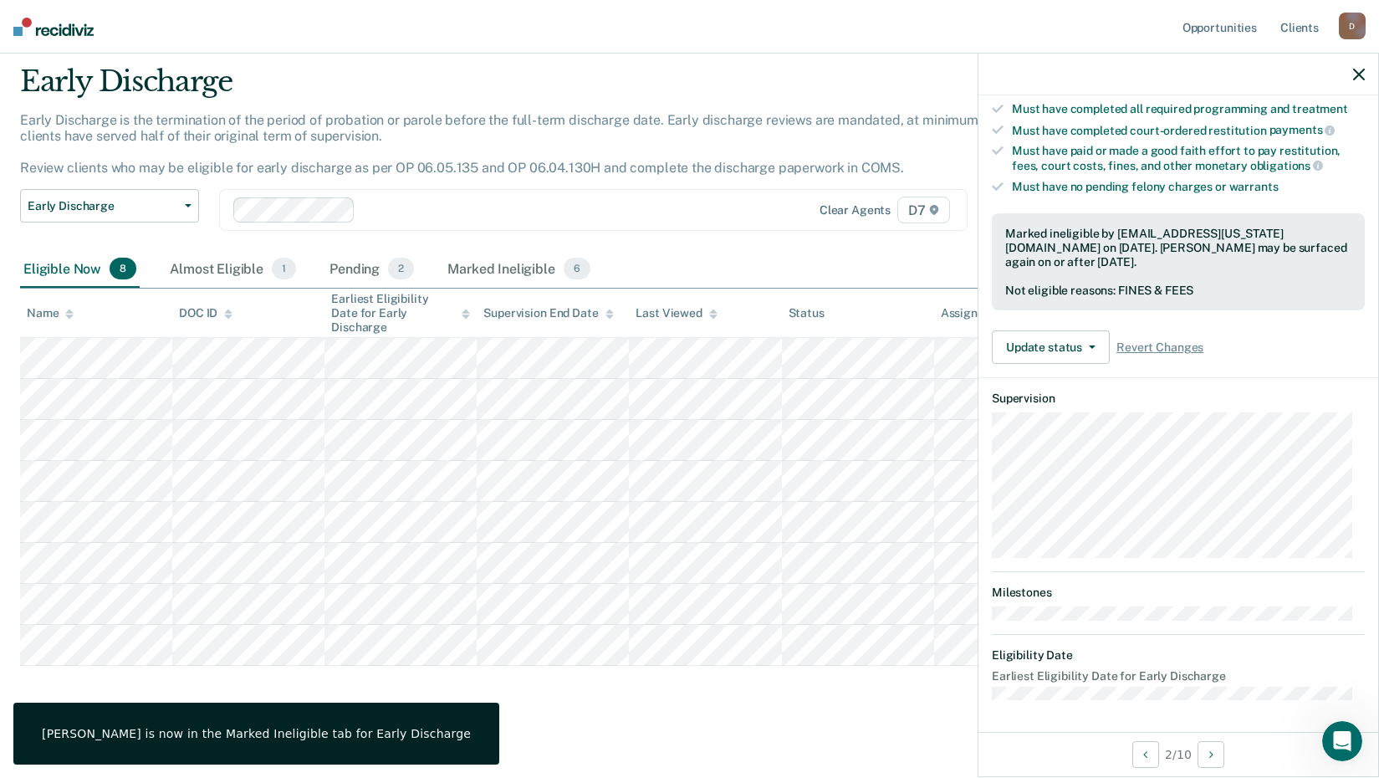
scroll to position [179, 0]
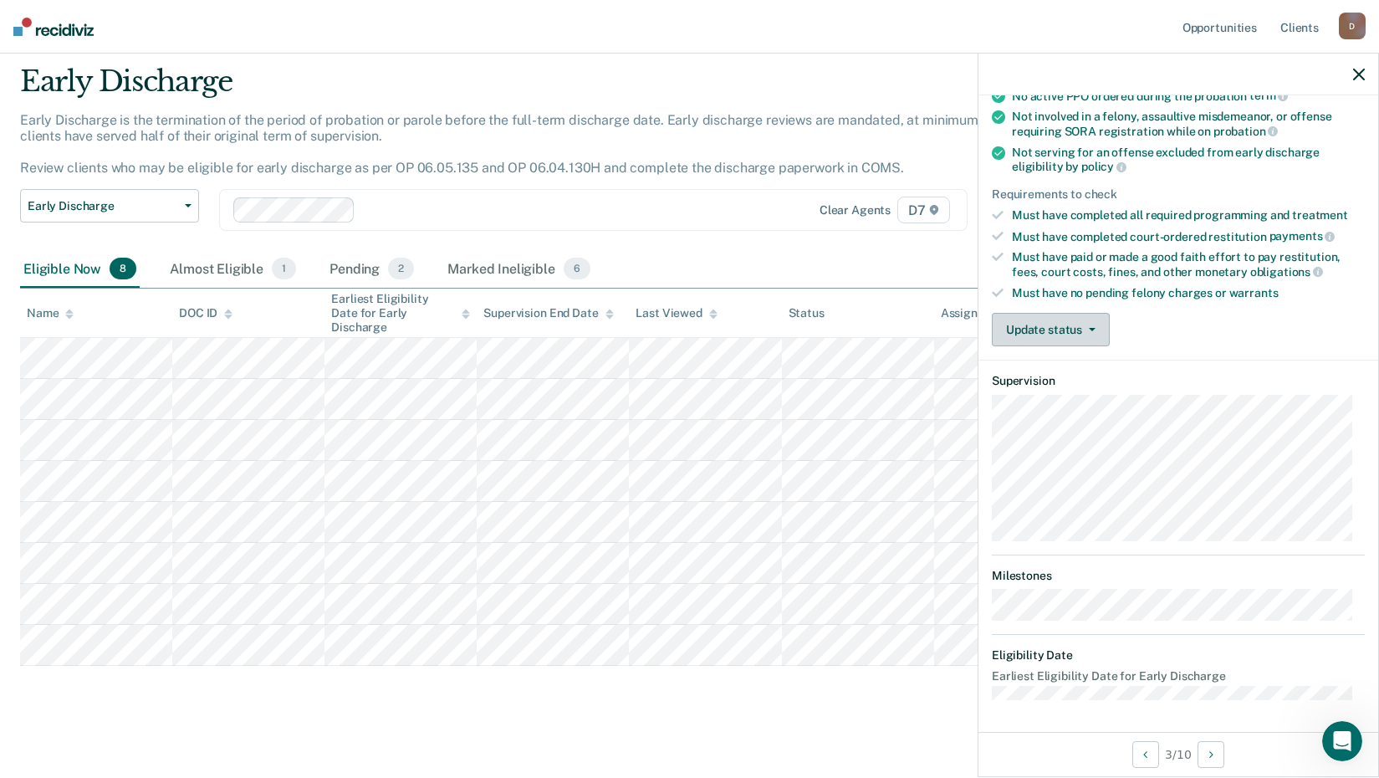
click at [1033, 327] on button "Update status" at bounding box center [1051, 329] width 118 height 33
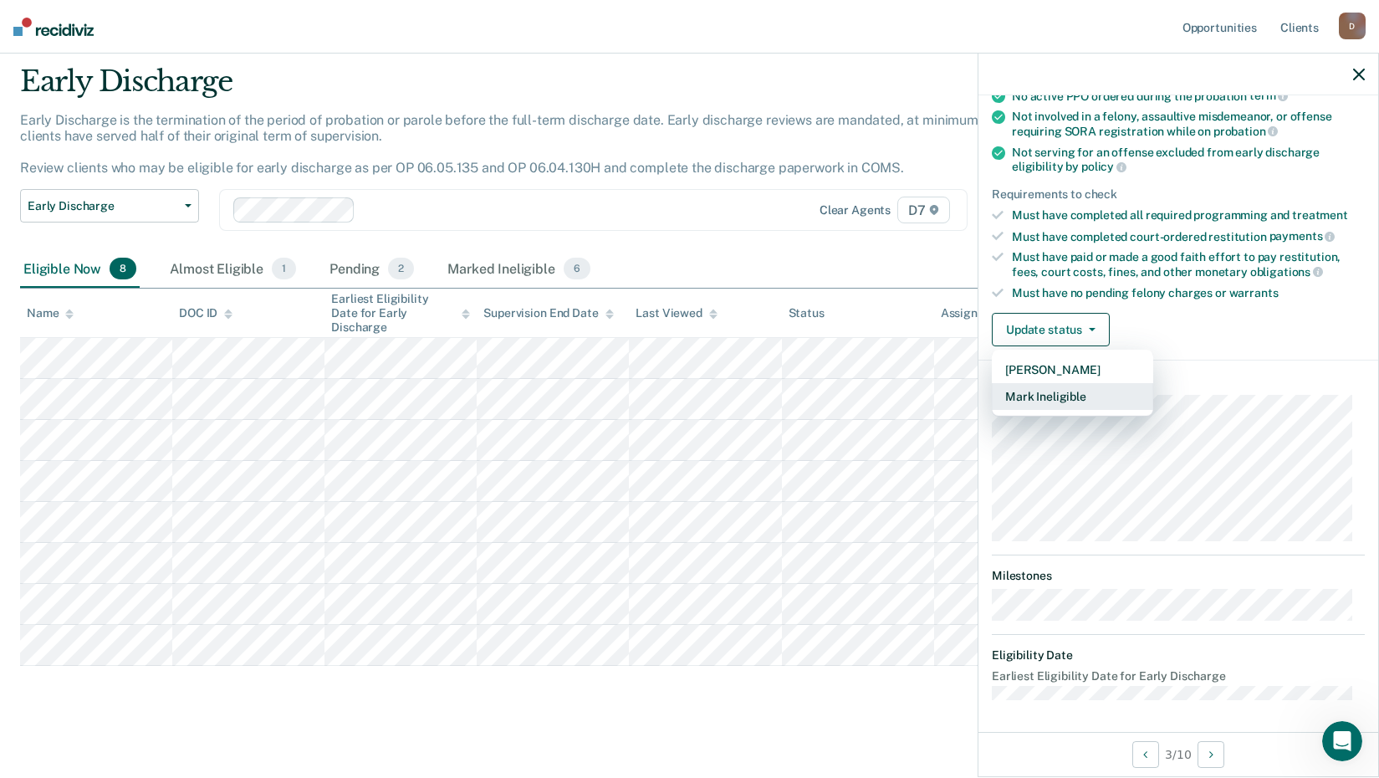
click at [1035, 398] on button "Mark Ineligible" at bounding box center [1072, 396] width 161 height 27
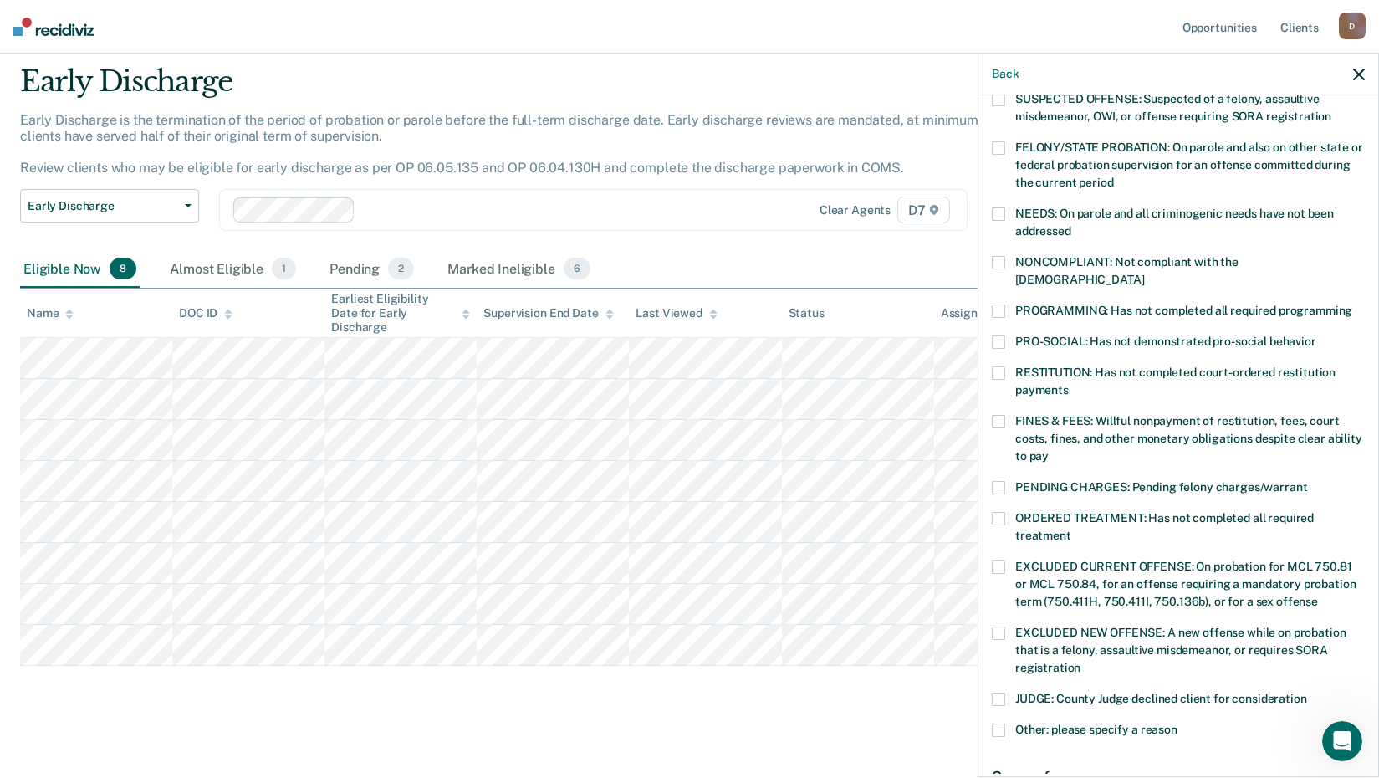
click at [999, 415] on span at bounding box center [998, 421] width 13 height 13
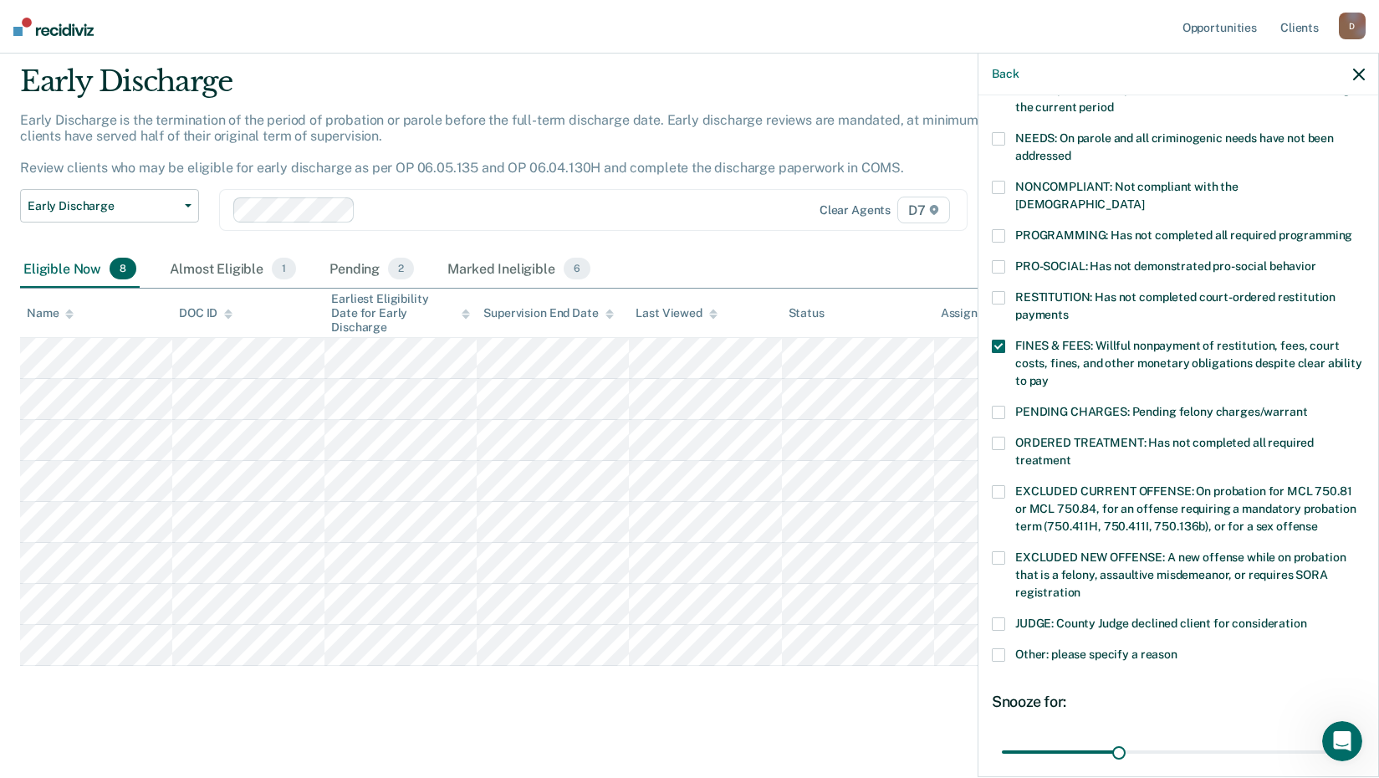
scroll to position [346, 0]
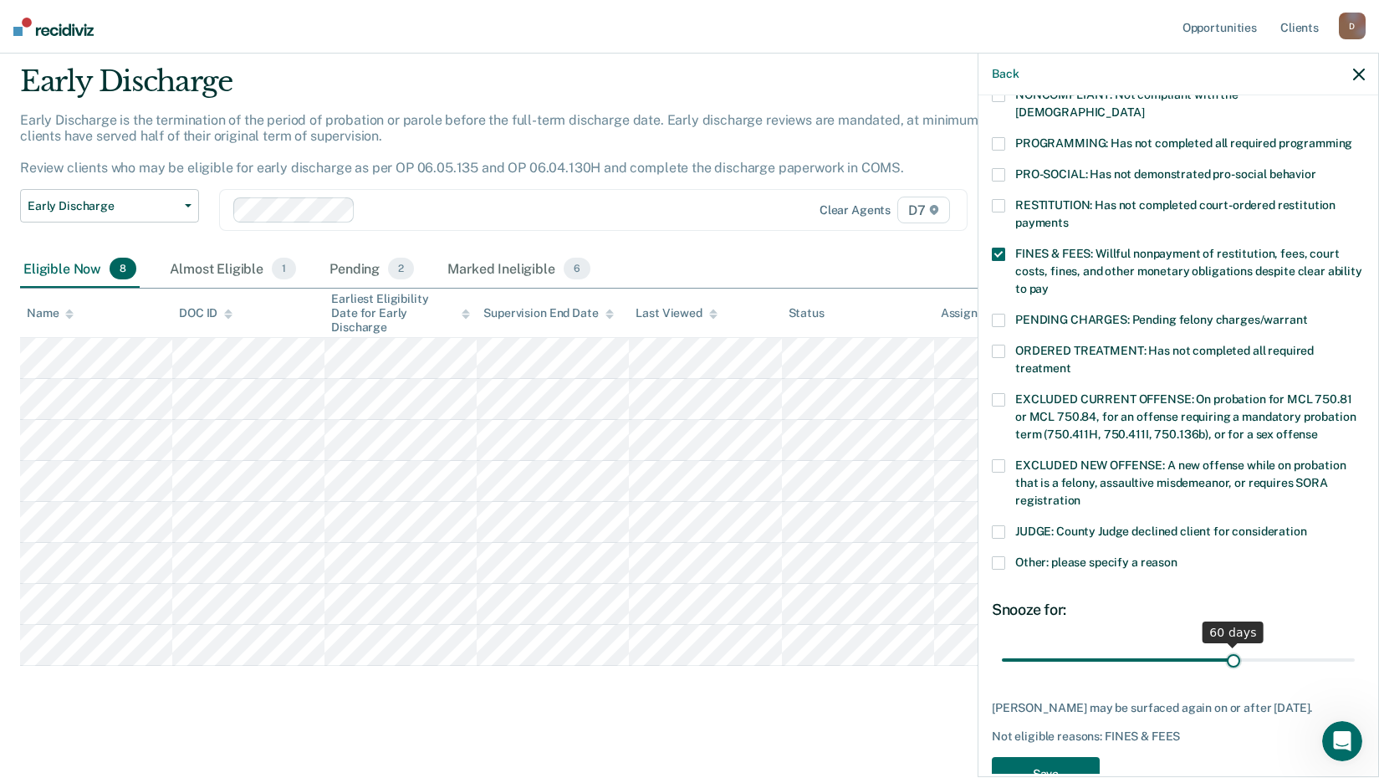
drag, startPoint x: 1115, startPoint y: 641, endPoint x: 1224, endPoint y: 627, distance: 109.6
type input "60"
click at [1224, 645] on input "range" at bounding box center [1178, 659] width 353 height 29
click at [1062, 757] on button "Save" at bounding box center [1046, 774] width 108 height 34
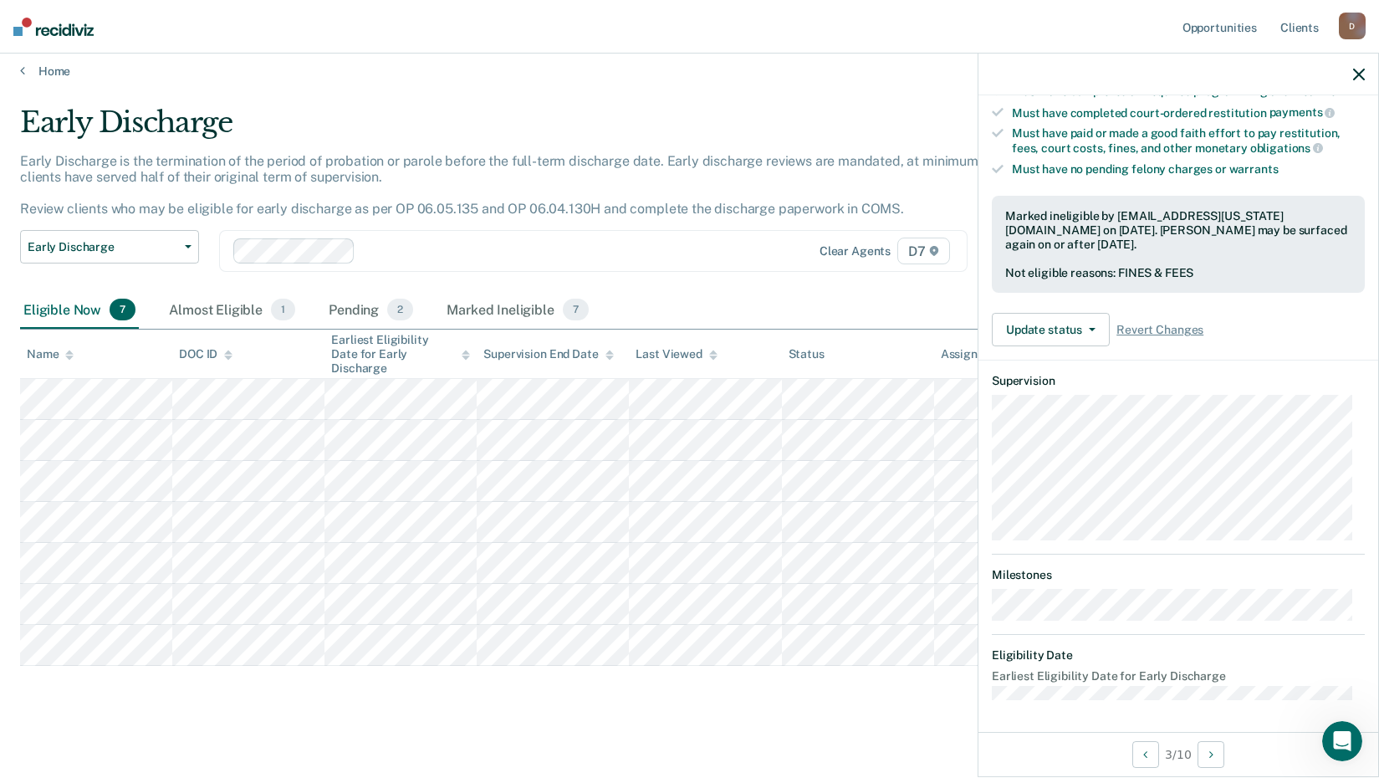
scroll to position [179, 0]
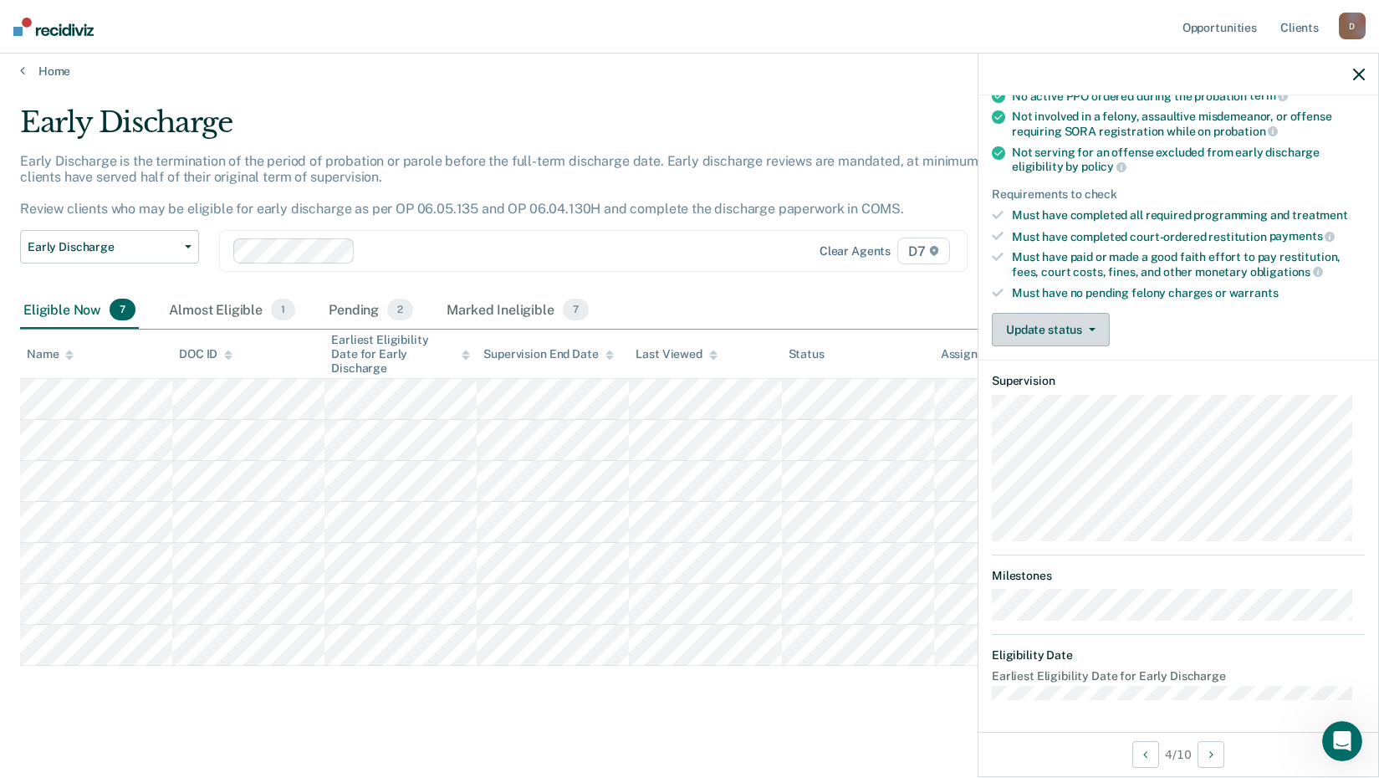
click at [1065, 330] on button "Update status" at bounding box center [1051, 329] width 118 height 33
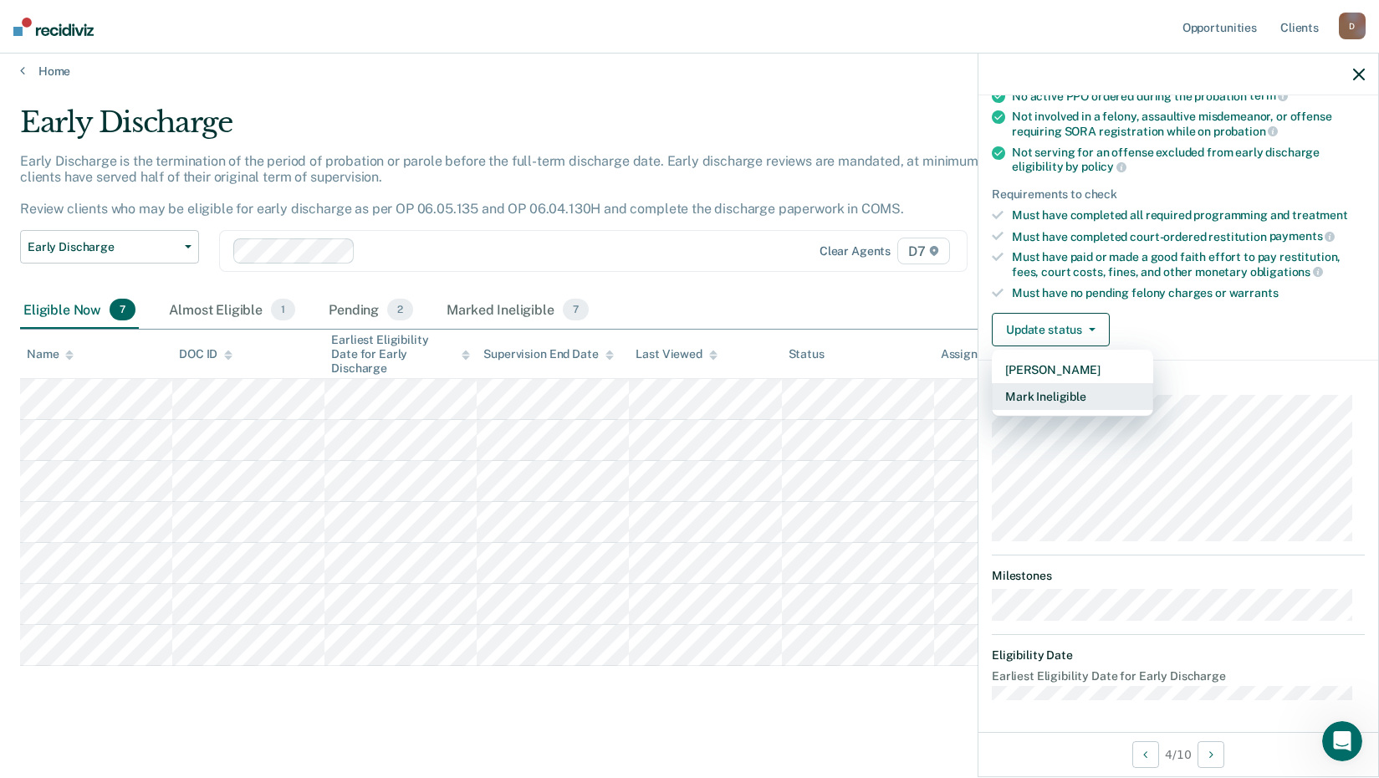
click at [1063, 395] on button "Mark Ineligible" at bounding box center [1072, 396] width 161 height 27
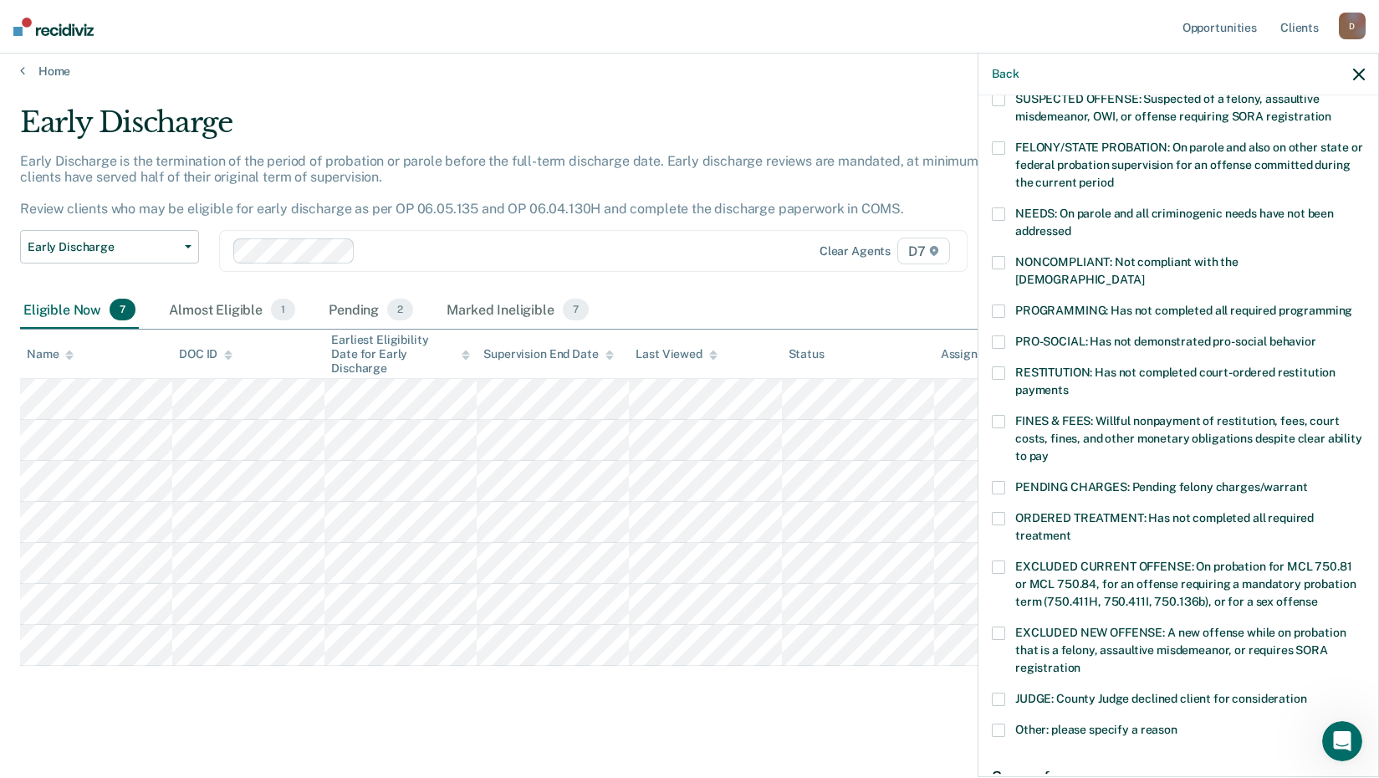
click at [998, 415] on span at bounding box center [998, 421] width 13 height 13
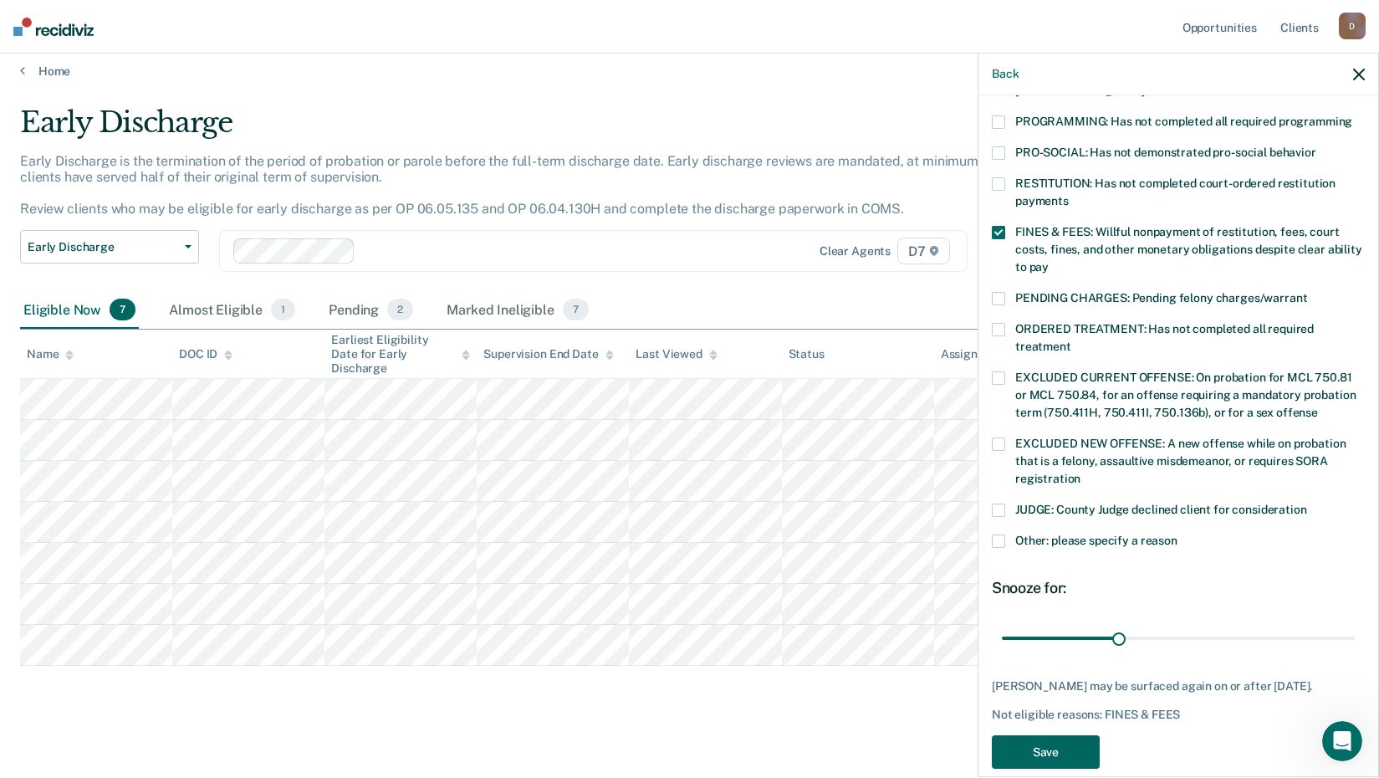
scroll to position [388, 0]
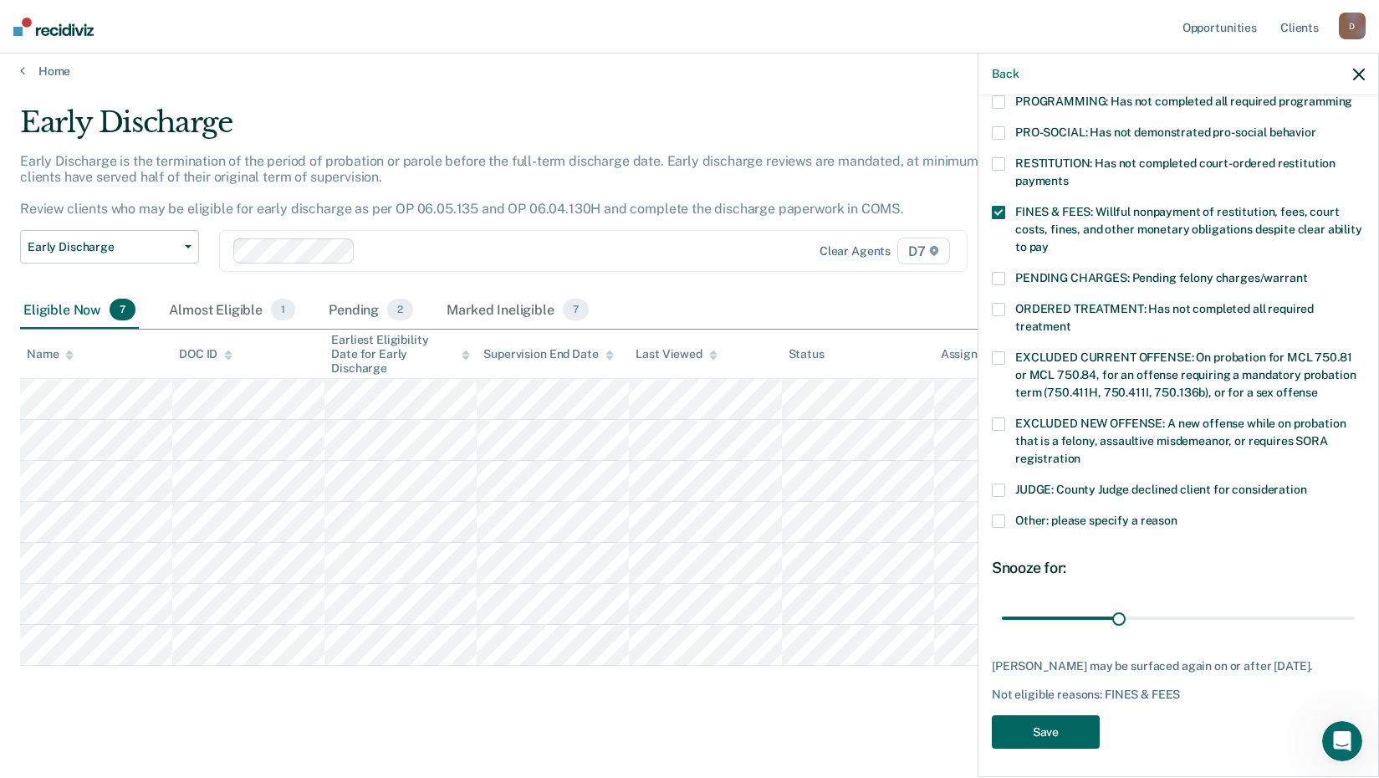
click at [1089, 722] on button "Save" at bounding box center [1046, 732] width 108 height 34
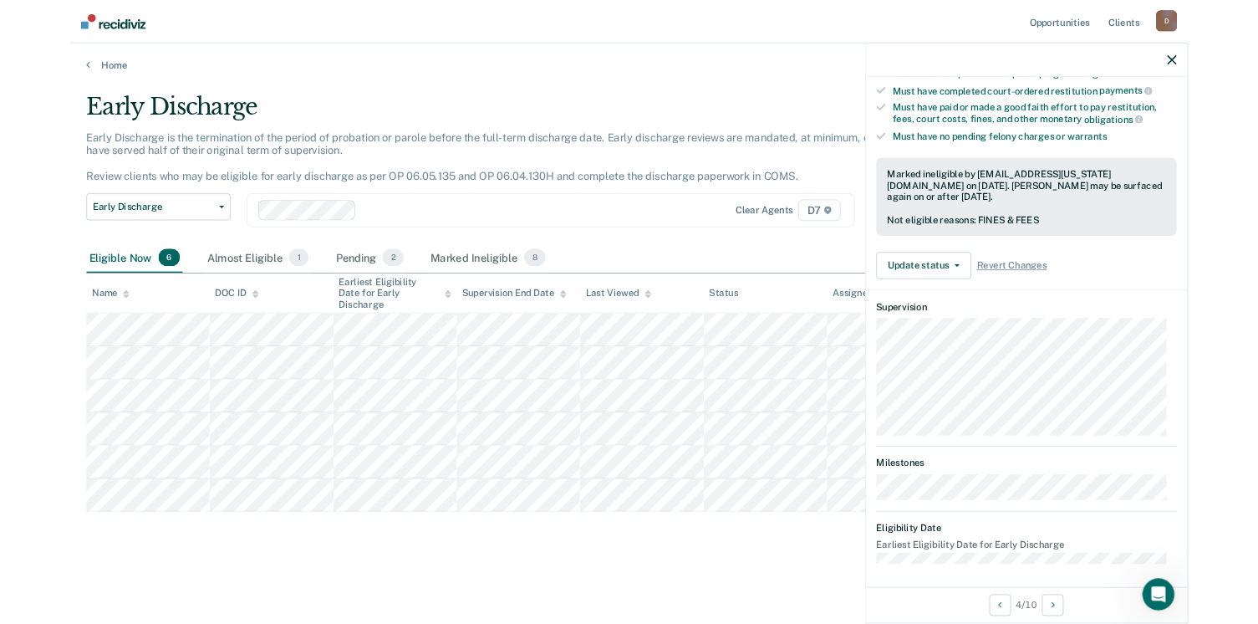
scroll to position [286, 0]
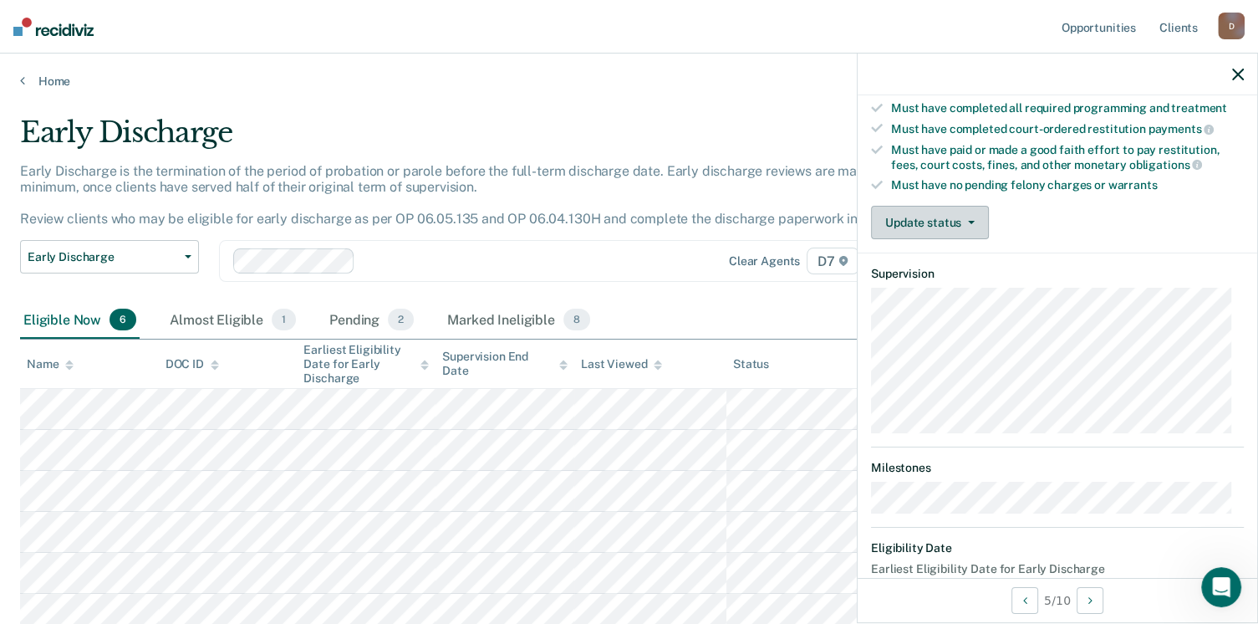
click at [946, 218] on button "Update status" at bounding box center [930, 222] width 118 height 33
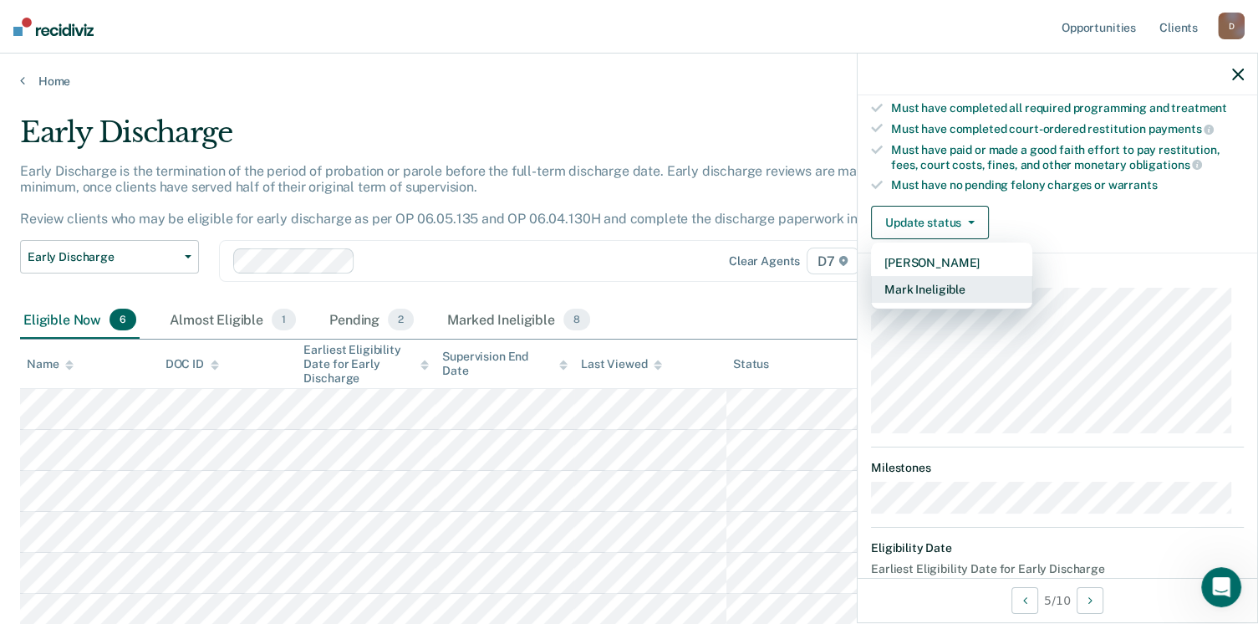
click at [944, 287] on button "Mark Ineligible" at bounding box center [951, 289] width 161 height 27
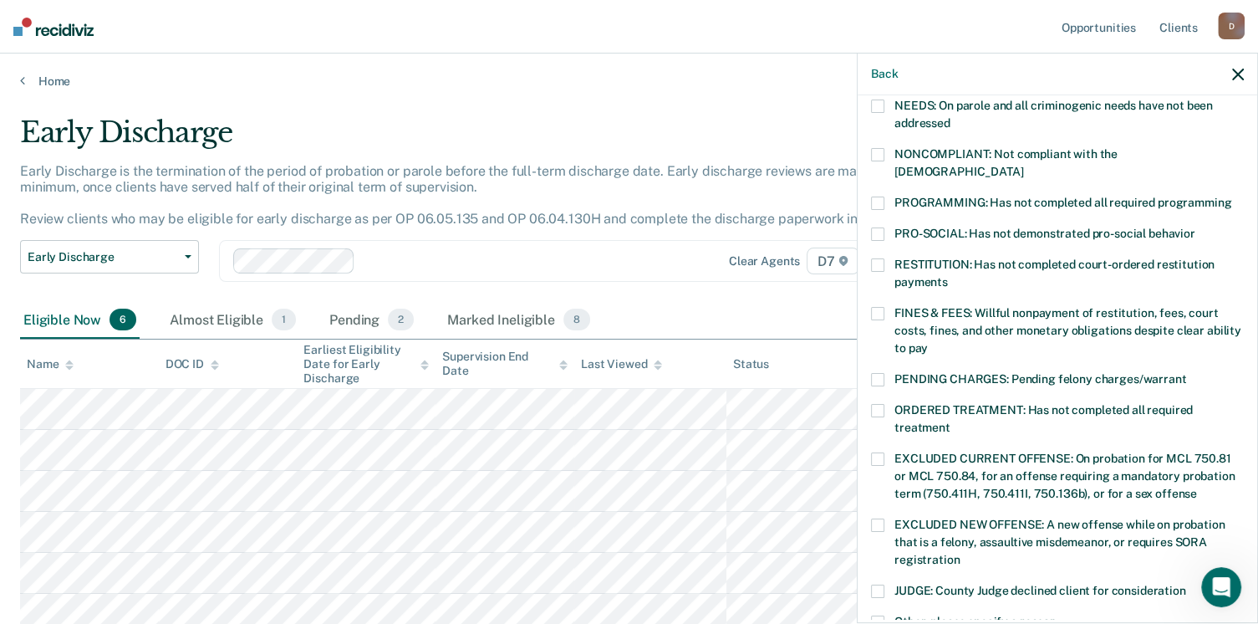
click at [884, 196] on label "PROGRAMMING: Has not completed all required programming" at bounding box center [1057, 205] width 373 height 18
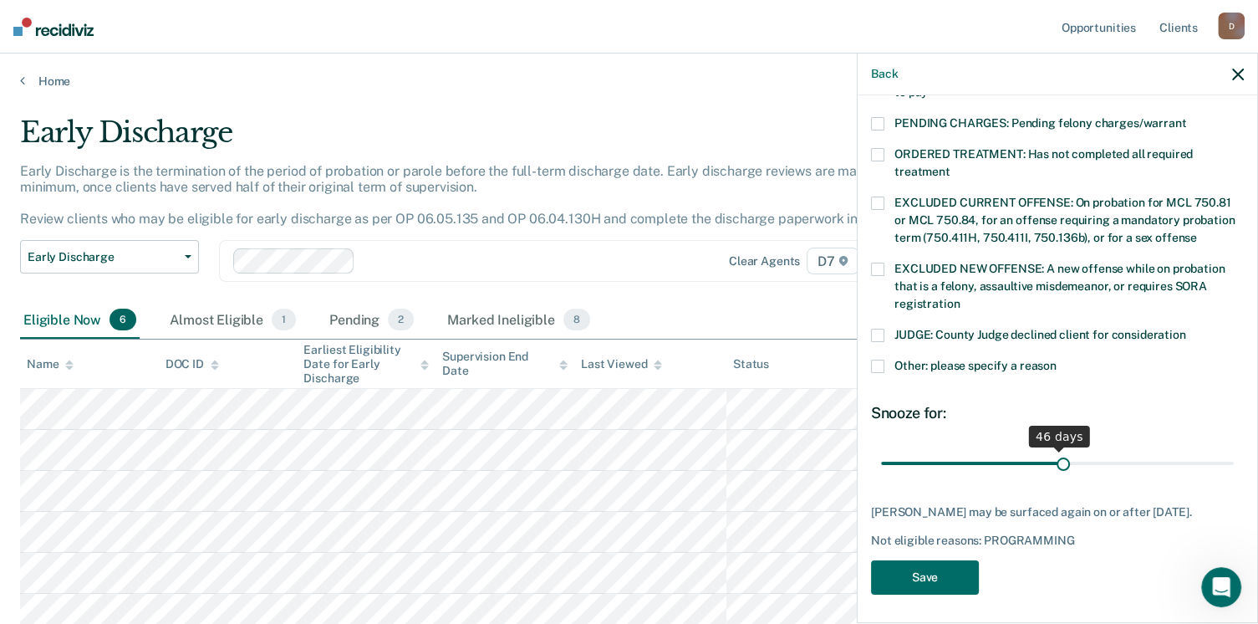
scroll to position [528, 0]
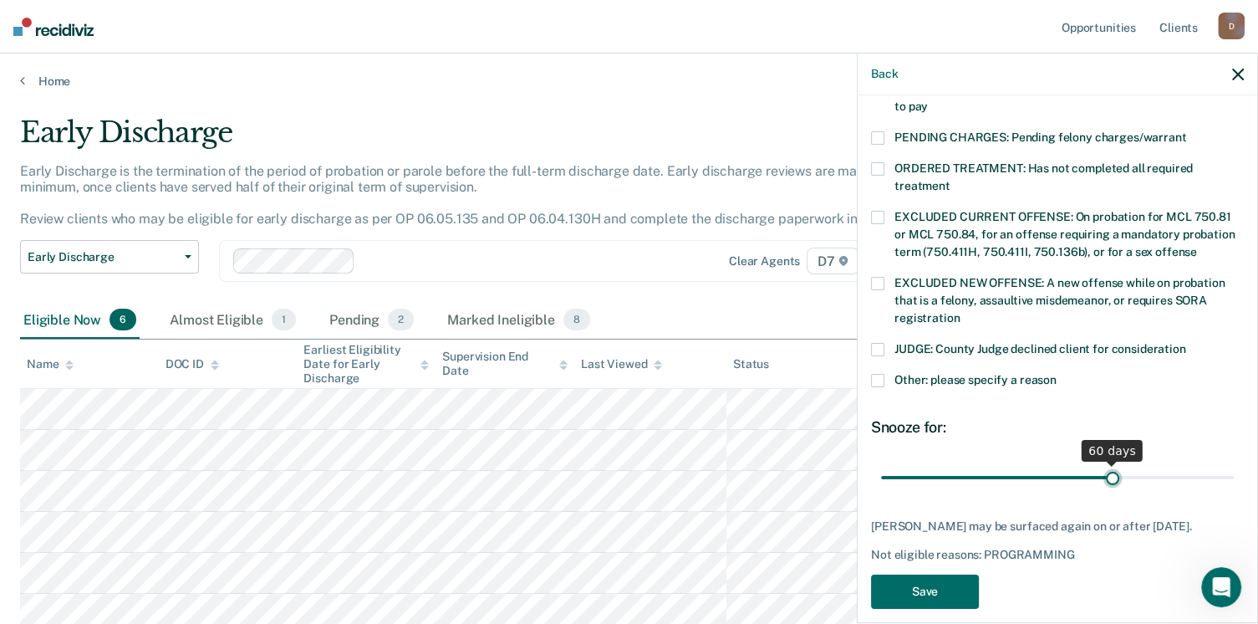
drag, startPoint x: 994, startPoint y: 446, endPoint x: 1104, endPoint y: 446, distance: 109.5
type input "60"
click at [1104, 463] on input "range" at bounding box center [1057, 477] width 353 height 29
click at [947, 574] on button "Save" at bounding box center [925, 591] width 108 height 34
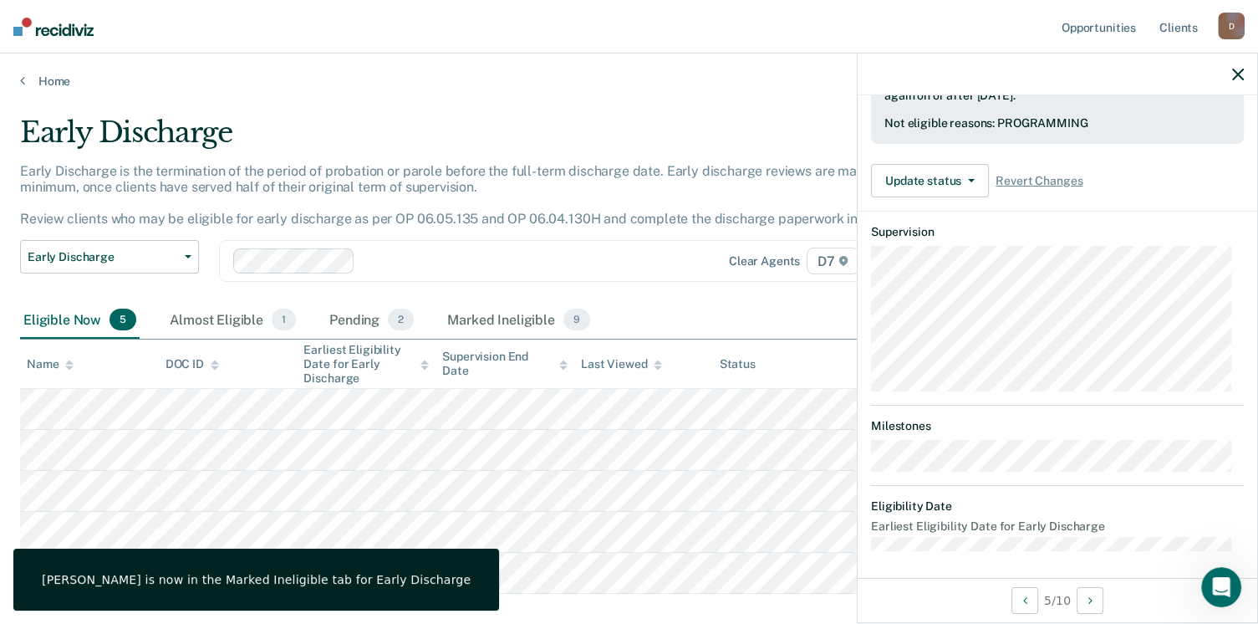
scroll to position [311, 0]
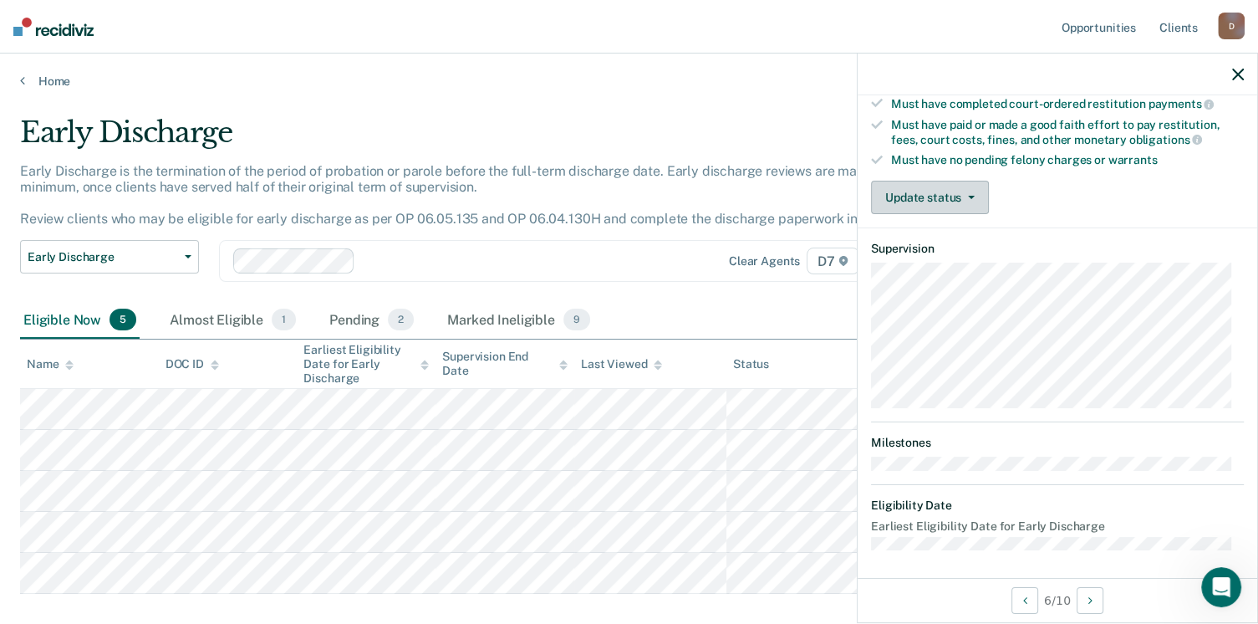
click at [920, 186] on button "Update status" at bounding box center [930, 197] width 118 height 33
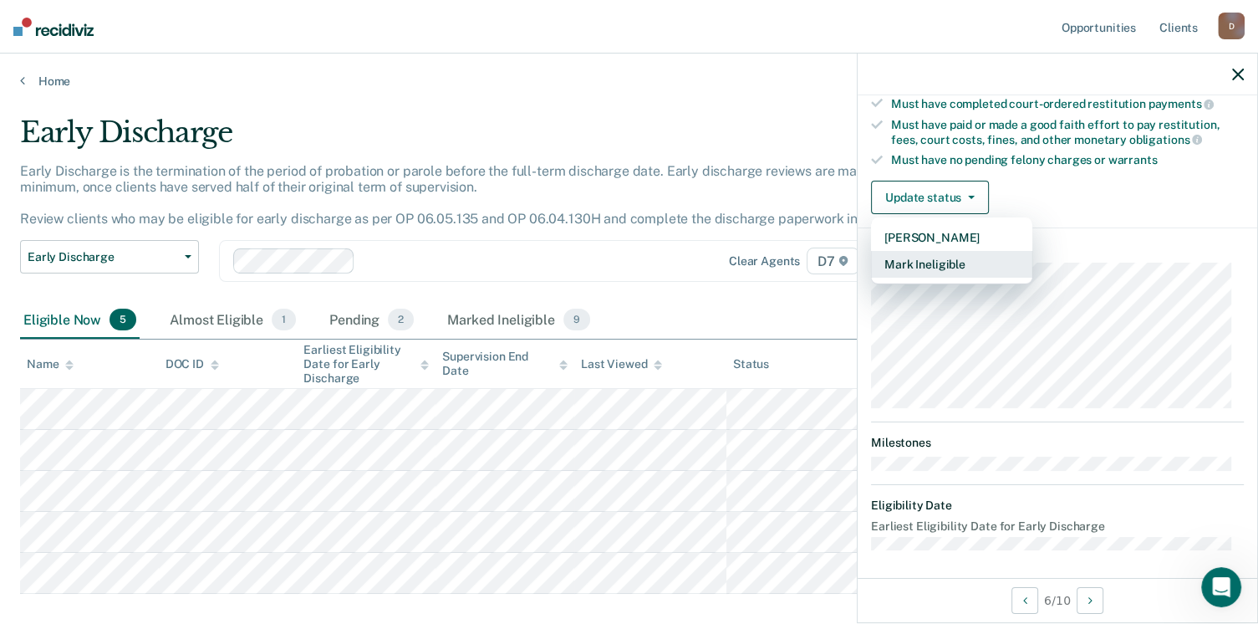
click at [921, 253] on button "Mark Ineligible" at bounding box center [951, 264] width 161 height 27
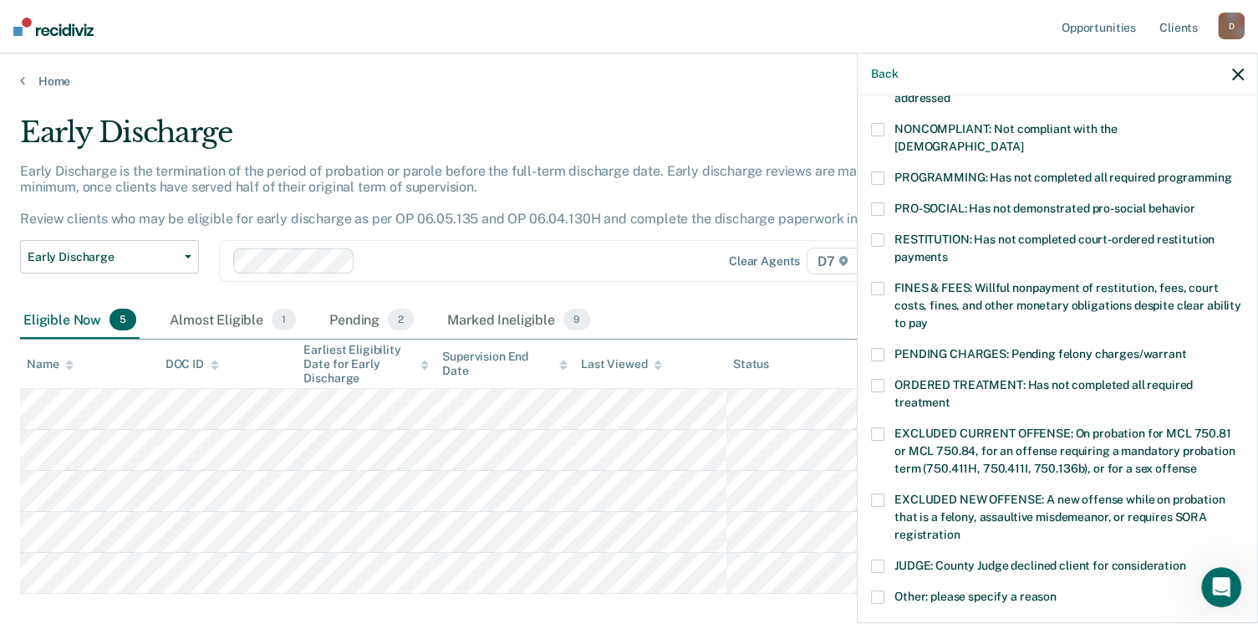
click at [876, 171] on label "PROGRAMMING: Has not completed all required programming" at bounding box center [1057, 180] width 373 height 18
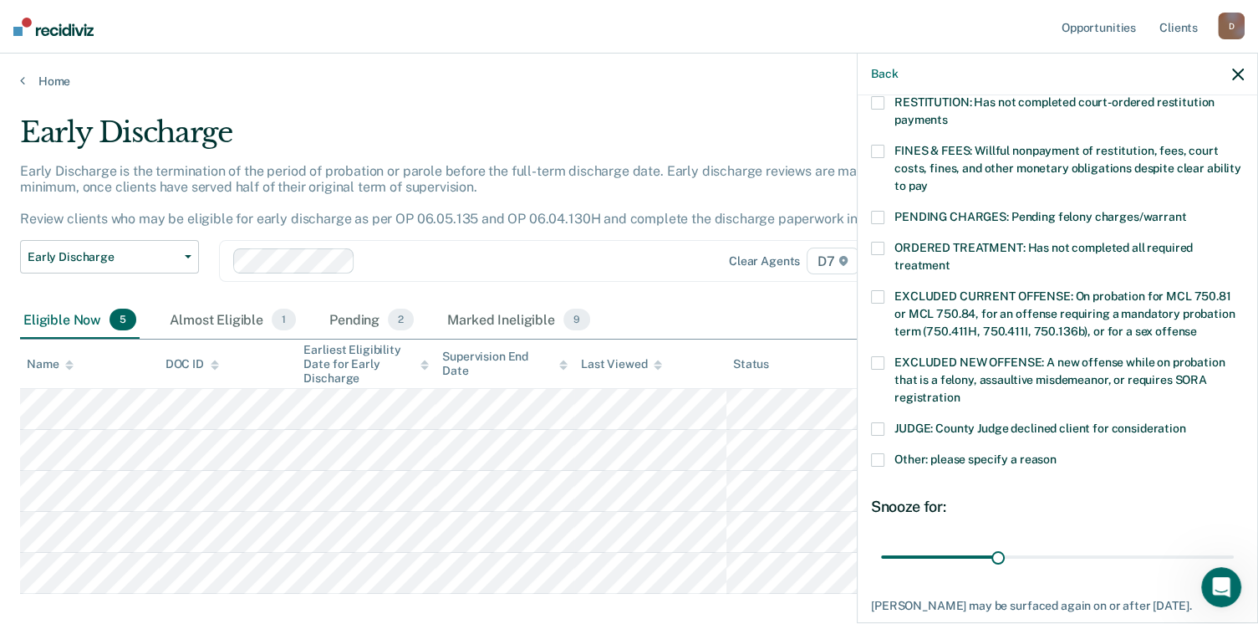
scroll to position [542, 0]
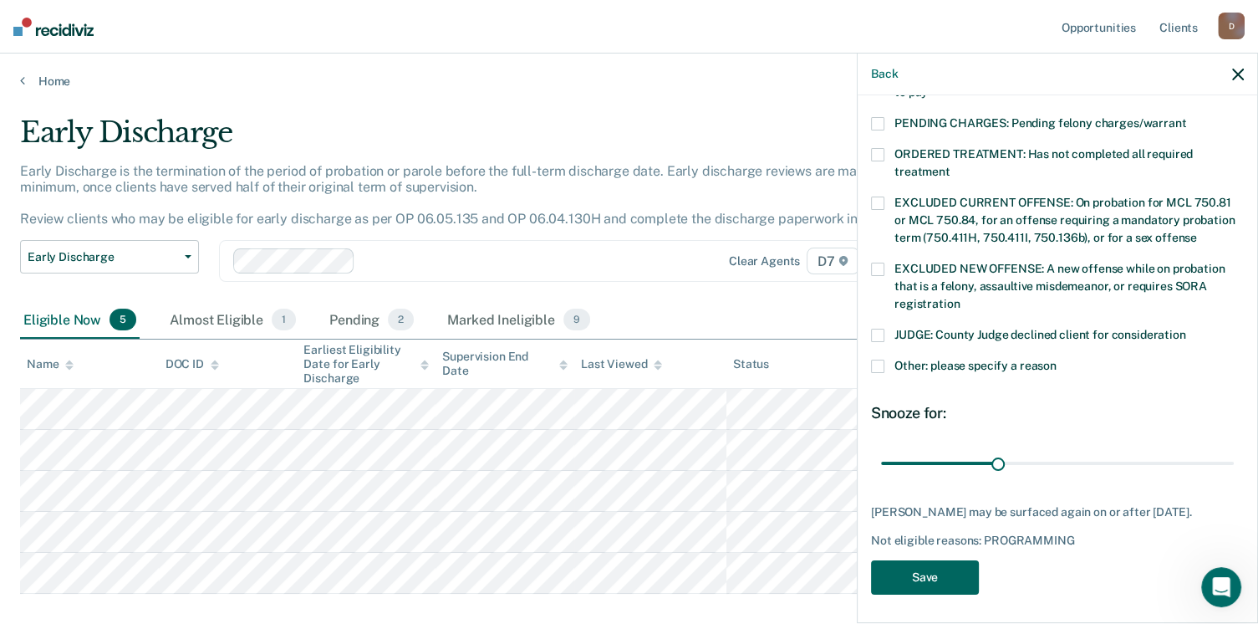
click at [953, 563] on button "Save" at bounding box center [925, 577] width 108 height 34
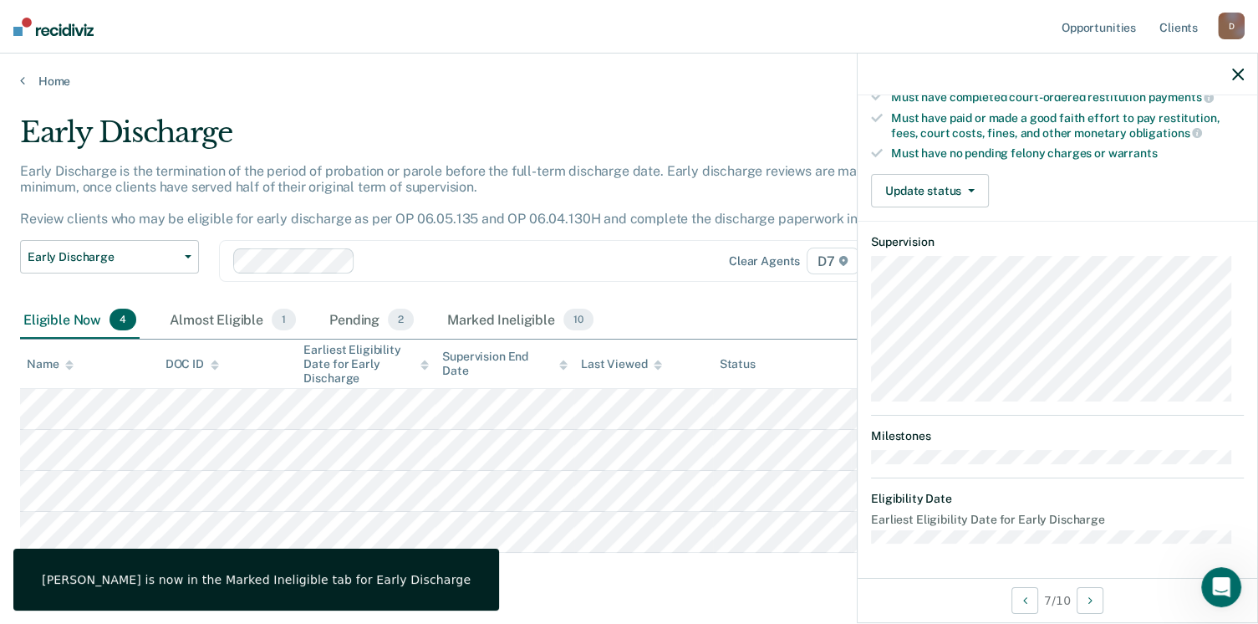
scroll to position [311, 0]
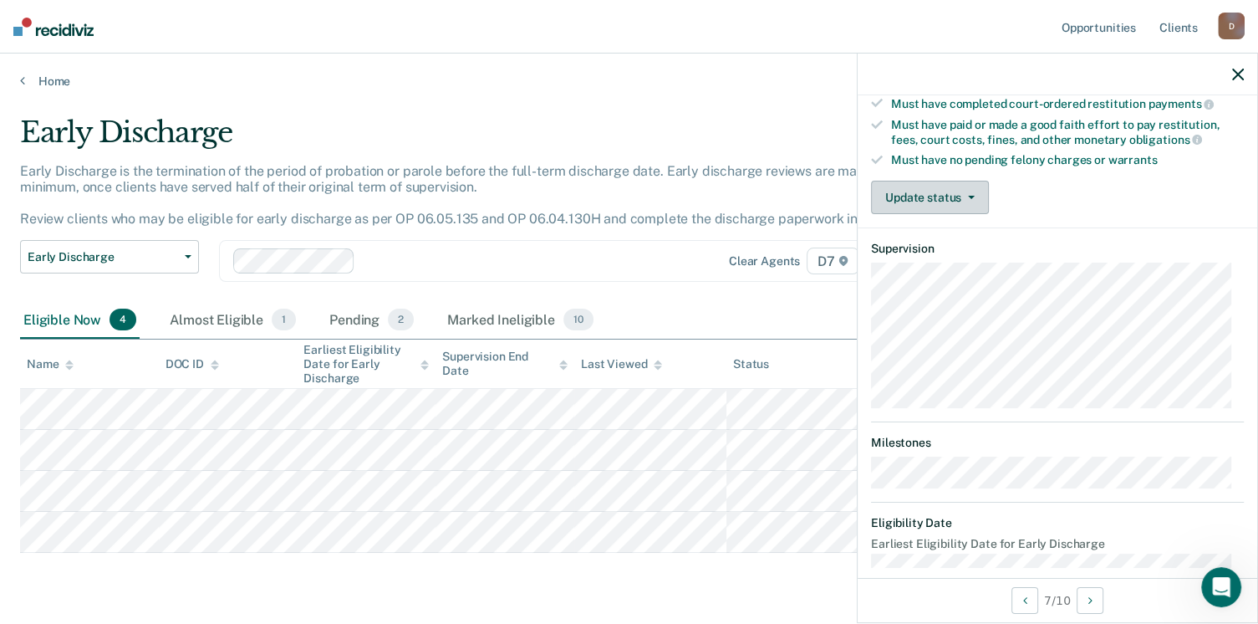
click at [926, 188] on button "Update status" at bounding box center [930, 197] width 118 height 33
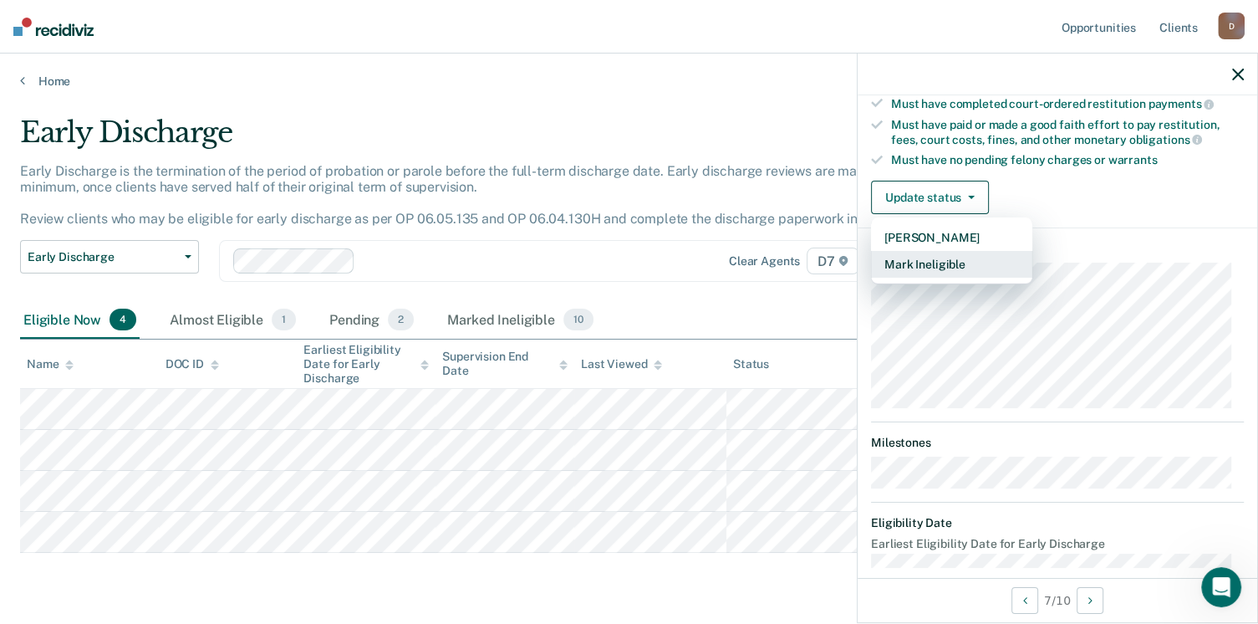
click at [924, 258] on button "Mark Ineligible" at bounding box center [951, 264] width 161 height 27
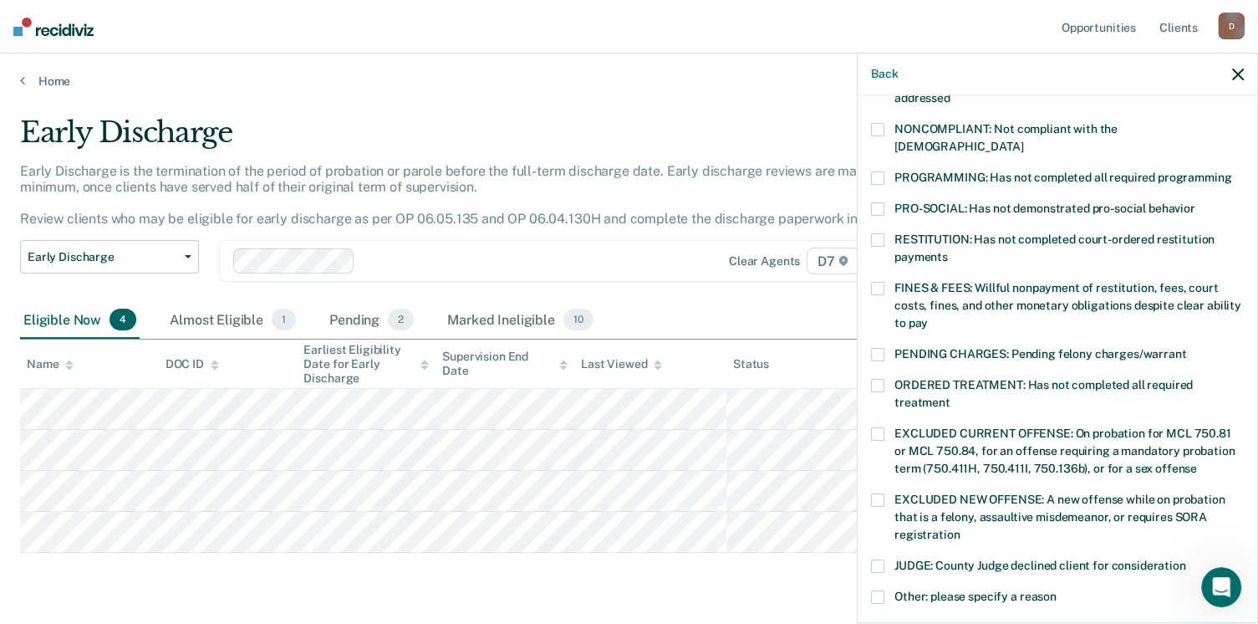
click at [881, 282] on span at bounding box center [877, 288] width 13 height 13
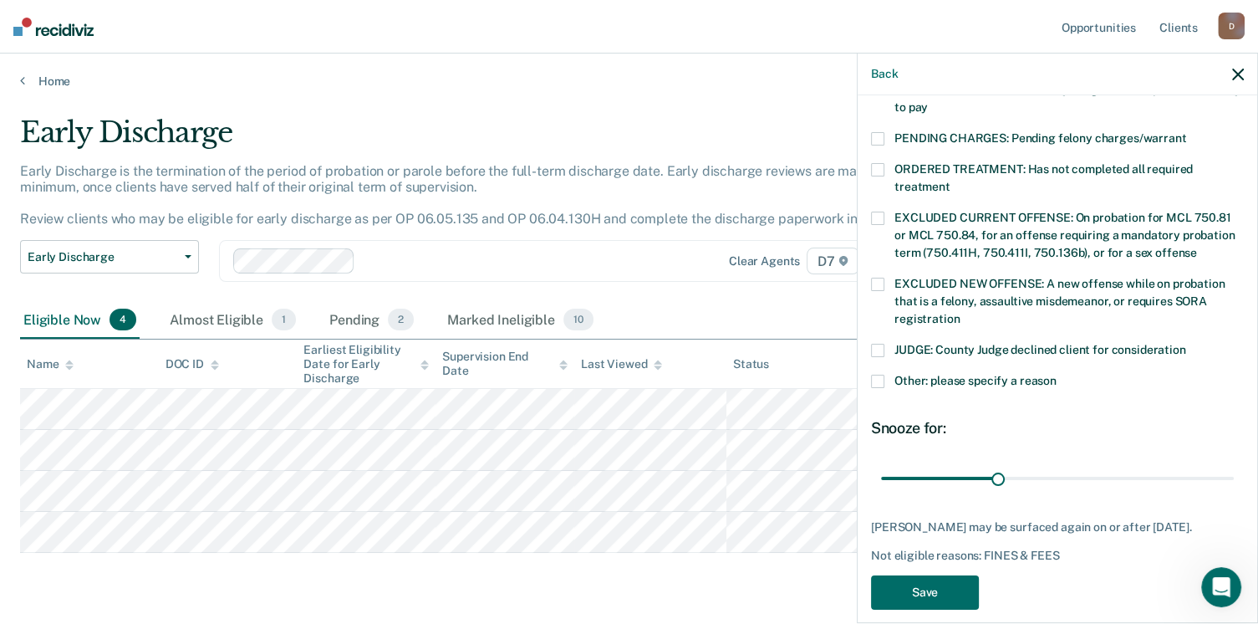
scroll to position [528, 0]
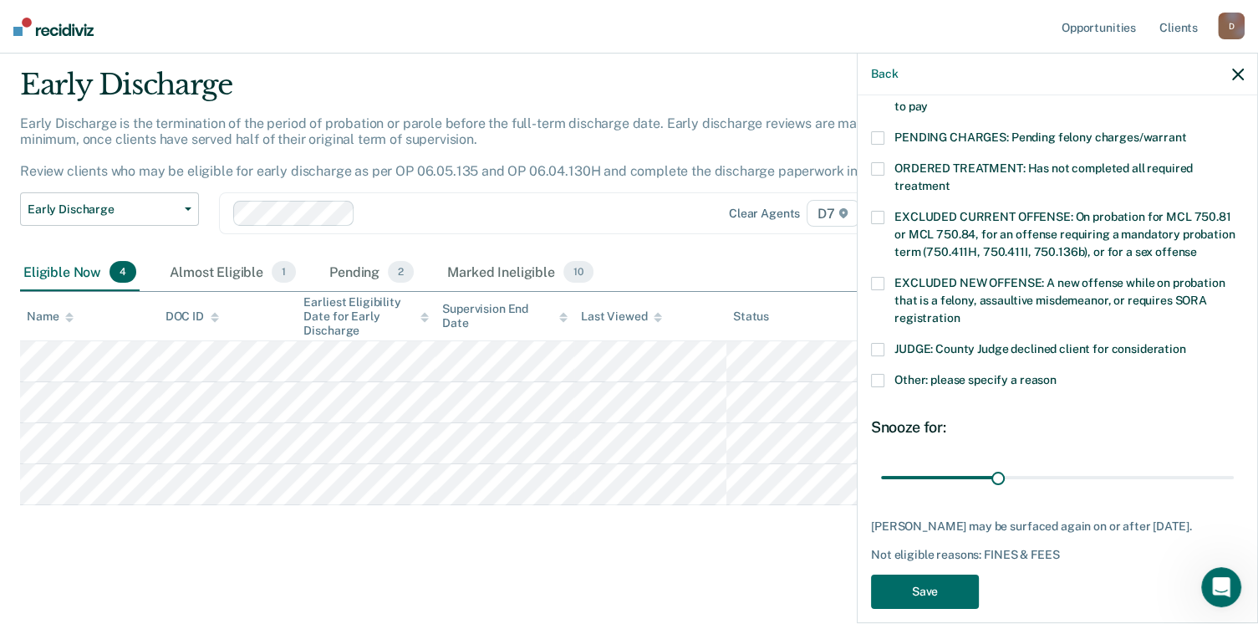
click at [920, 550] on div "KK Which of the following requirements has Karly Kiss not met? CHILD ABUSE ORDE…" at bounding box center [1057, 103] width 373 height 1031
click at [916, 574] on button "Save" at bounding box center [925, 591] width 108 height 34
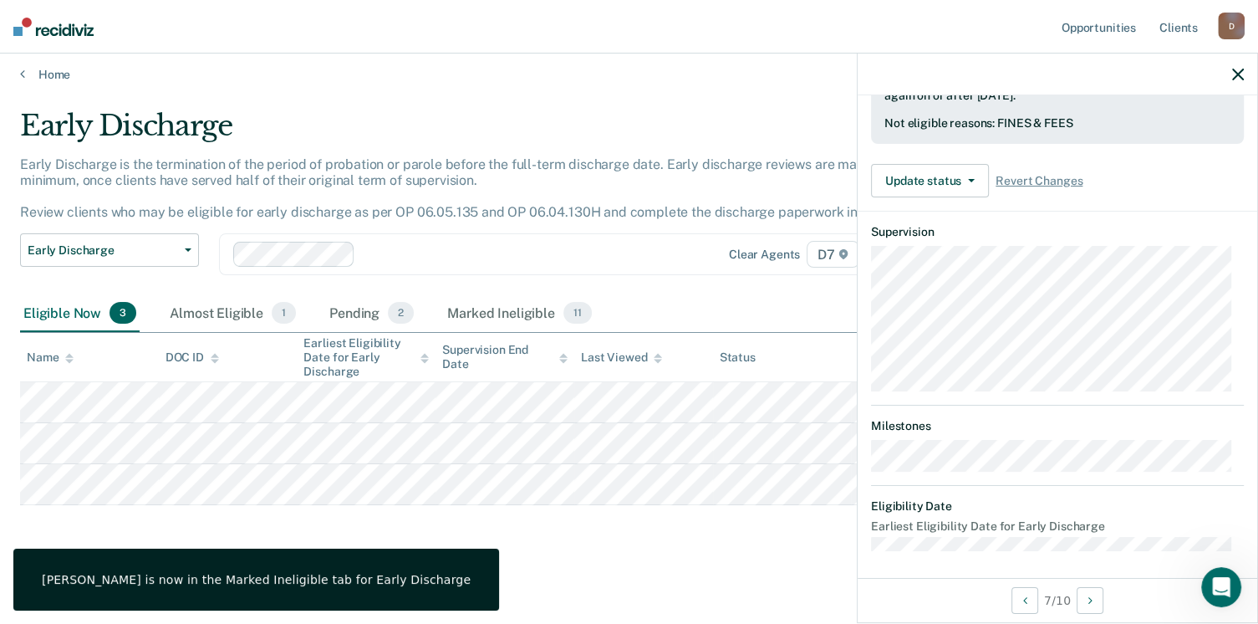
scroll to position [328, 0]
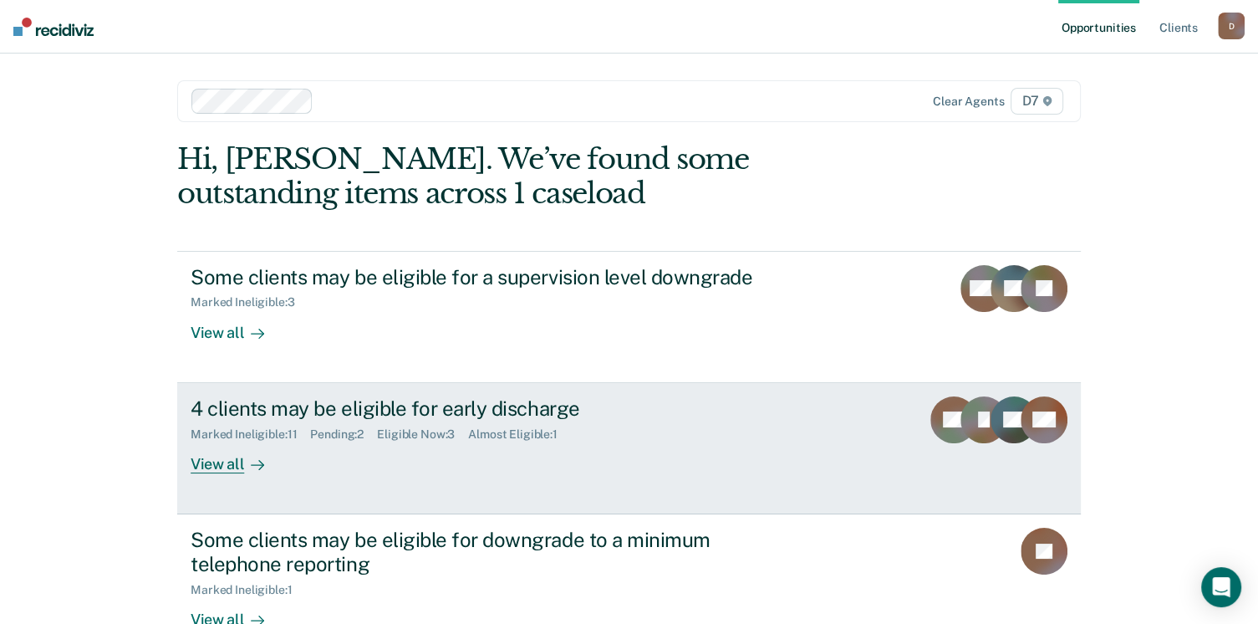
click at [221, 460] on div "View all" at bounding box center [238, 457] width 94 height 33
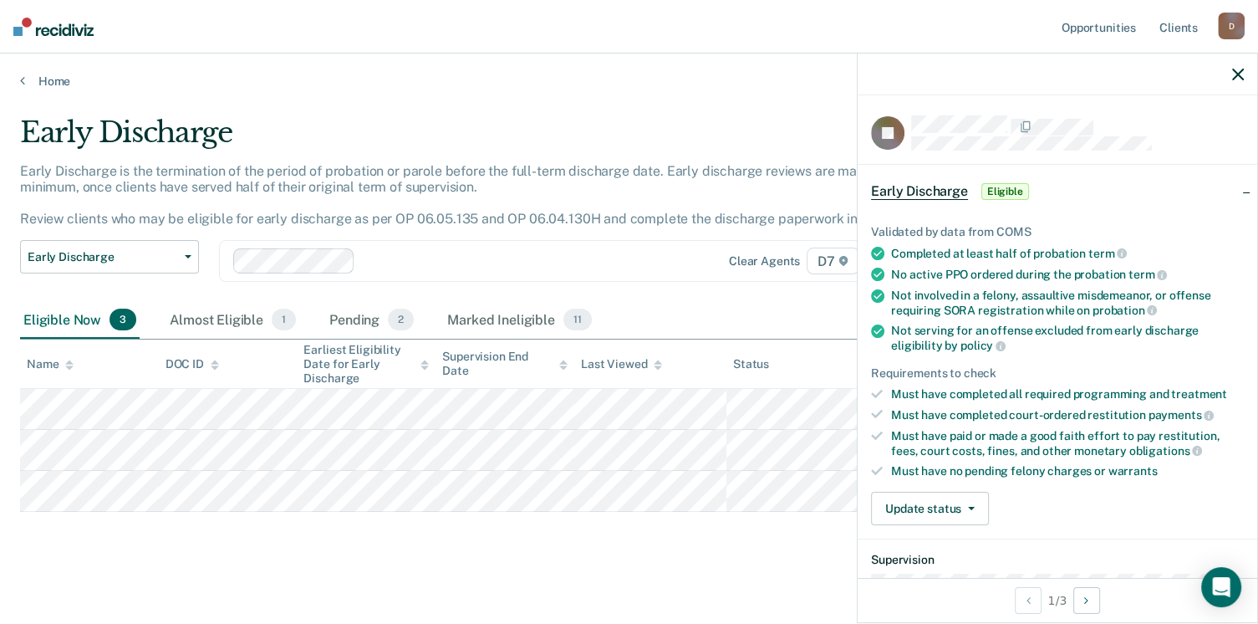
scroll to position [167, 0]
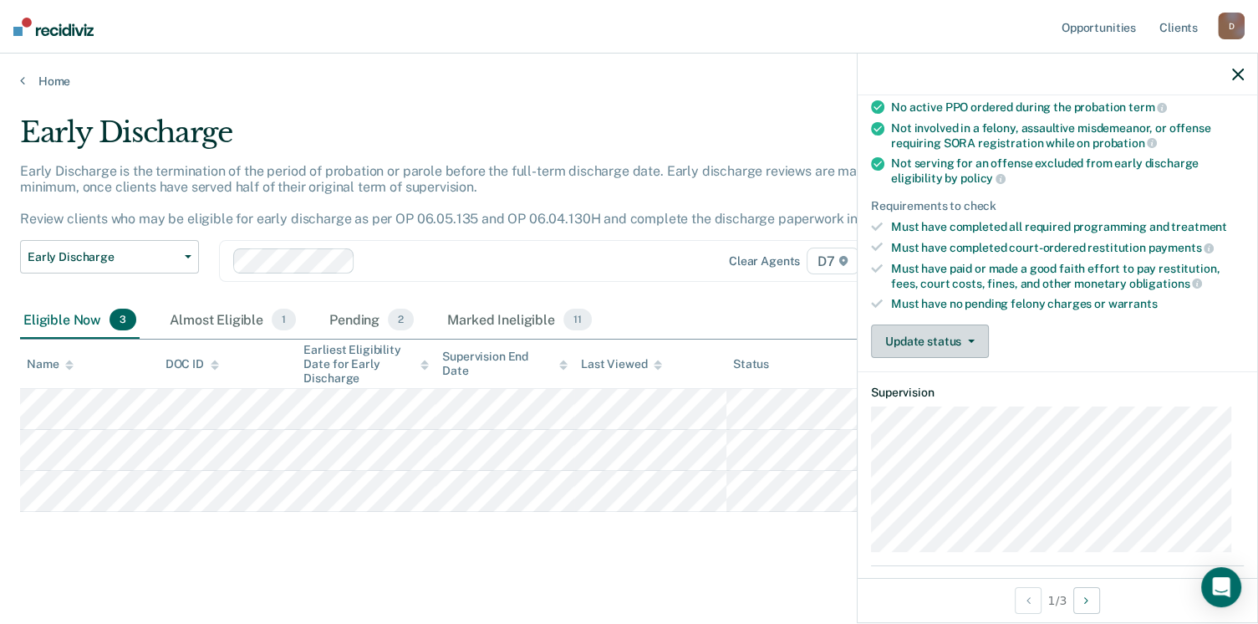
click at [932, 336] on button "Update status" at bounding box center [930, 340] width 118 height 33
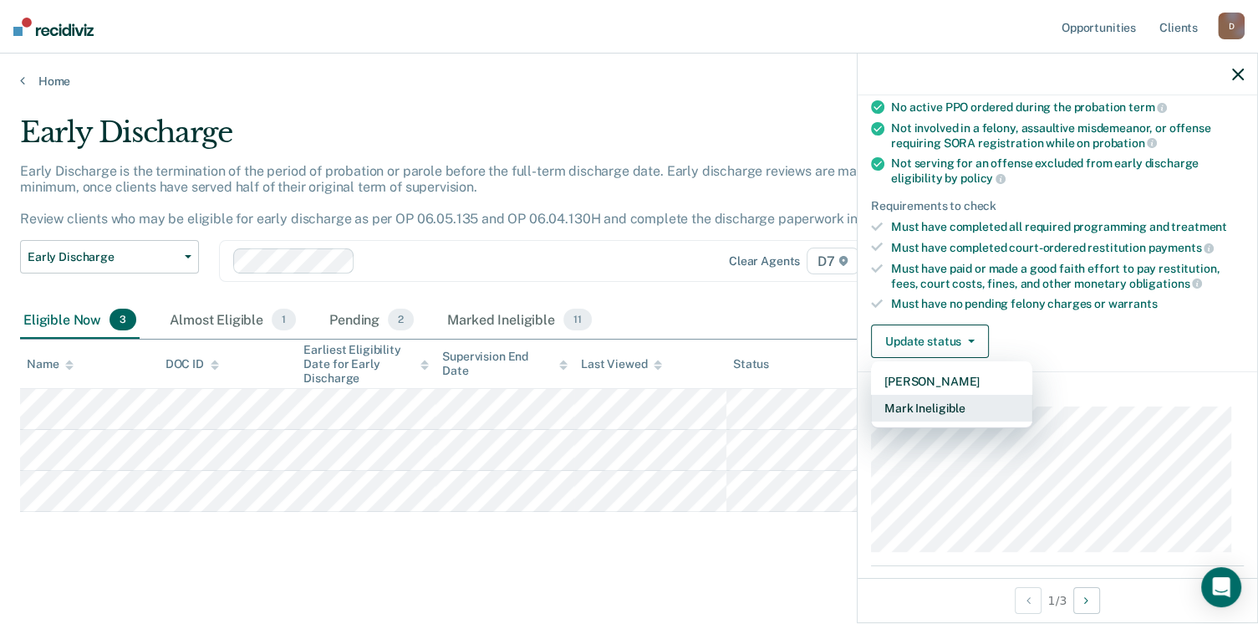
click at [916, 407] on button "Mark Ineligible" at bounding box center [951, 408] width 161 height 27
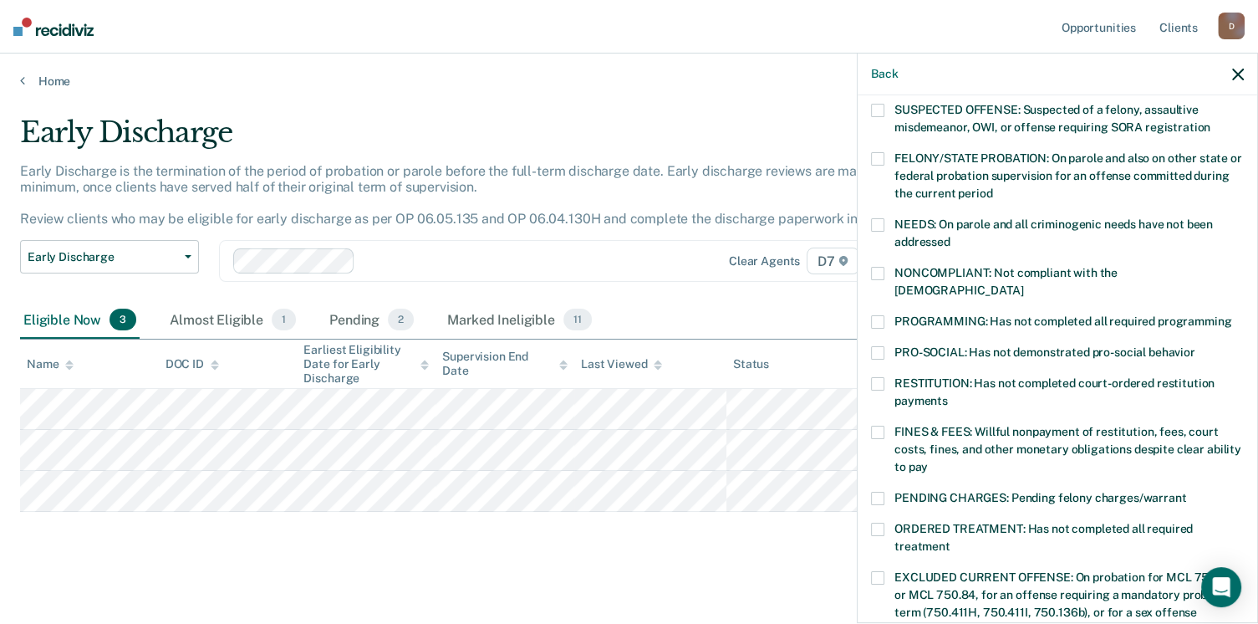
click at [878, 426] on span at bounding box center [877, 432] width 13 height 13
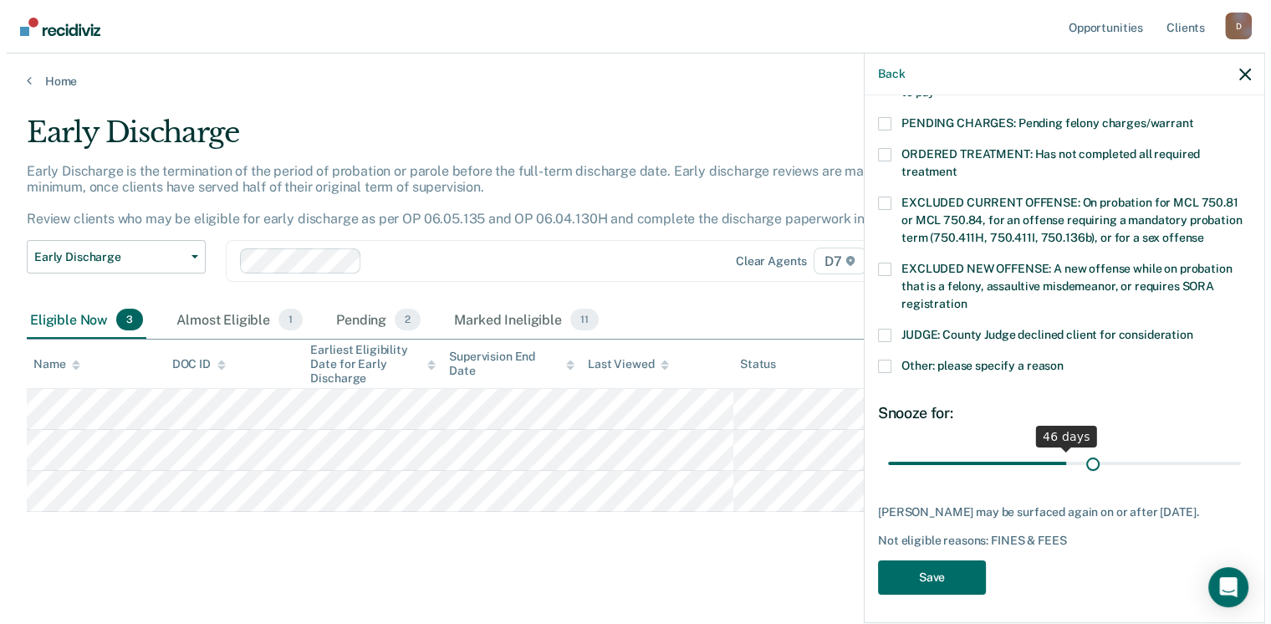
scroll to position [528, 0]
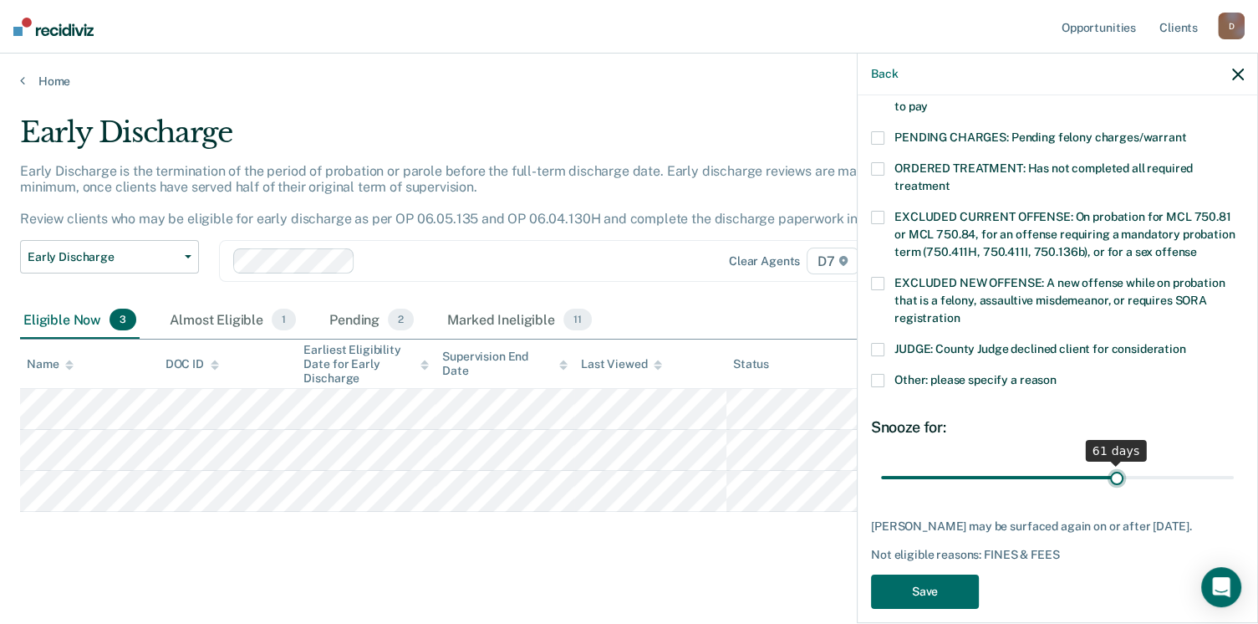
drag, startPoint x: 1023, startPoint y: 452, endPoint x: 1107, endPoint y: 453, distance: 84.5
type input "61"
click at [1107, 463] on input "range" at bounding box center [1057, 477] width 353 height 29
click at [906, 574] on button "Save" at bounding box center [925, 591] width 108 height 34
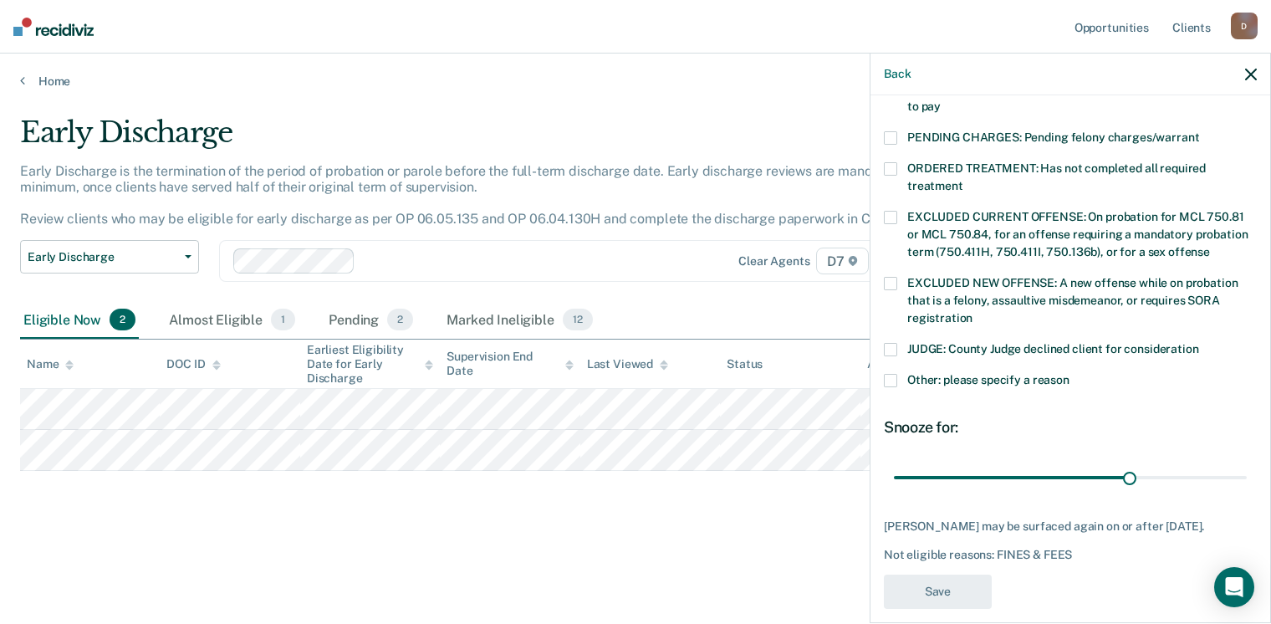
scroll to position [452, 0]
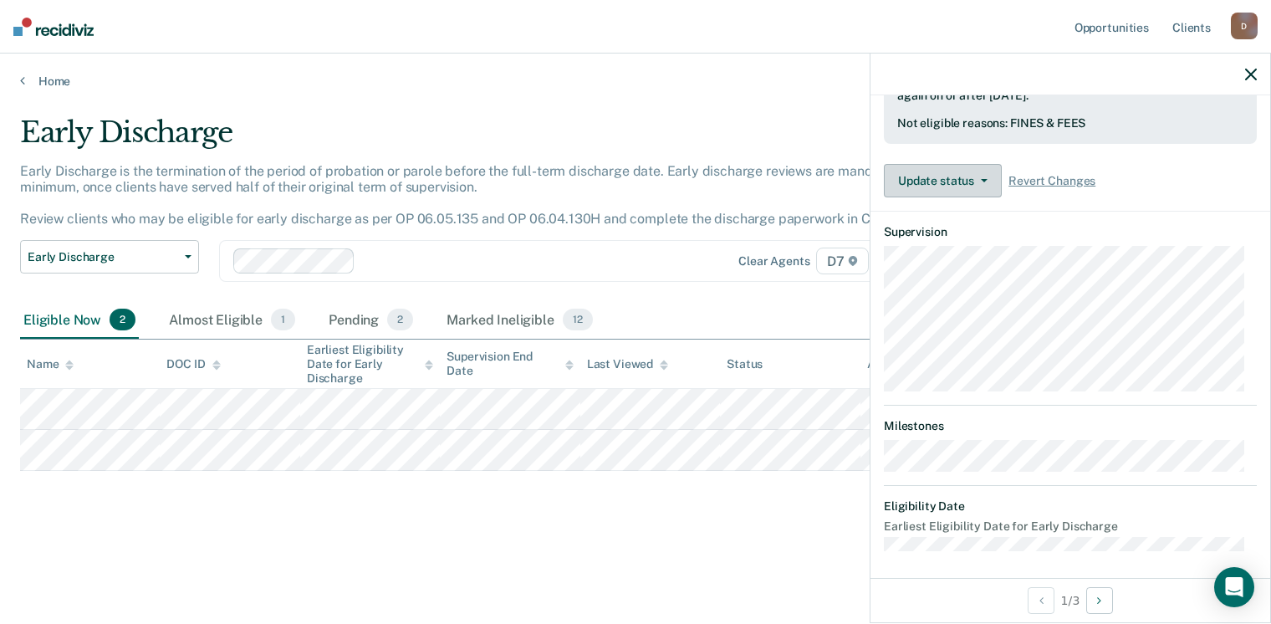
click at [936, 176] on button "Update status" at bounding box center [943, 180] width 118 height 33
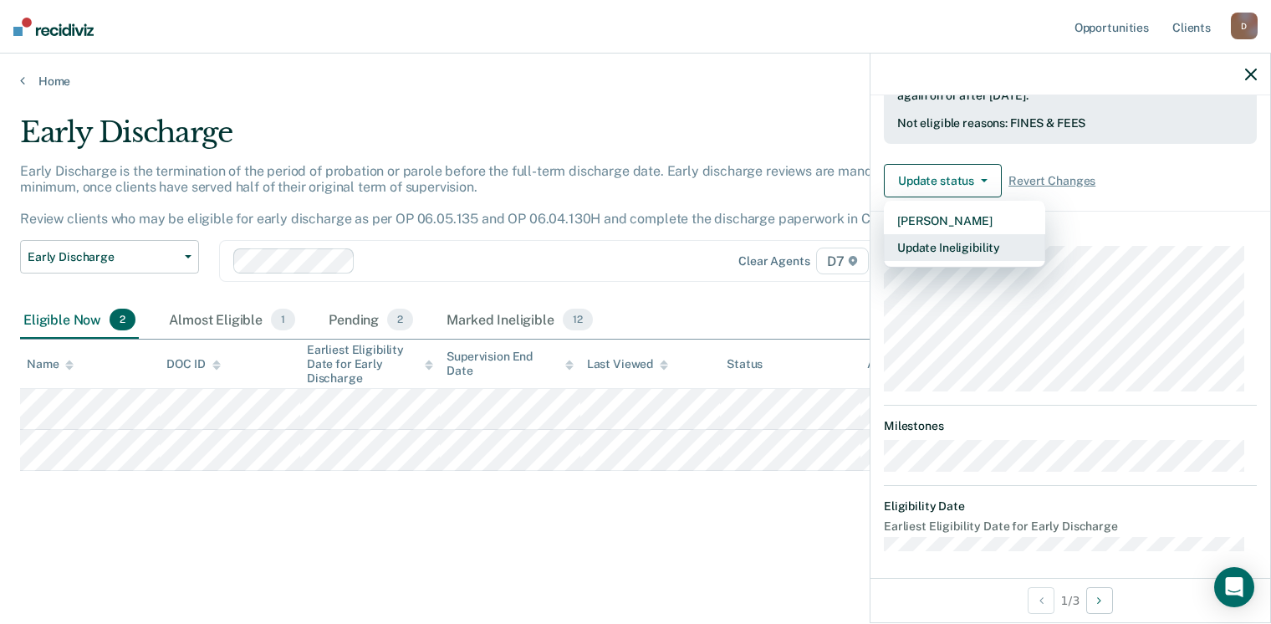
click at [937, 238] on button "Update Ineligibility" at bounding box center [964, 247] width 161 height 27
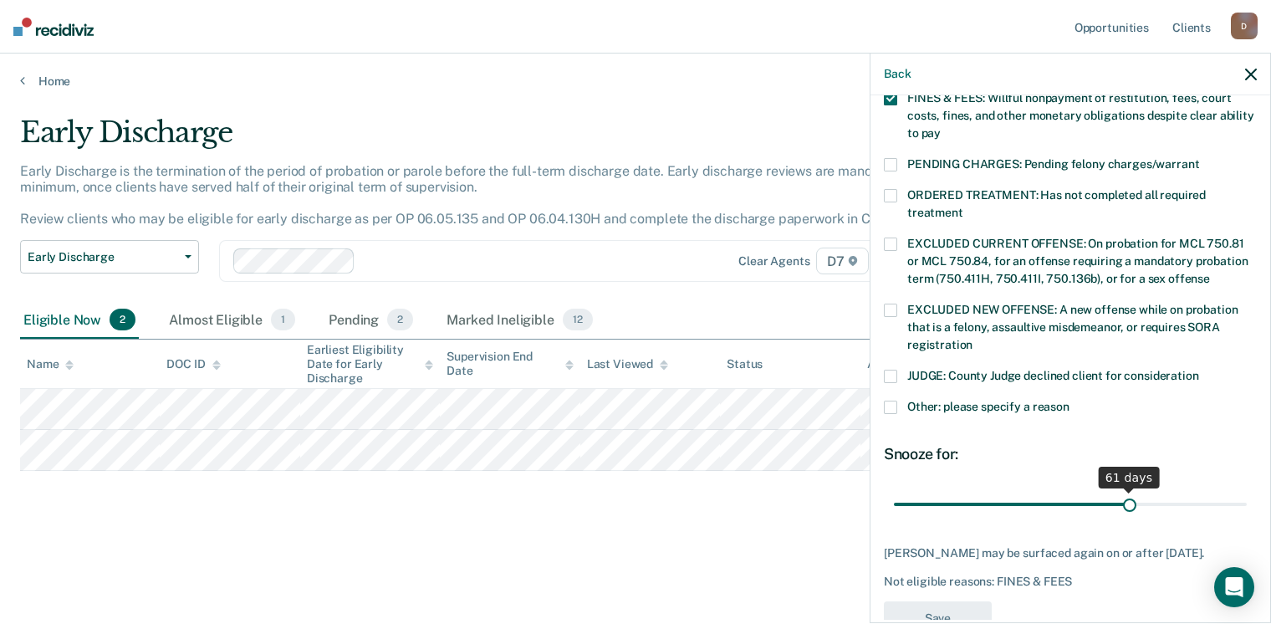
scroll to position [528, 0]
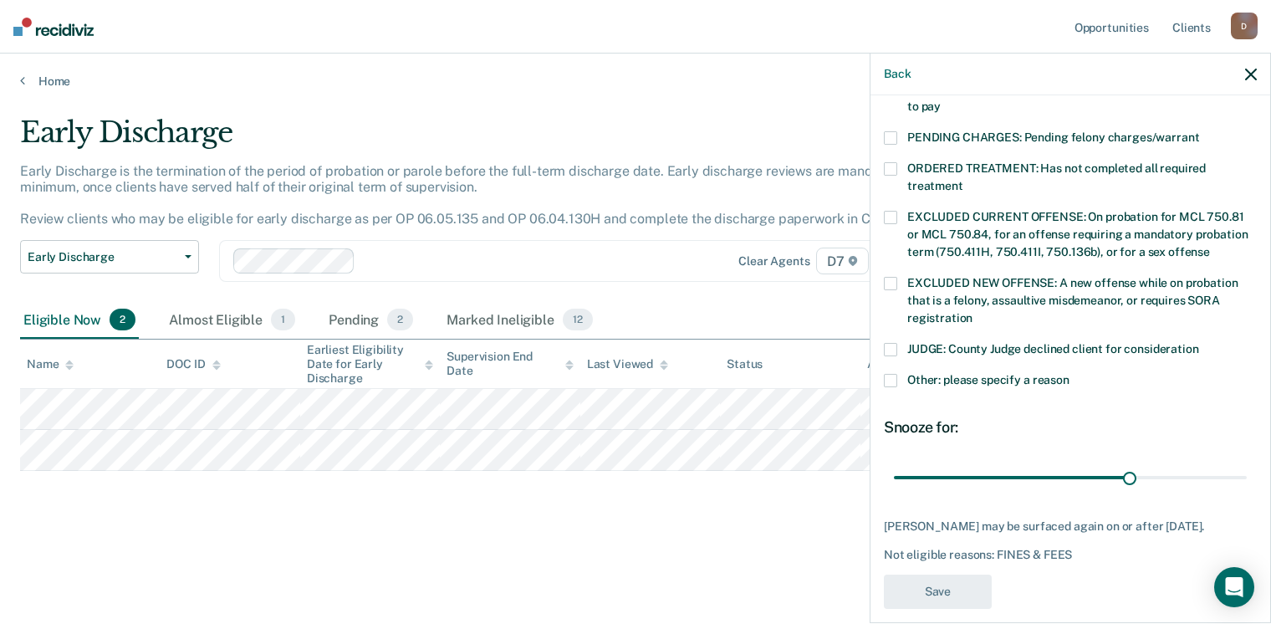
click at [528, 539] on div "Early Discharge Early Discharge is the termination of the period of probation o…" at bounding box center [635, 333] width 1231 height 436
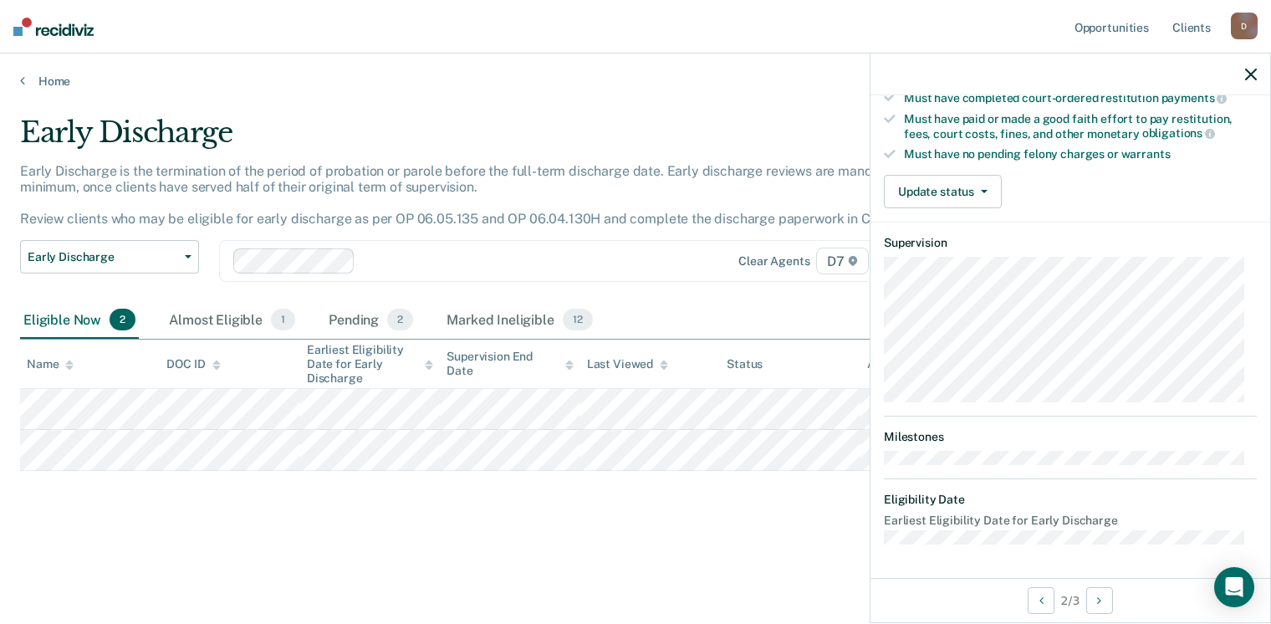
scroll to position [311, 0]
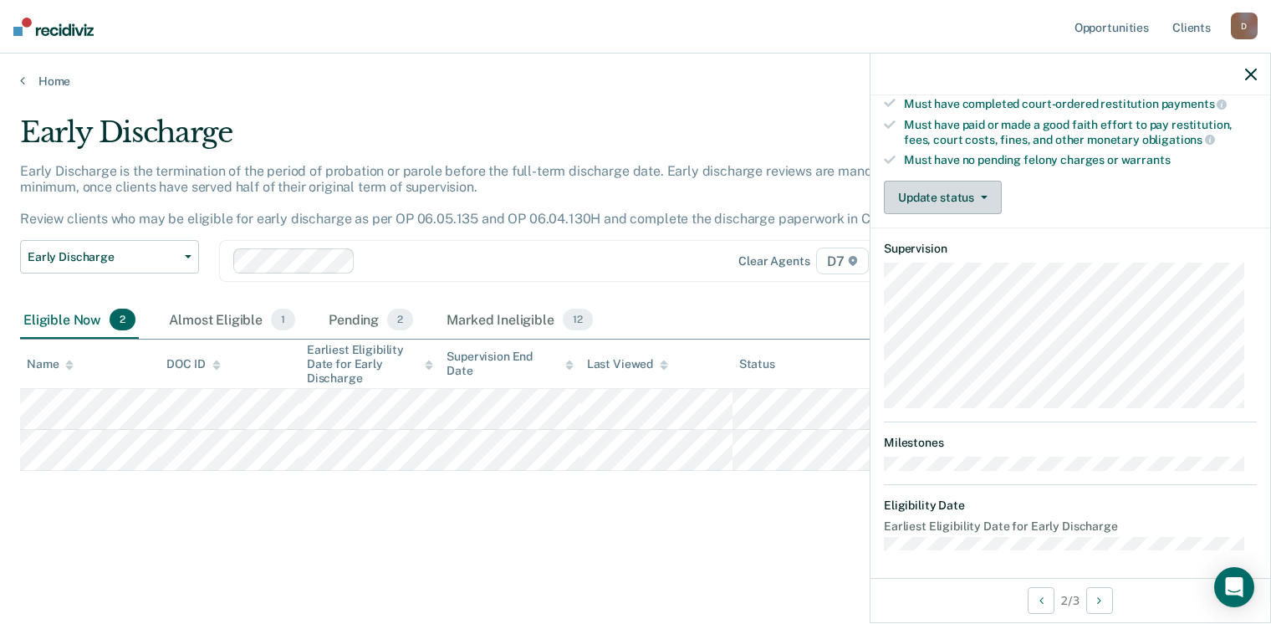
click at [960, 189] on button "Update status" at bounding box center [943, 197] width 118 height 33
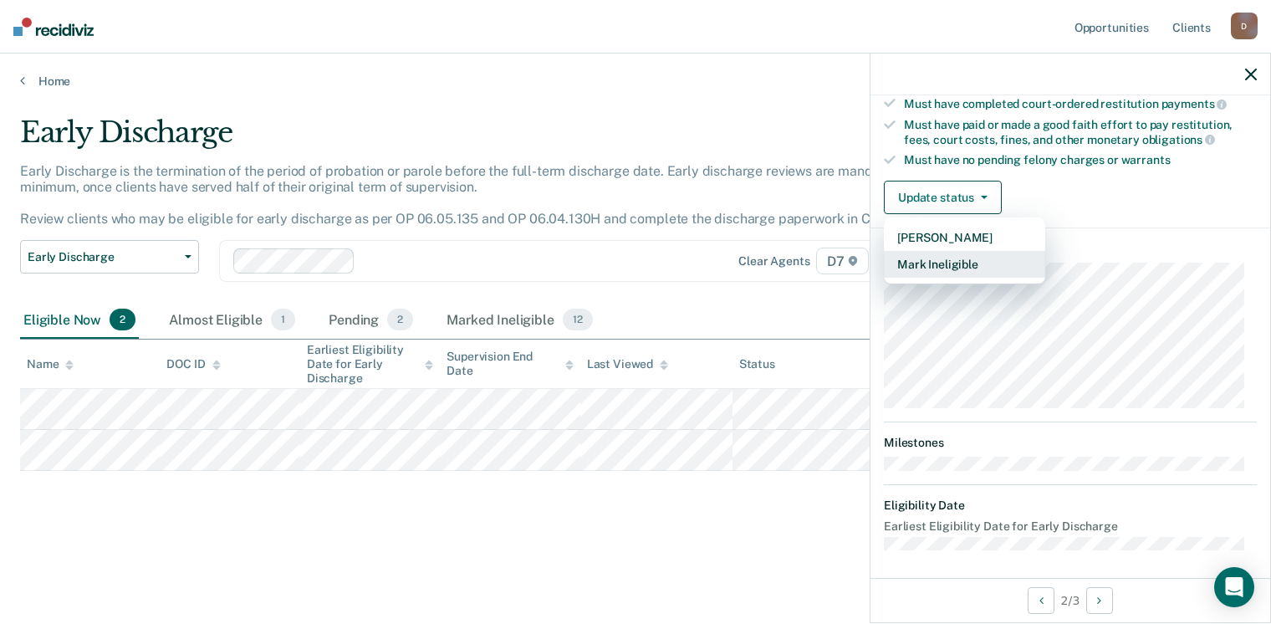
click at [940, 255] on button "Mark Ineligible" at bounding box center [964, 264] width 161 height 27
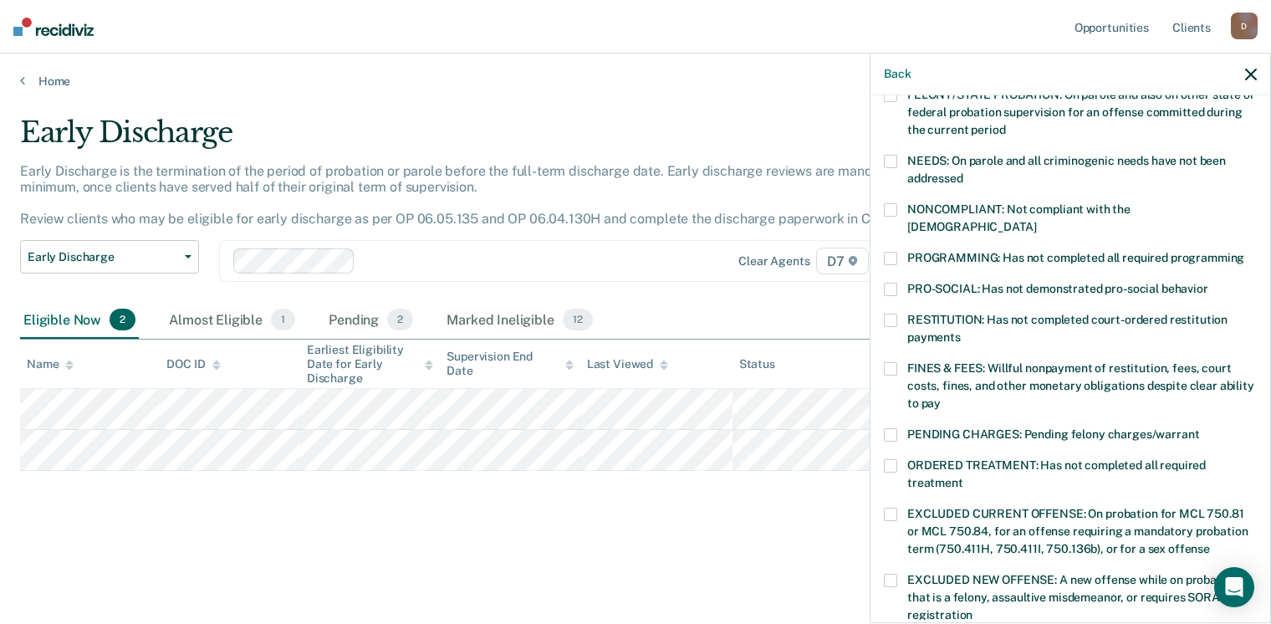
scroll to position [207, 0]
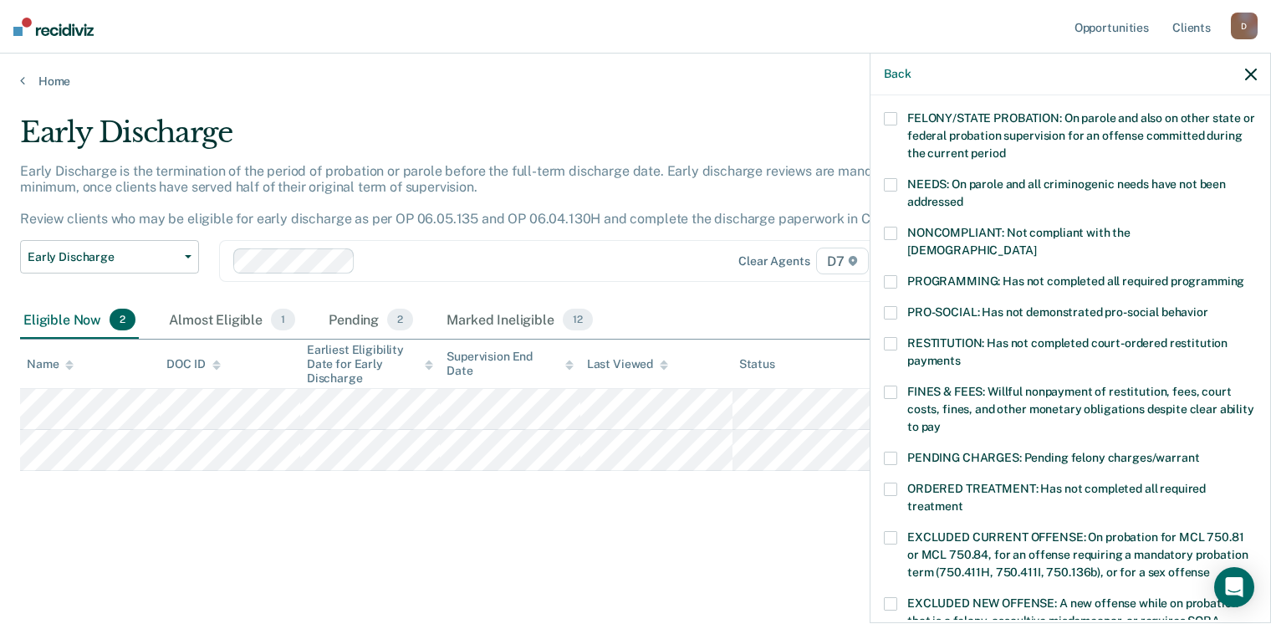
click at [889, 385] on span at bounding box center [890, 391] width 13 height 13
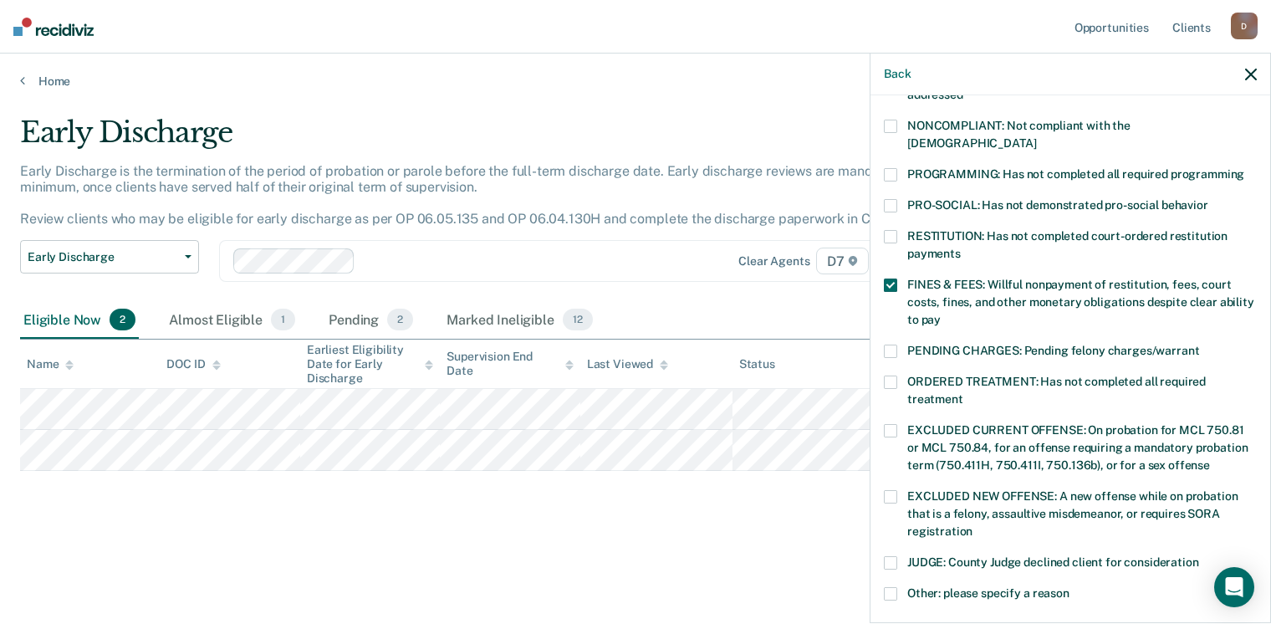
scroll to position [458, 0]
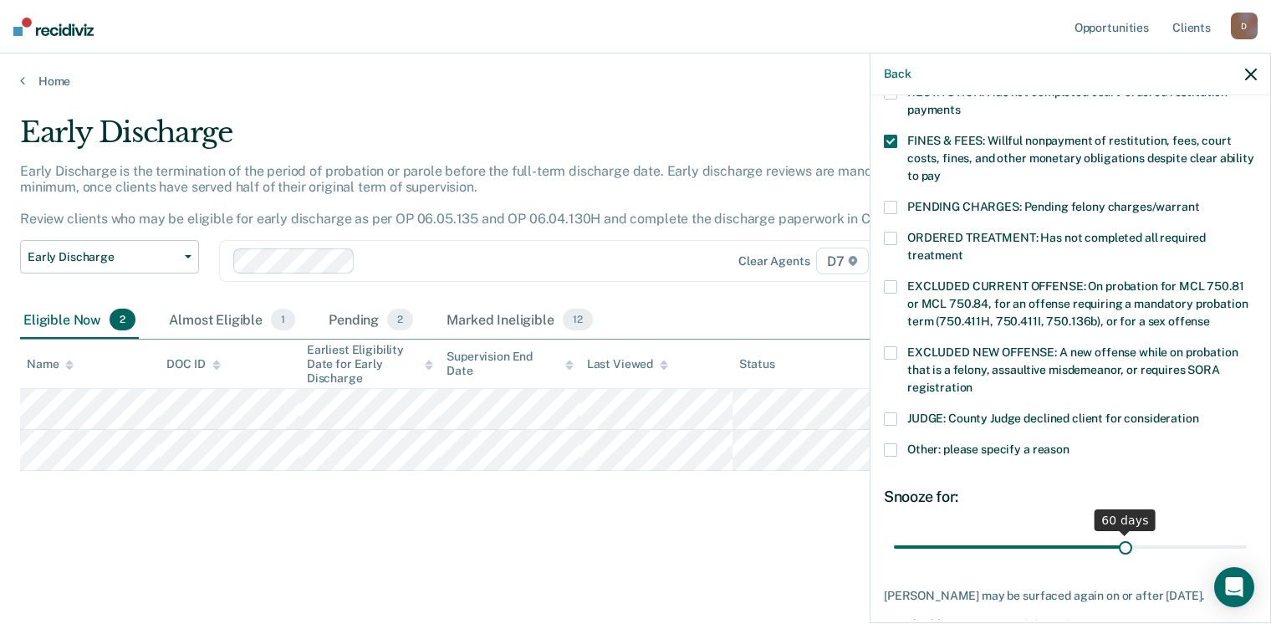
drag, startPoint x: 1007, startPoint y: 526, endPoint x: 1117, endPoint y: 528, distance: 110.4
type input "60"
click at [1117, 533] on input "range" at bounding box center [1070, 547] width 353 height 29
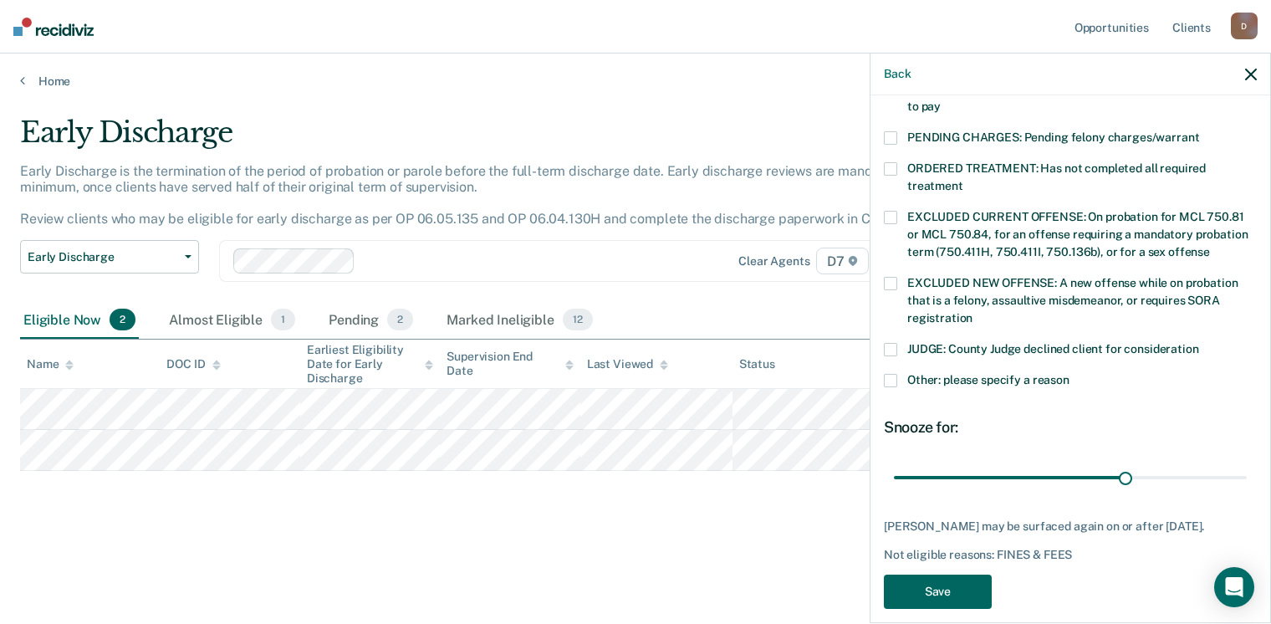
click at [967, 574] on button "Save" at bounding box center [938, 591] width 108 height 34
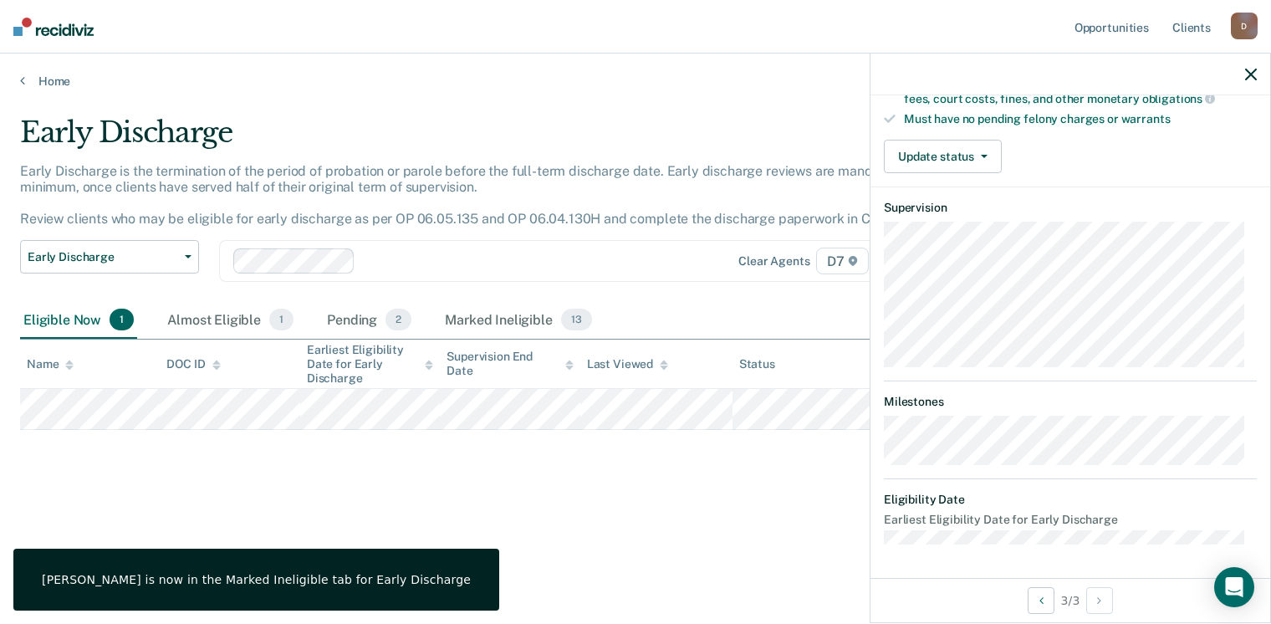
scroll to position [311, 0]
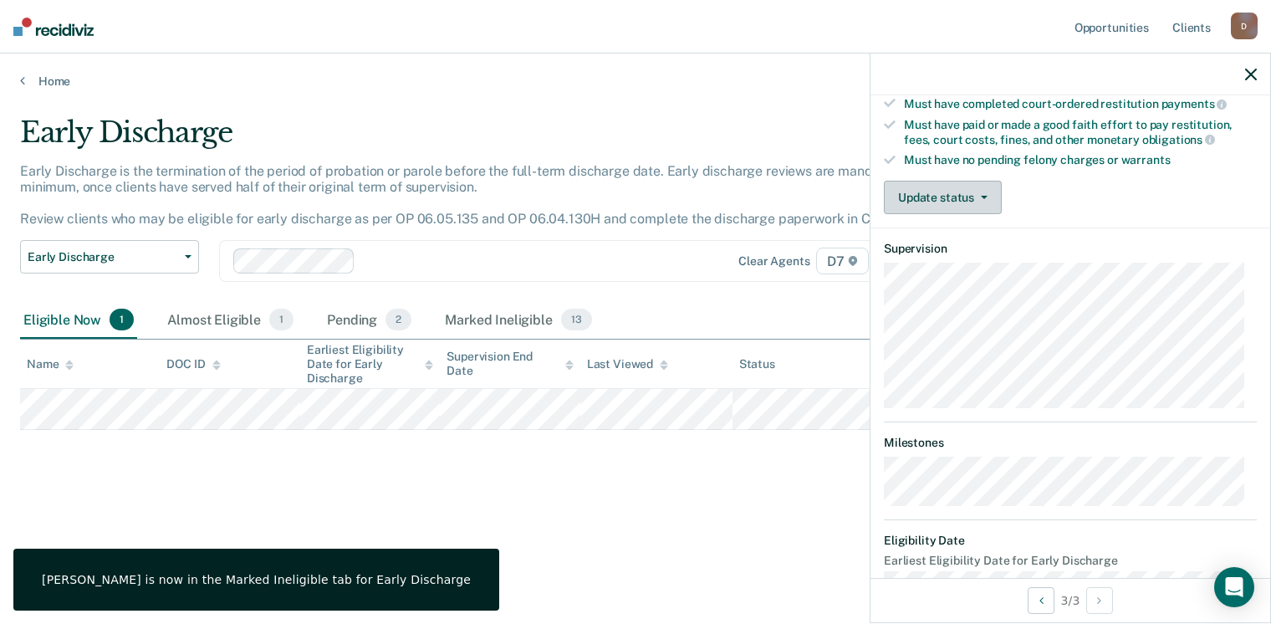
click at [954, 188] on button "Update status" at bounding box center [943, 197] width 118 height 33
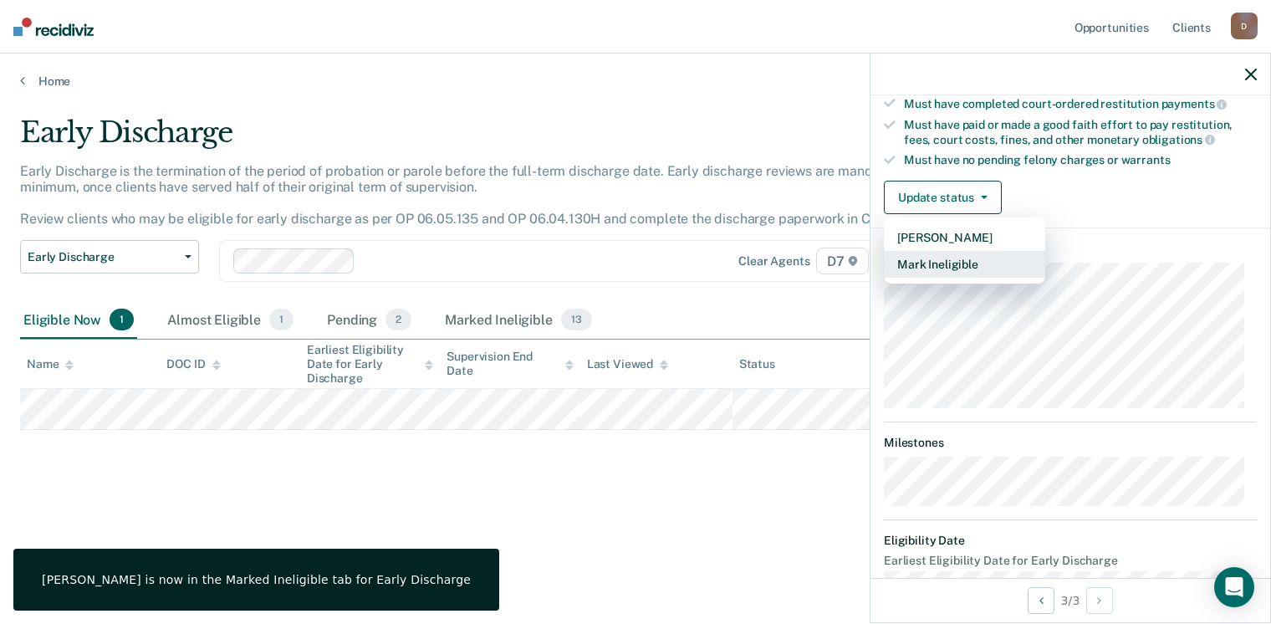
click at [953, 259] on button "Mark Ineligible" at bounding box center [964, 264] width 161 height 27
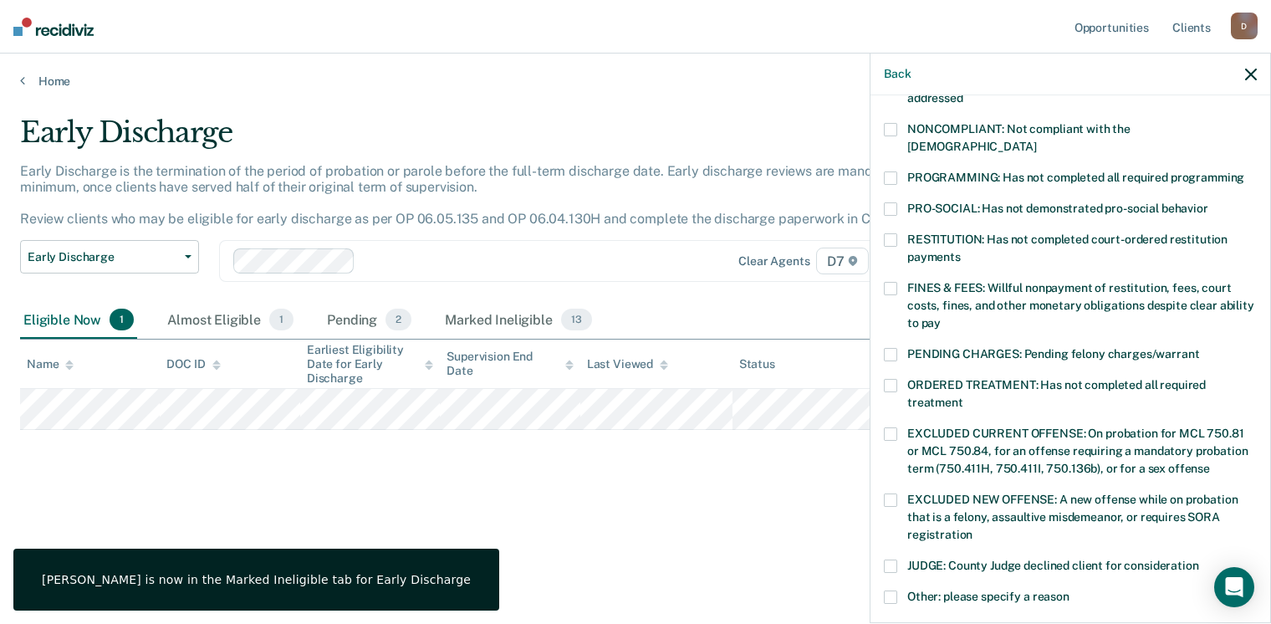
click at [900, 282] on label "FINES & FEES: Willful nonpayment of restitution, fees, court costs, fines, and …" at bounding box center [1070, 308] width 373 height 53
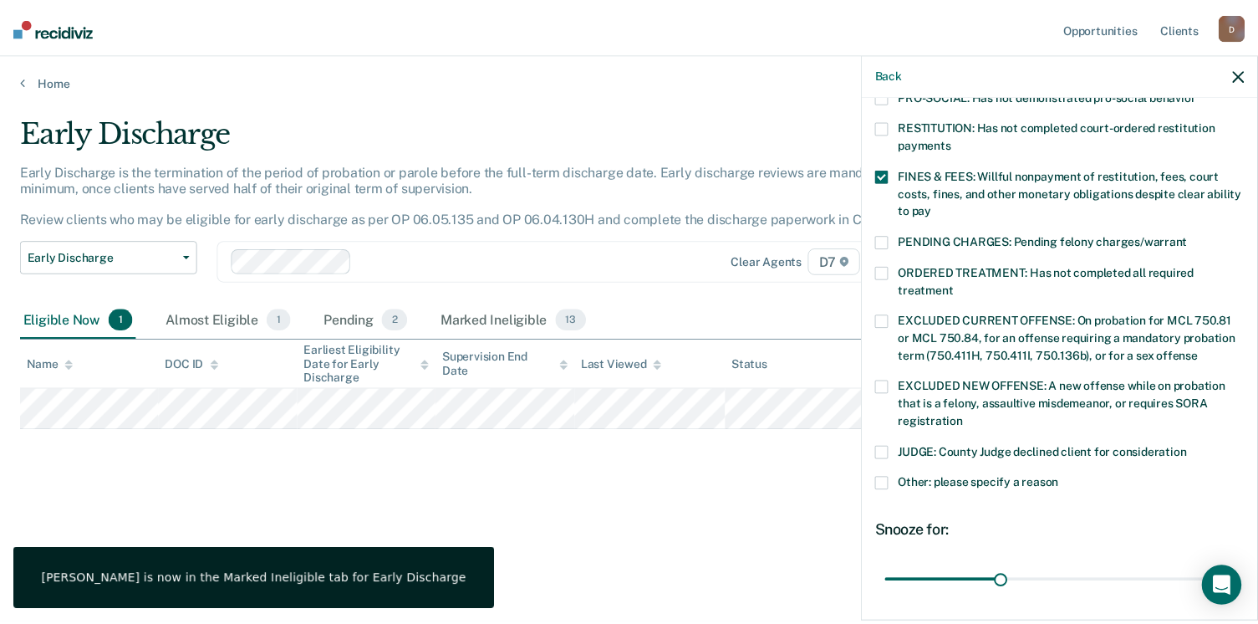
scroll to position [528, 0]
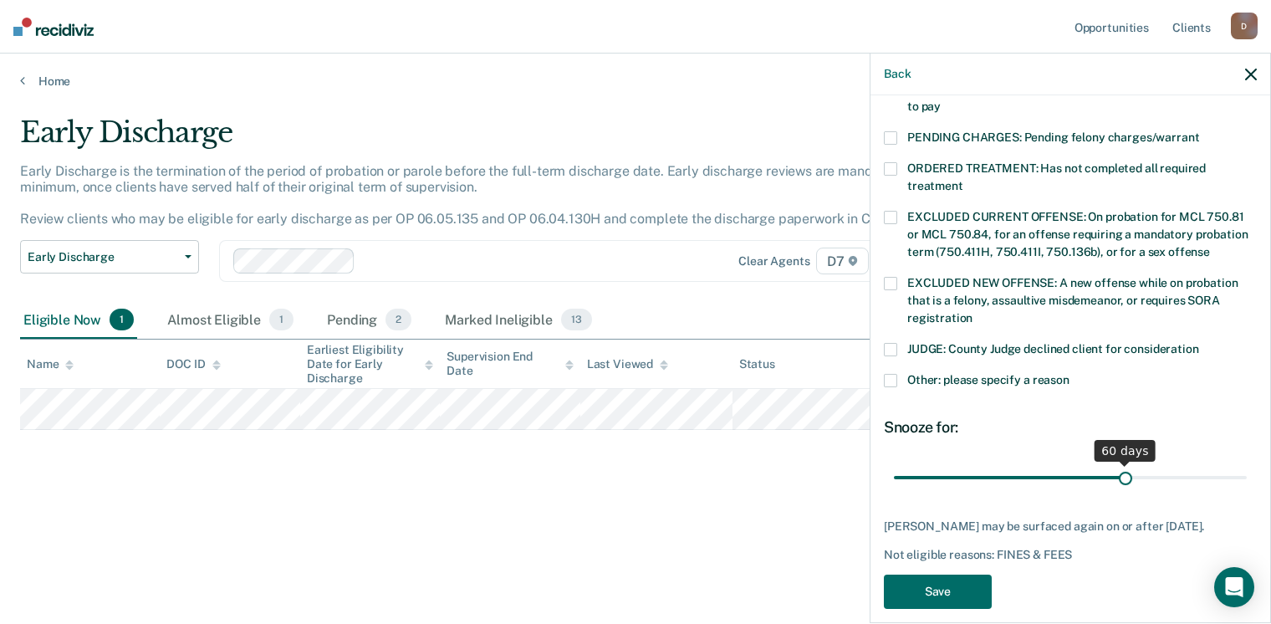
drag, startPoint x: 1003, startPoint y: 458, endPoint x: 1118, endPoint y: 466, distance: 114.8
type input "60"
click at [1118, 466] on input "range" at bounding box center [1070, 477] width 353 height 29
click at [942, 574] on button "Save" at bounding box center [938, 591] width 108 height 34
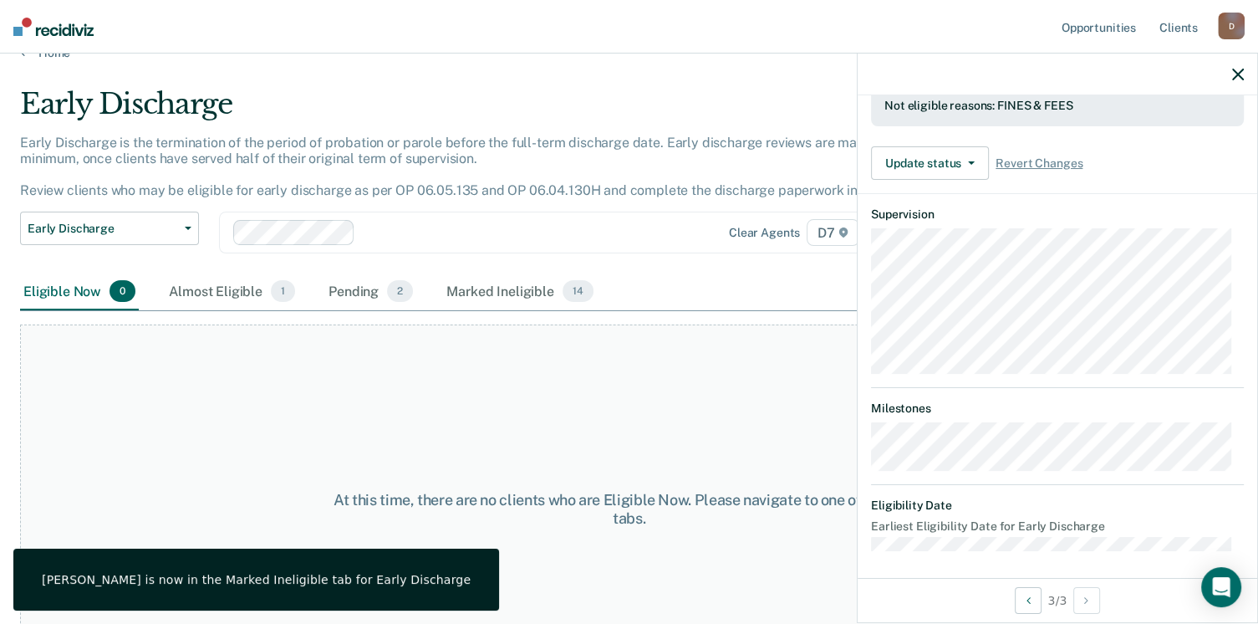
scroll to position [0, 0]
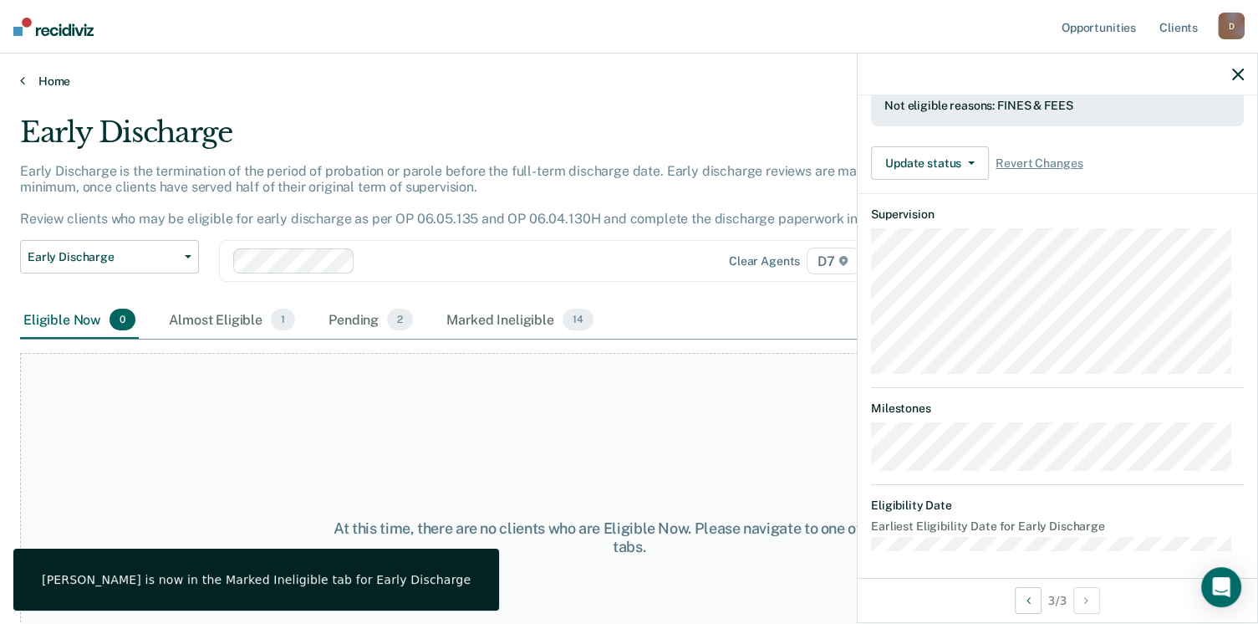
click at [61, 87] on link "Home" at bounding box center [629, 81] width 1218 height 15
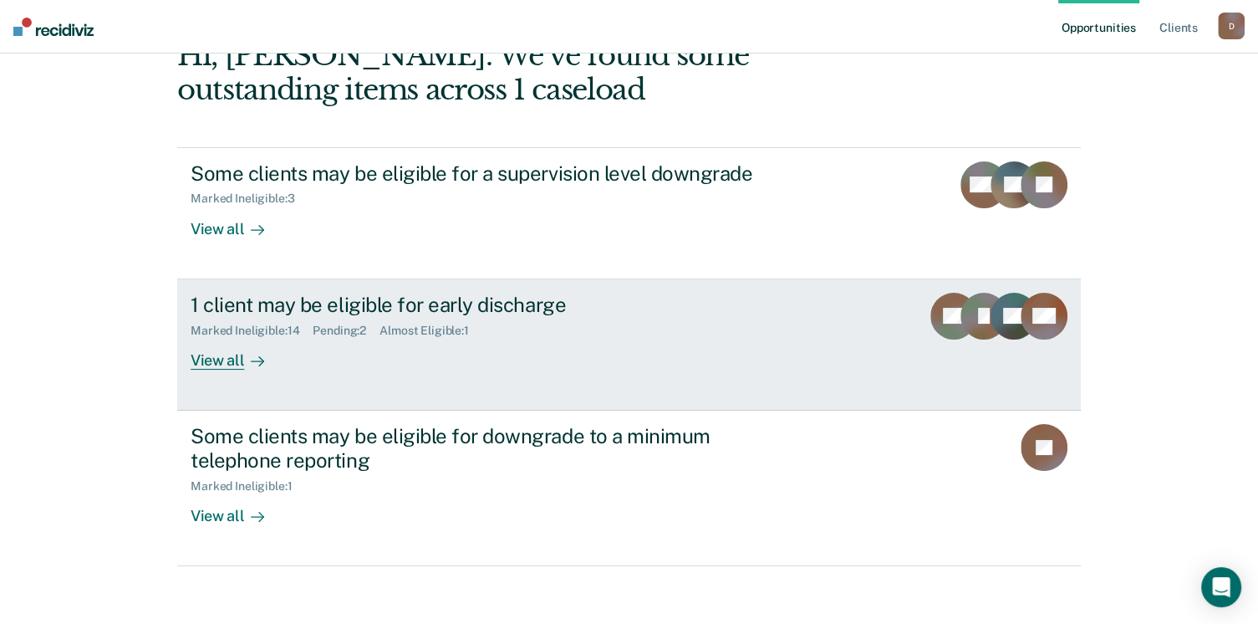
scroll to position [112, 0]
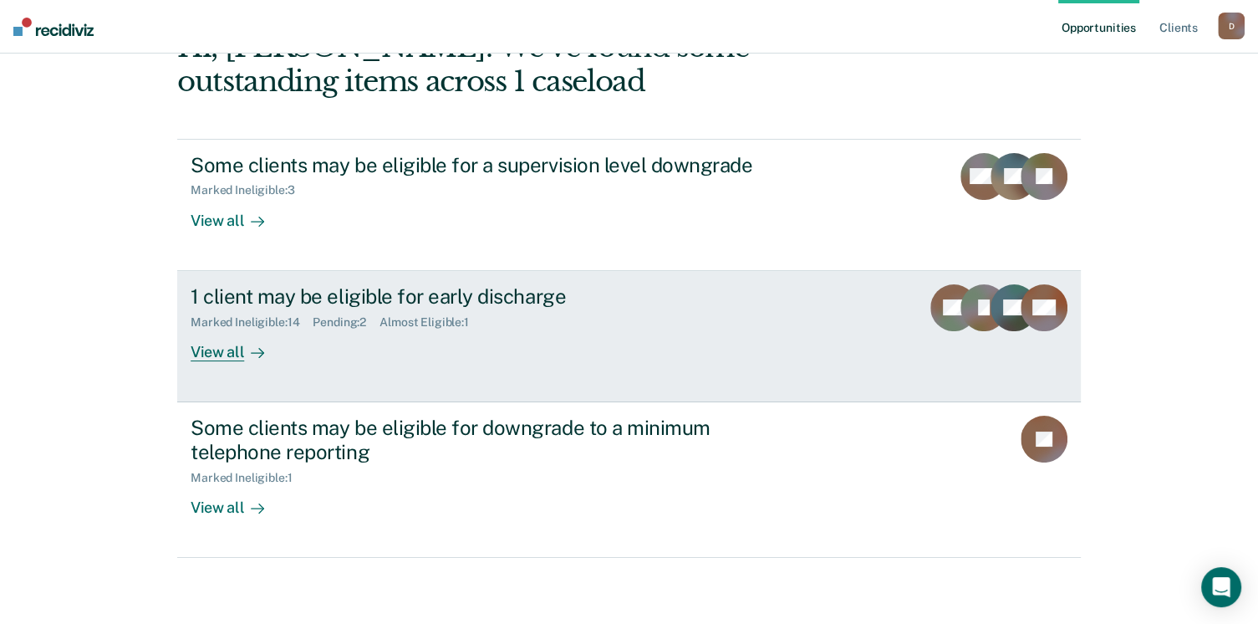
click at [224, 353] on div "View all" at bounding box center [238, 345] width 94 height 33
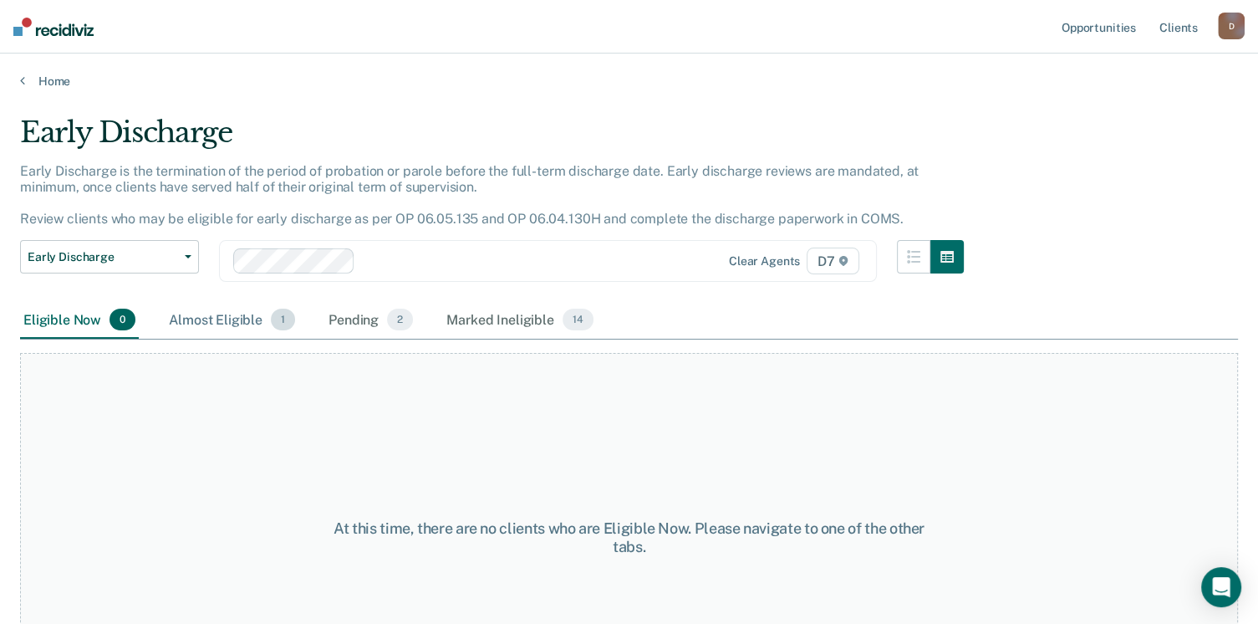
click at [247, 314] on div "Almost Eligible 1" at bounding box center [232, 320] width 133 height 37
